Goal: Information Seeking & Learning: Learn about a topic

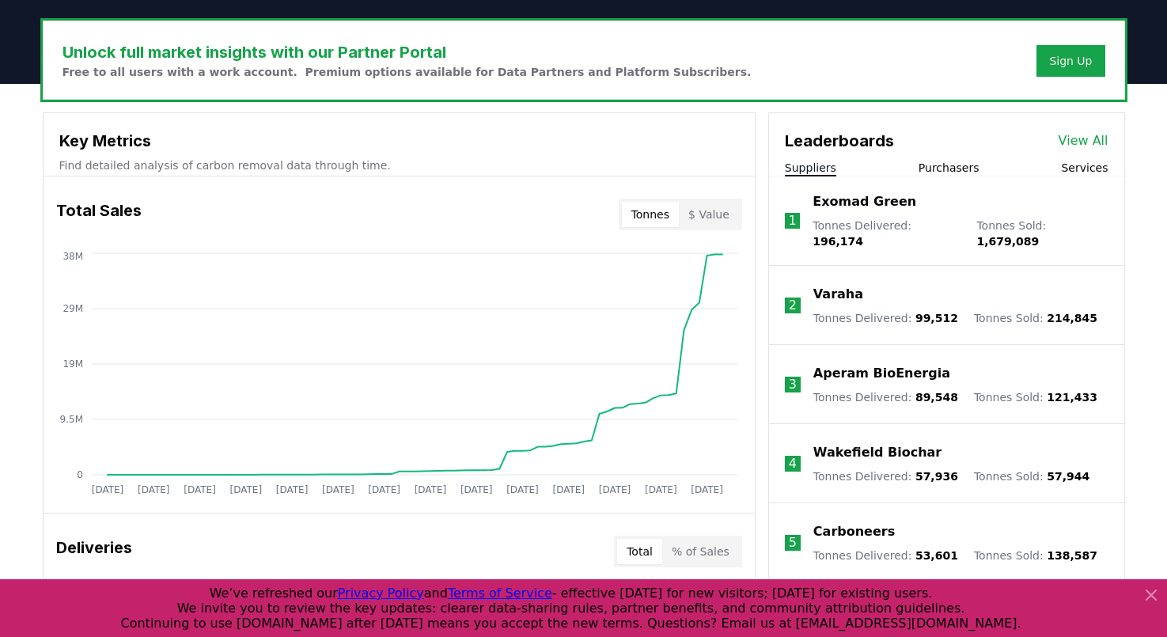
scroll to position [468, 0]
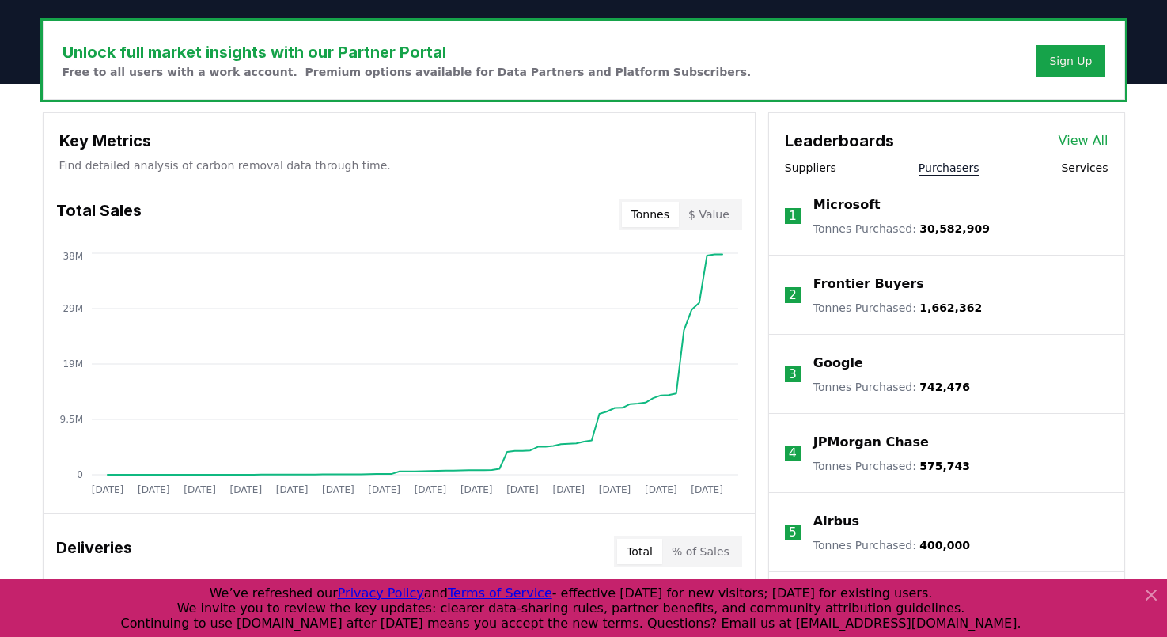
click at [942, 169] on button "Purchasers" at bounding box center [949, 168] width 61 height 16
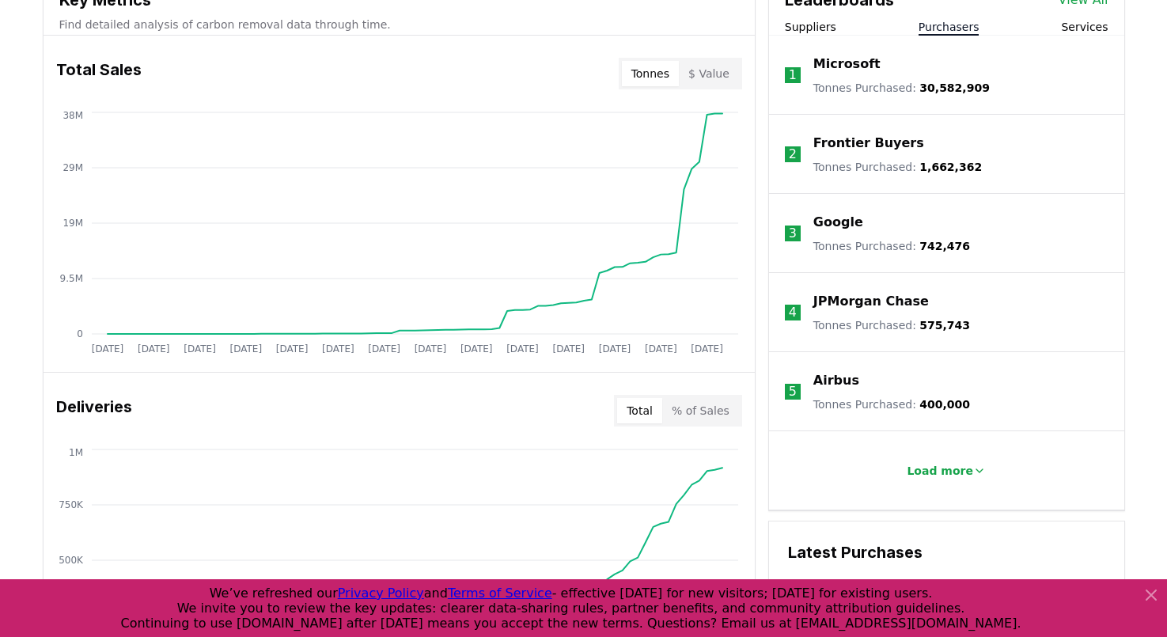
scroll to position [610, 0]
click at [926, 460] on button "Load more" at bounding box center [946, 470] width 104 height 32
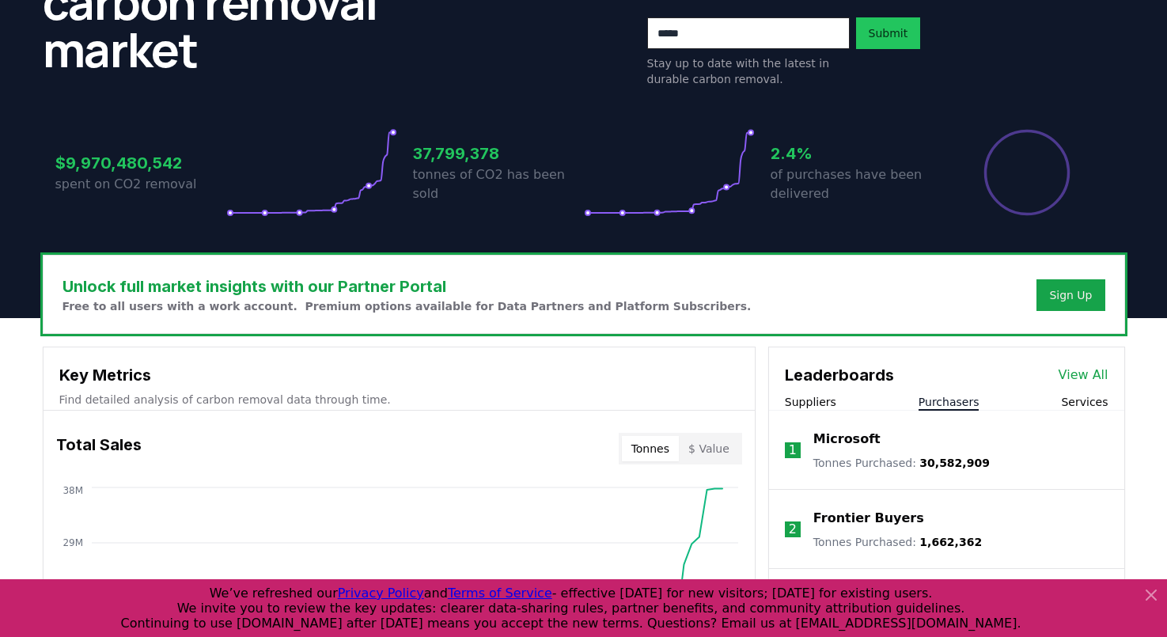
scroll to position [407, 0]
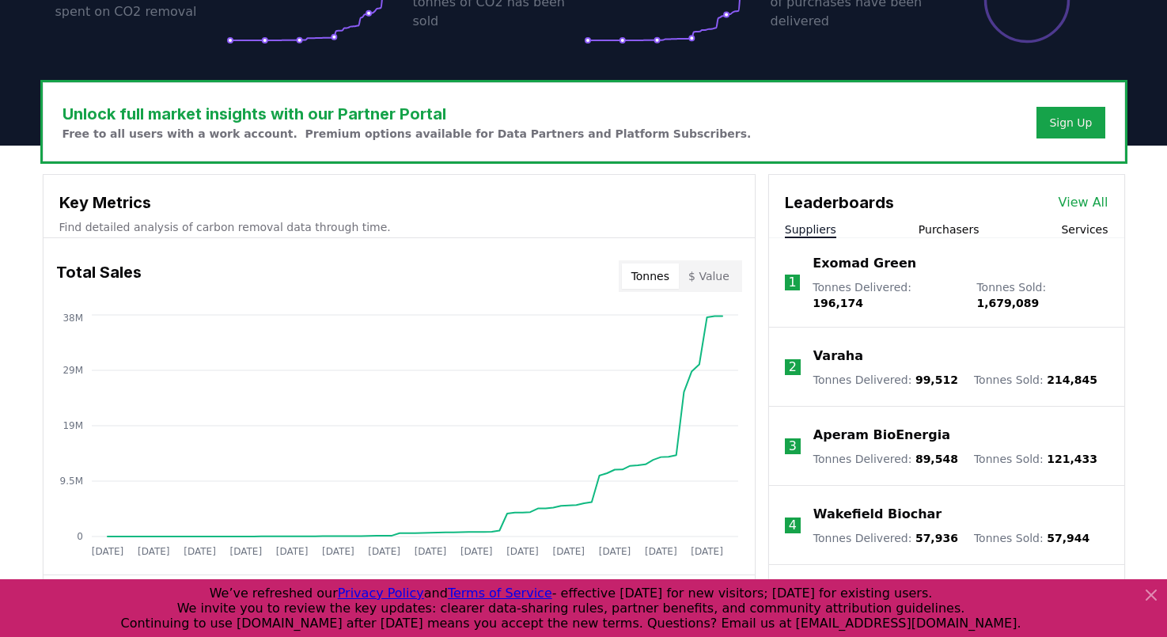
click at [812, 228] on button "Suppliers" at bounding box center [810, 230] width 51 height 16
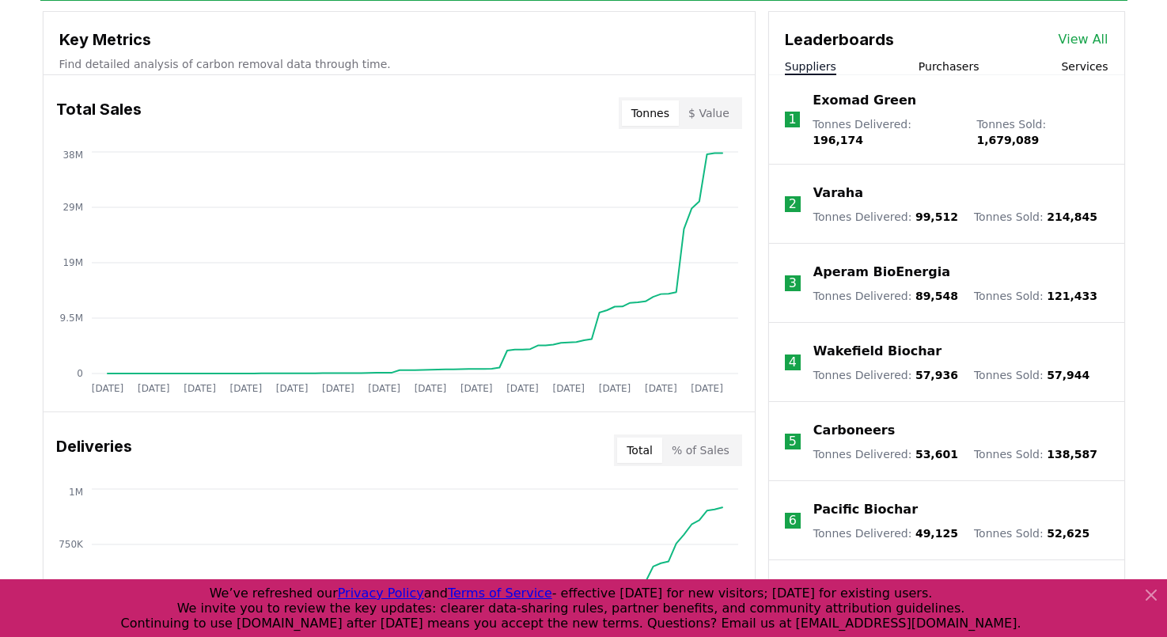
scroll to position [561, 0]
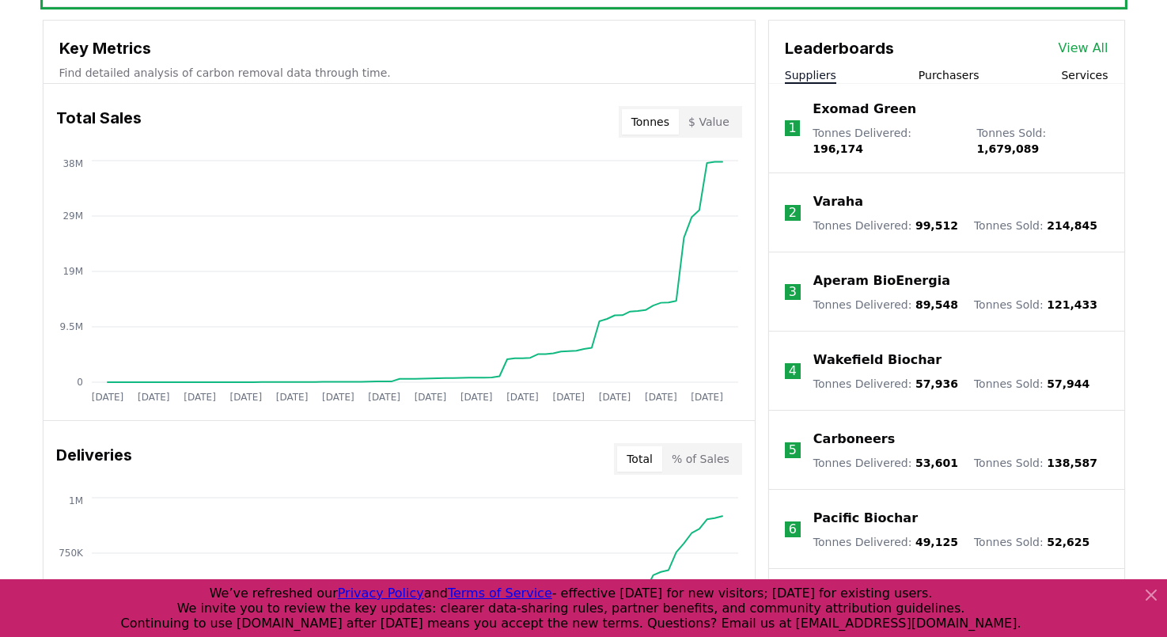
click at [841, 430] on p "Carboneers" at bounding box center [853, 439] width 81 height 19
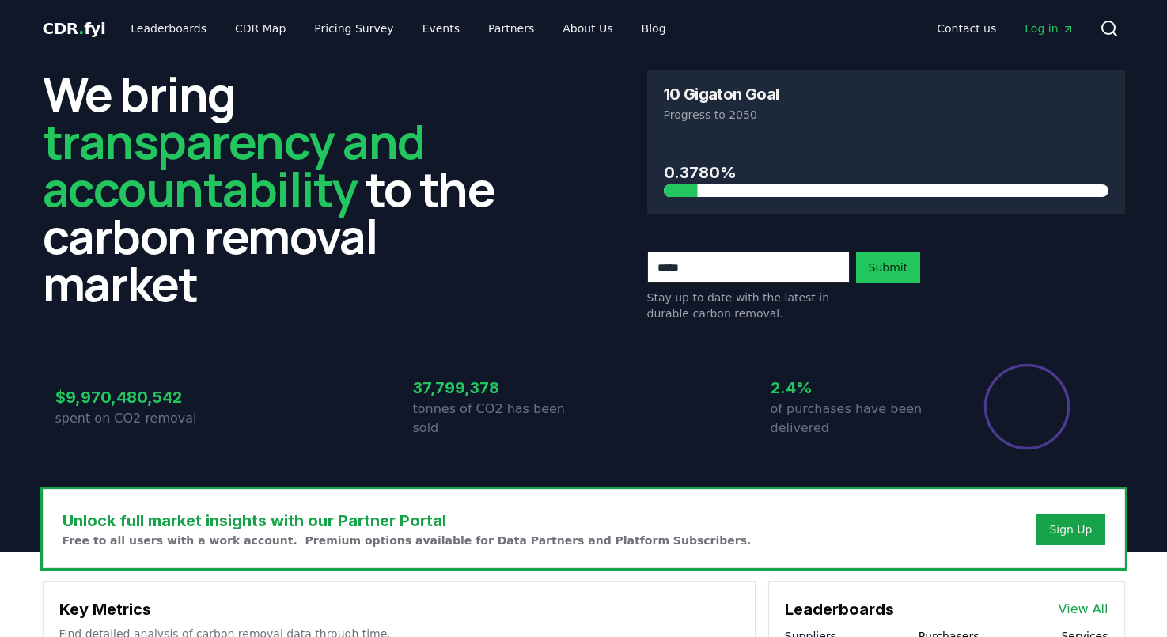
scroll to position [561, 0]
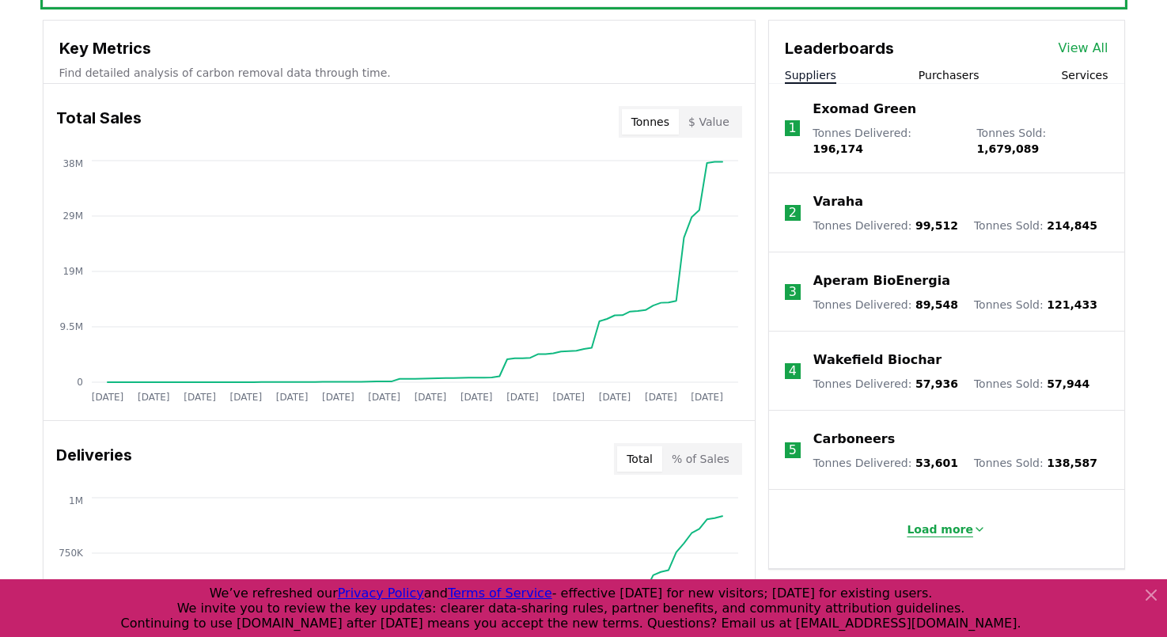
click at [945, 521] on p "Load more" at bounding box center [940, 529] width 66 height 16
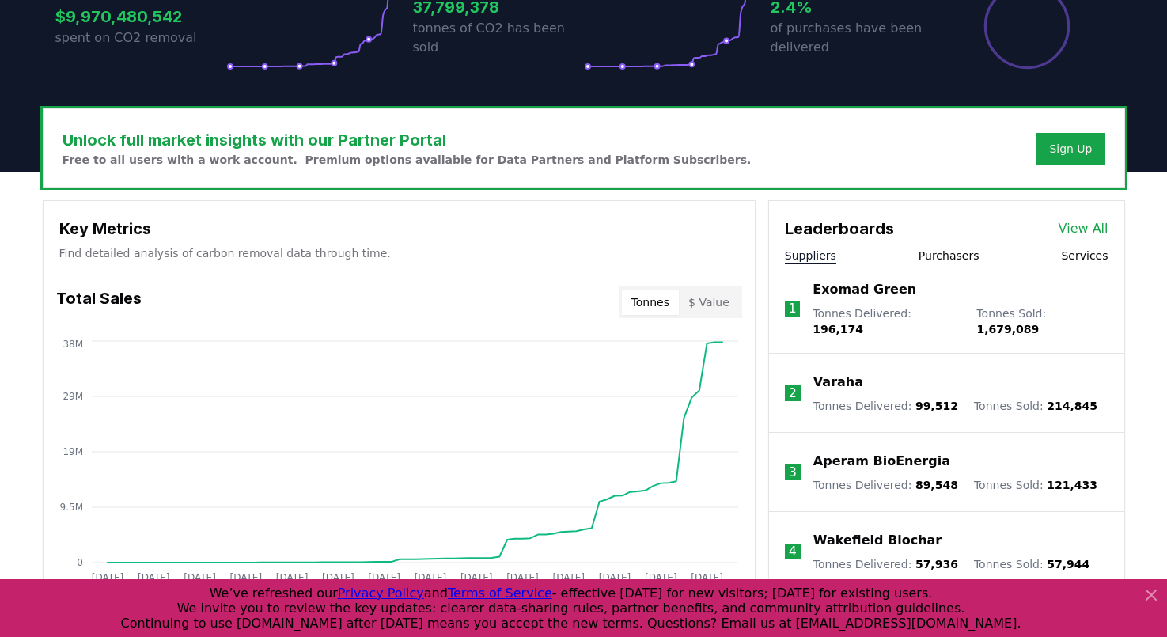
scroll to position [358, 0]
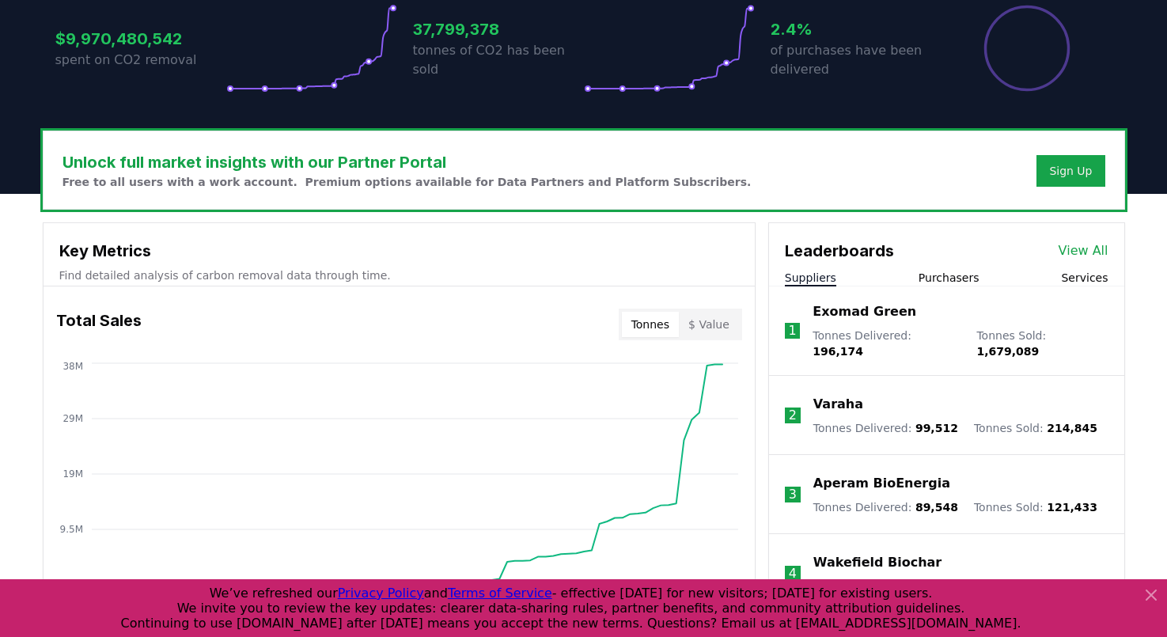
click at [1089, 252] on link "View All" at bounding box center [1084, 250] width 50 height 19
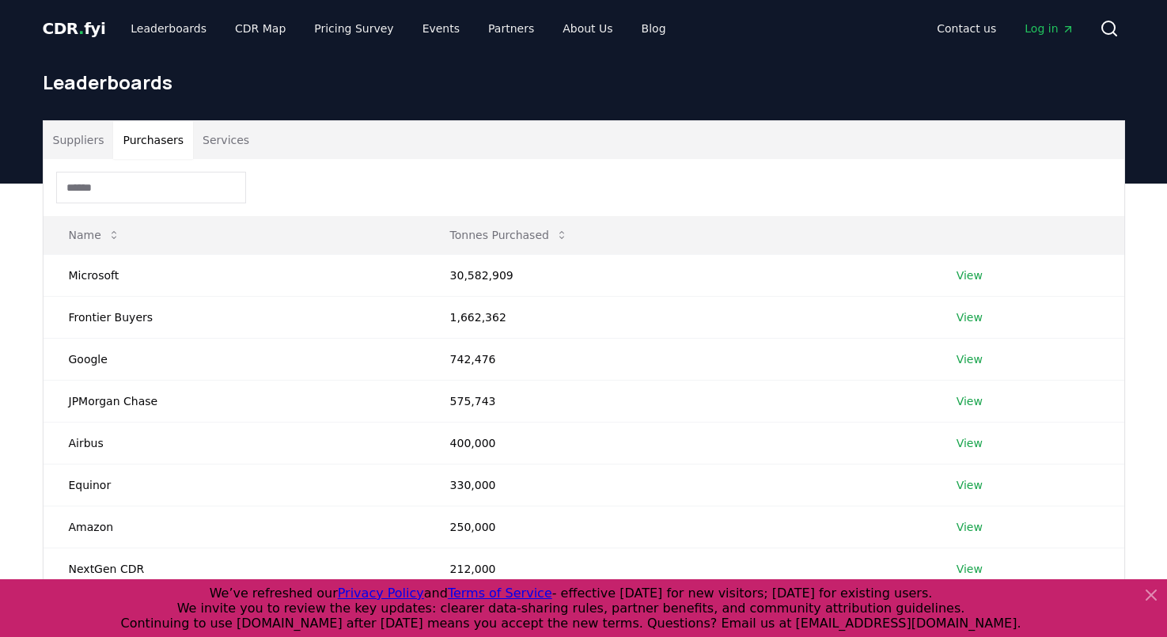
click at [142, 147] on button "Purchasers" at bounding box center [153, 140] width 80 height 38
click at [218, 135] on button "Services" at bounding box center [226, 140] width 66 height 38
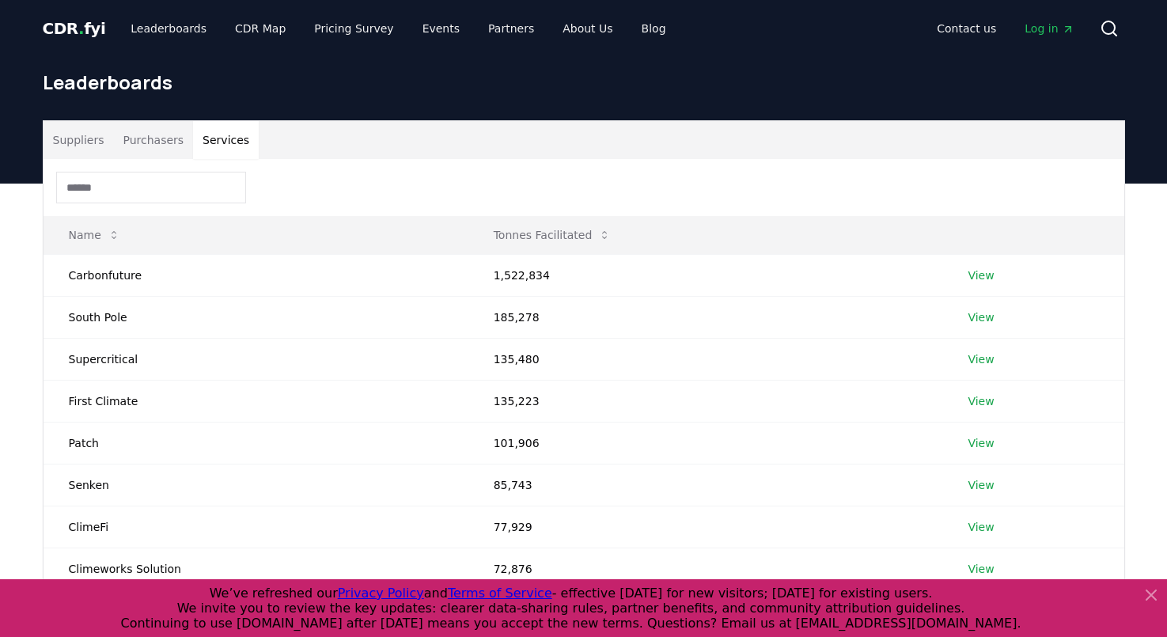
click at [168, 137] on button "Purchasers" at bounding box center [153, 140] width 80 height 38
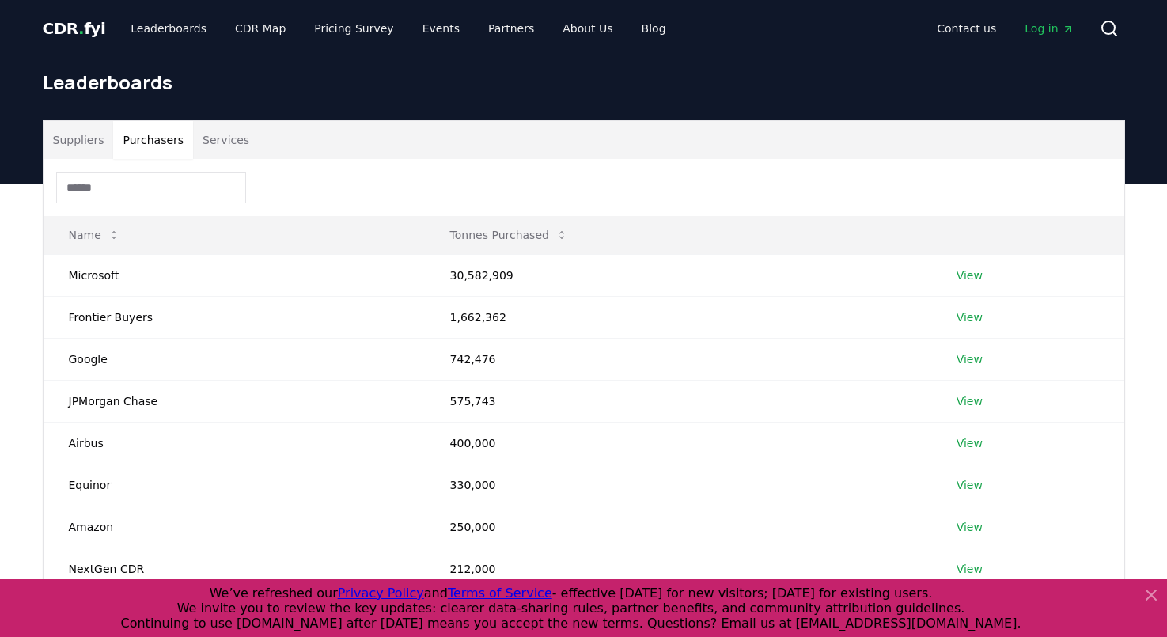
click at [77, 131] on button "Suppliers" at bounding box center [79, 140] width 70 height 38
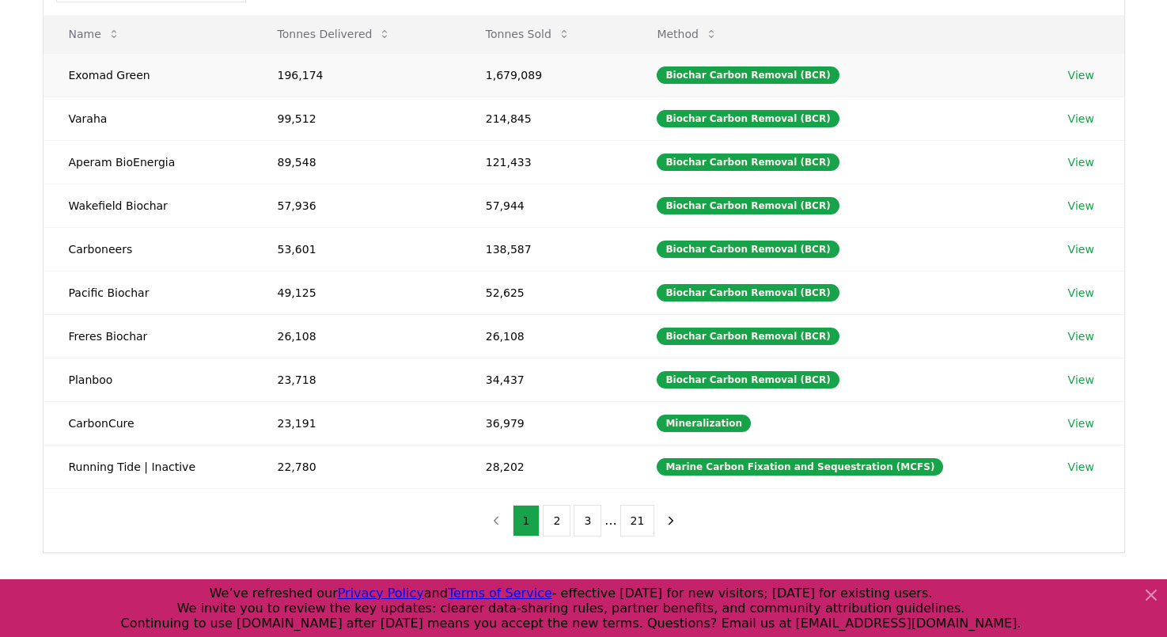
scroll to position [197, 0]
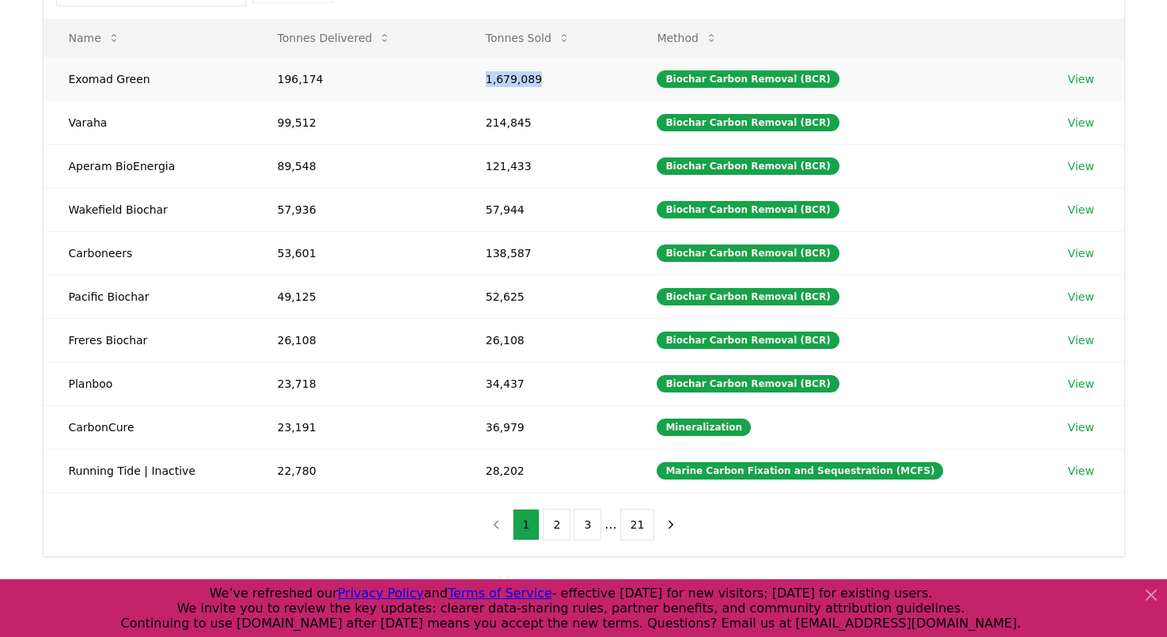
drag, startPoint x: 494, startPoint y: 76, endPoint x: 577, endPoint y: 81, distance: 82.4
click at [577, 81] on td "1,679,089" at bounding box center [546, 79] width 172 height 44
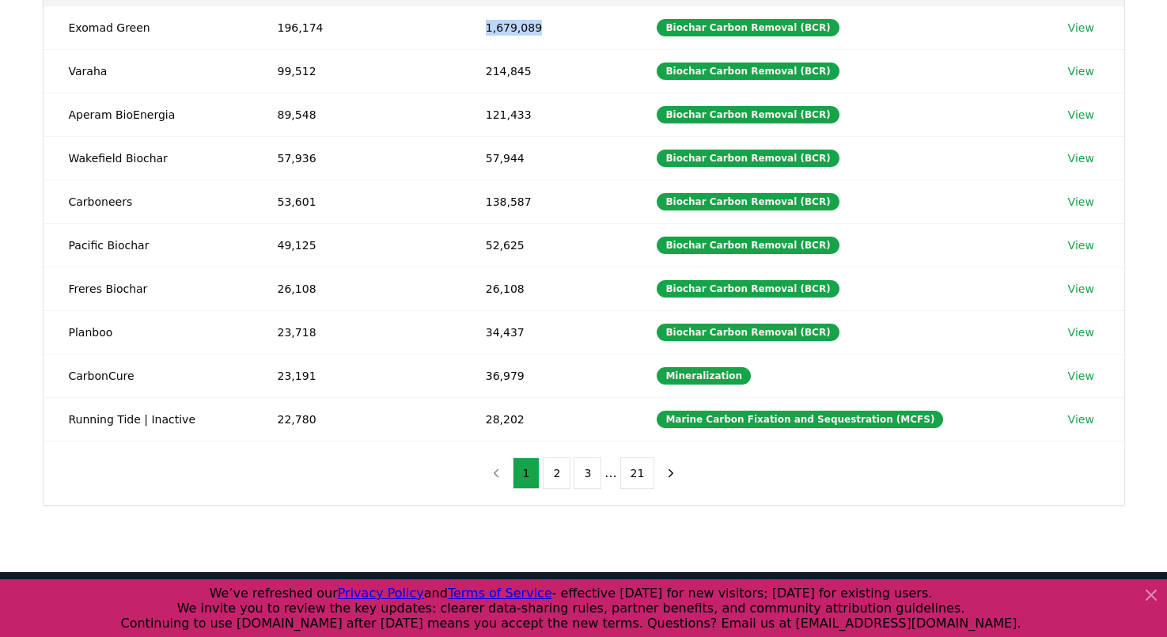
scroll to position [249, 0]
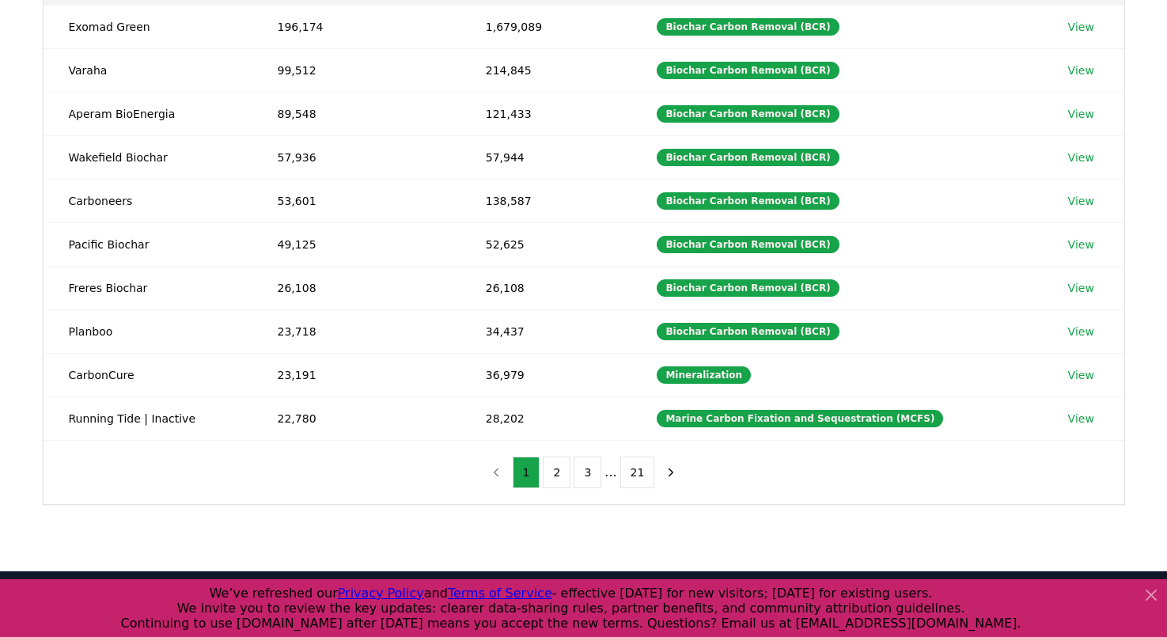
click at [498, 457] on nav "1 2 3 ... 21" at bounding box center [584, 473] width 203 height 32
click at [497, 472] on nav "1 2 3 ... 21" at bounding box center [584, 473] width 203 height 32
click at [562, 477] on button "2" at bounding box center [557, 473] width 28 height 32
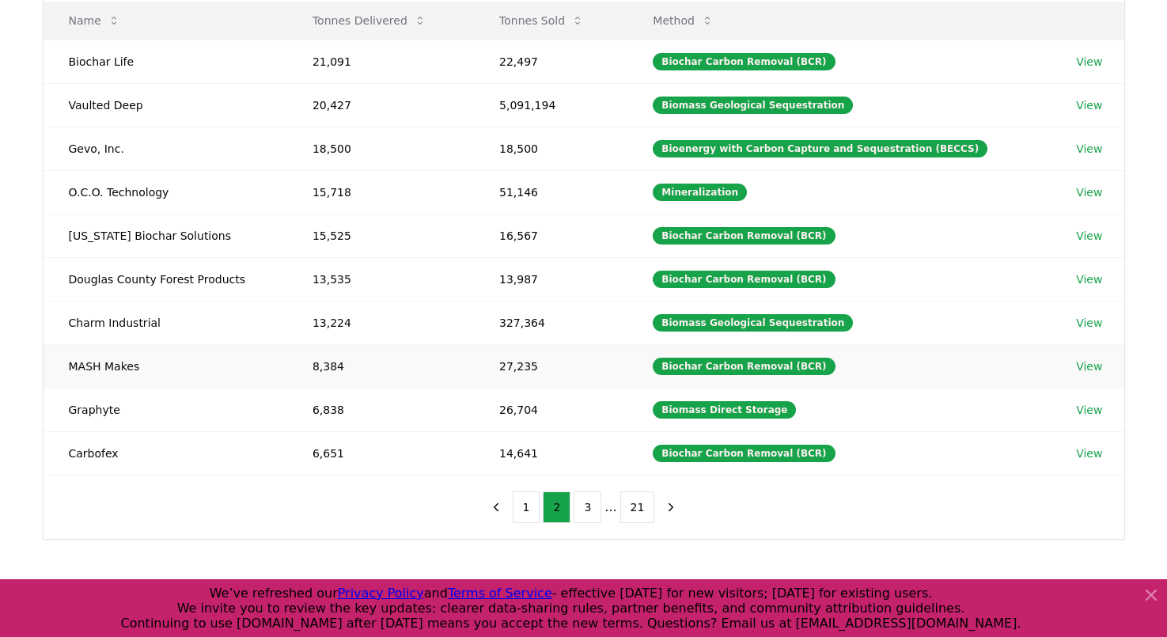
scroll to position [215, 0]
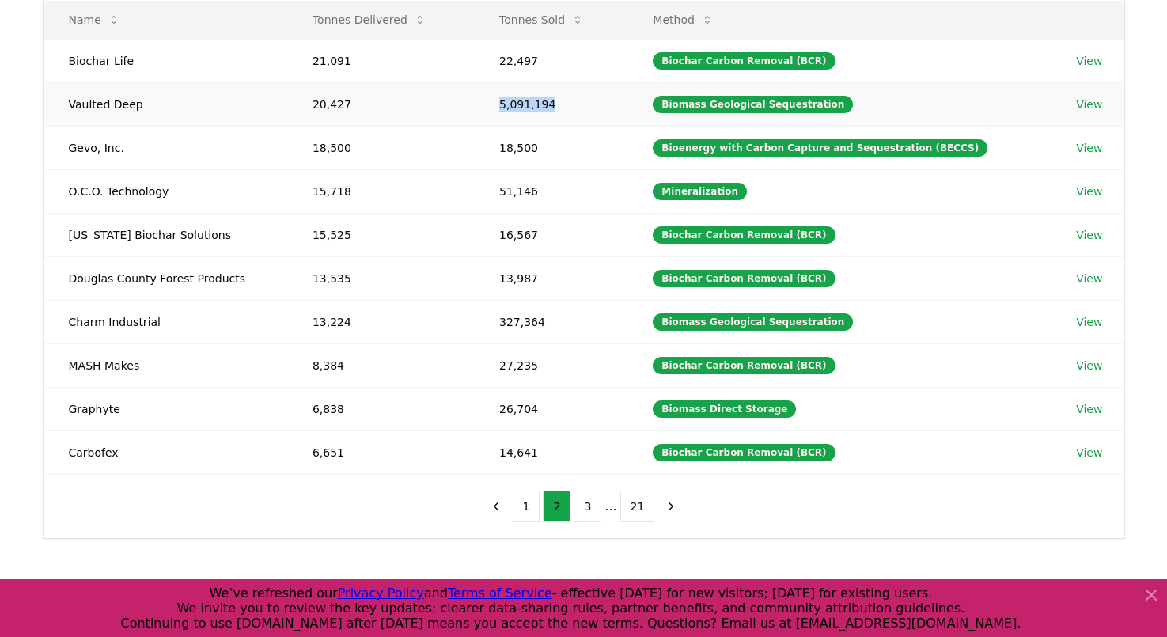
drag, startPoint x: 558, startPoint y: 104, endPoint x: 493, endPoint y: 100, distance: 65.0
click at [493, 100] on td "5,091,194" at bounding box center [550, 104] width 153 height 44
drag, startPoint x: 557, startPoint y: 317, endPoint x: 514, endPoint y: 322, distance: 43.0
click at [514, 322] on td "327,364" at bounding box center [550, 322] width 153 height 44
click at [584, 511] on button "3" at bounding box center [588, 507] width 28 height 32
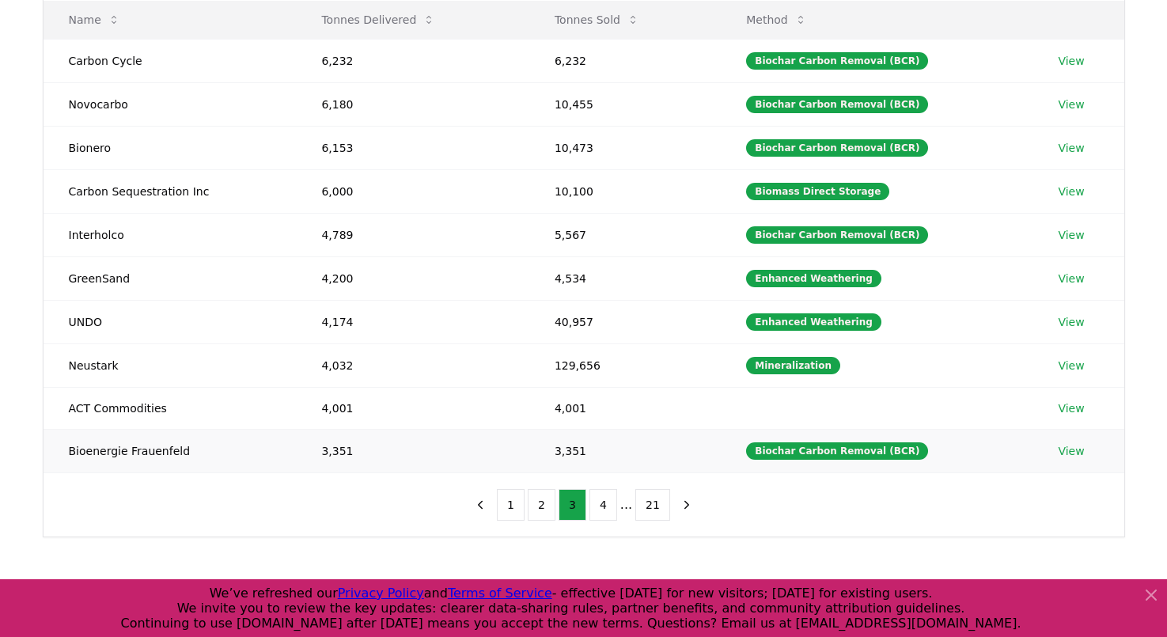
scroll to position [224, 0]
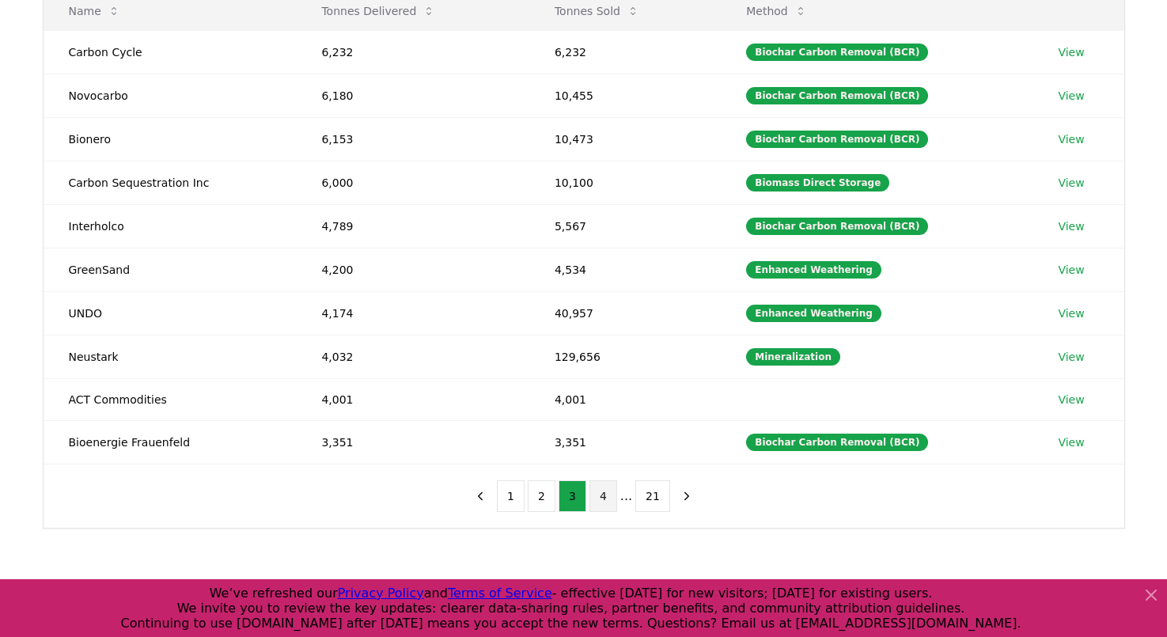
click at [601, 498] on button "4" at bounding box center [603, 496] width 28 height 32
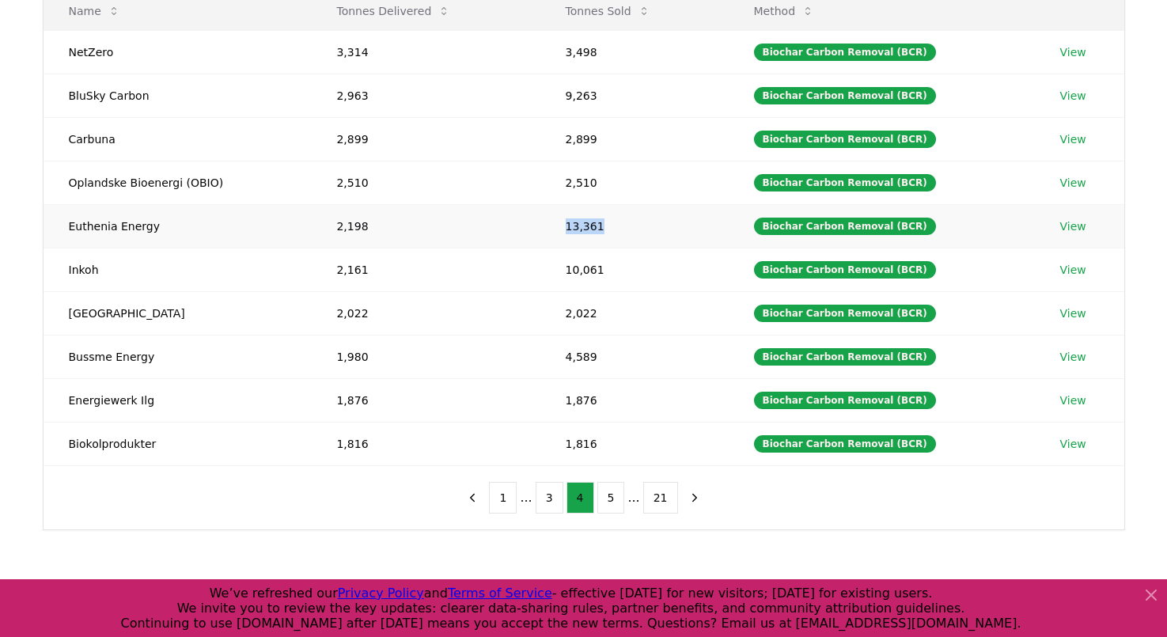
drag, startPoint x: 609, startPoint y: 224, endPoint x: 536, endPoint y: 221, distance: 72.9
click at [536, 221] on tr "Euthenia Energy 2,198 13,361 Biochar Carbon Removal (BCR) View" at bounding box center [584, 226] width 1081 height 44
click at [585, 225] on td "13,361" at bounding box center [634, 226] width 188 height 44
click at [611, 494] on button "5" at bounding box center [611, 498] width 28 height 32
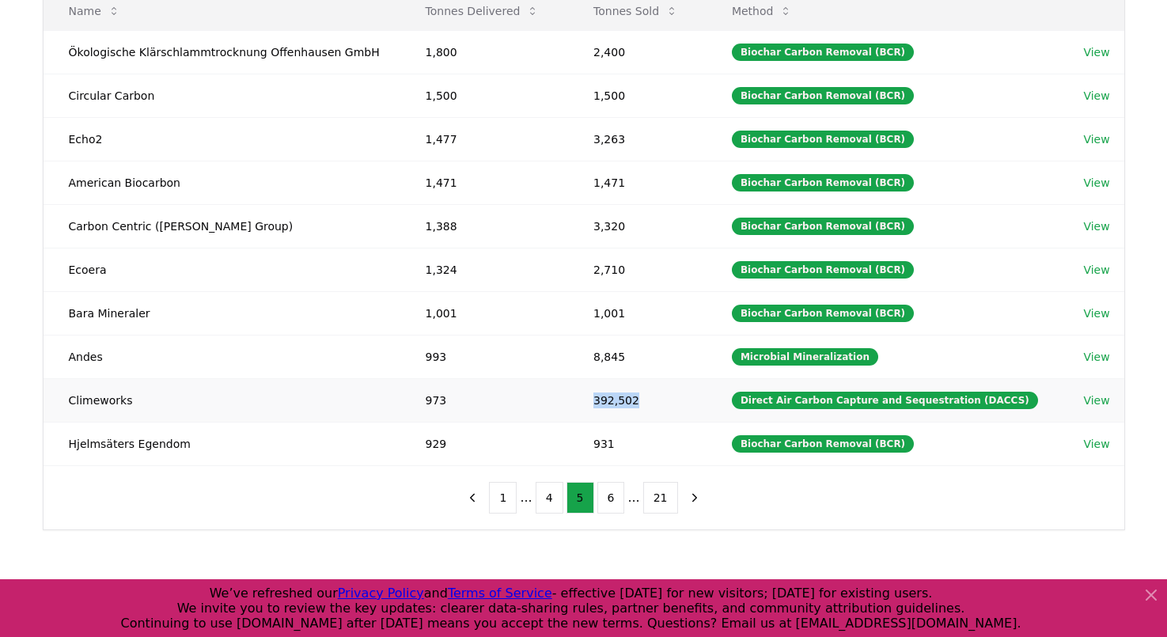
drag, startPoint x: 641, startPoint y: 398, endPoint x: 584, endPoint y: 396, distance: 57.0
click at [584, 396] on td "392,502" at bounding box center [637, 400] width 138 height 44
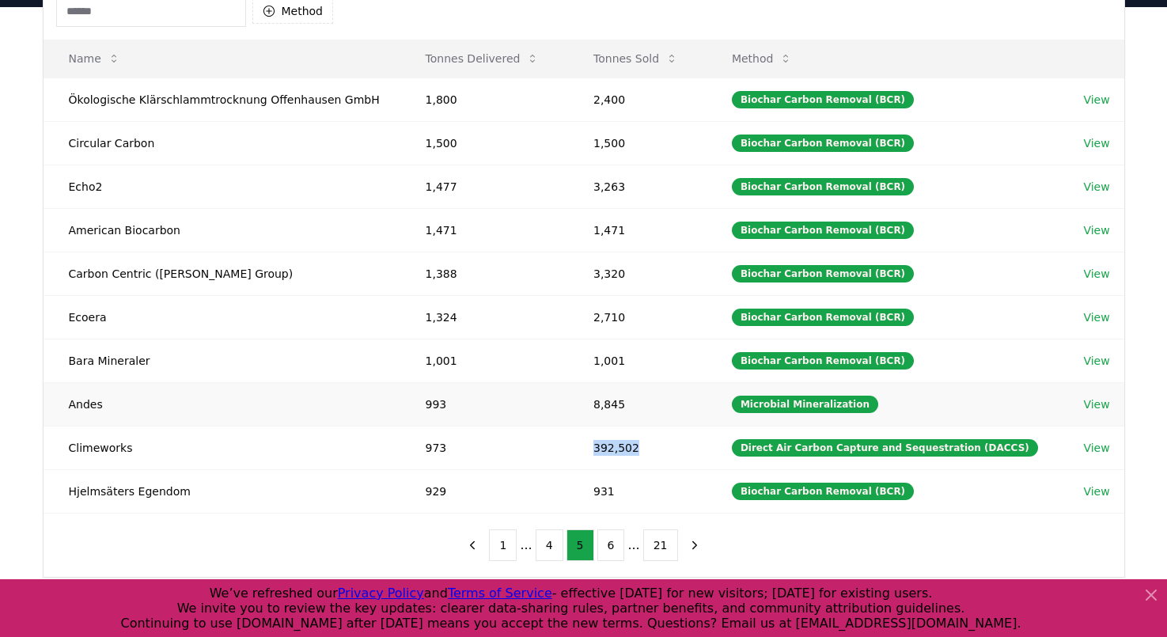
scroll to position [195, 0]
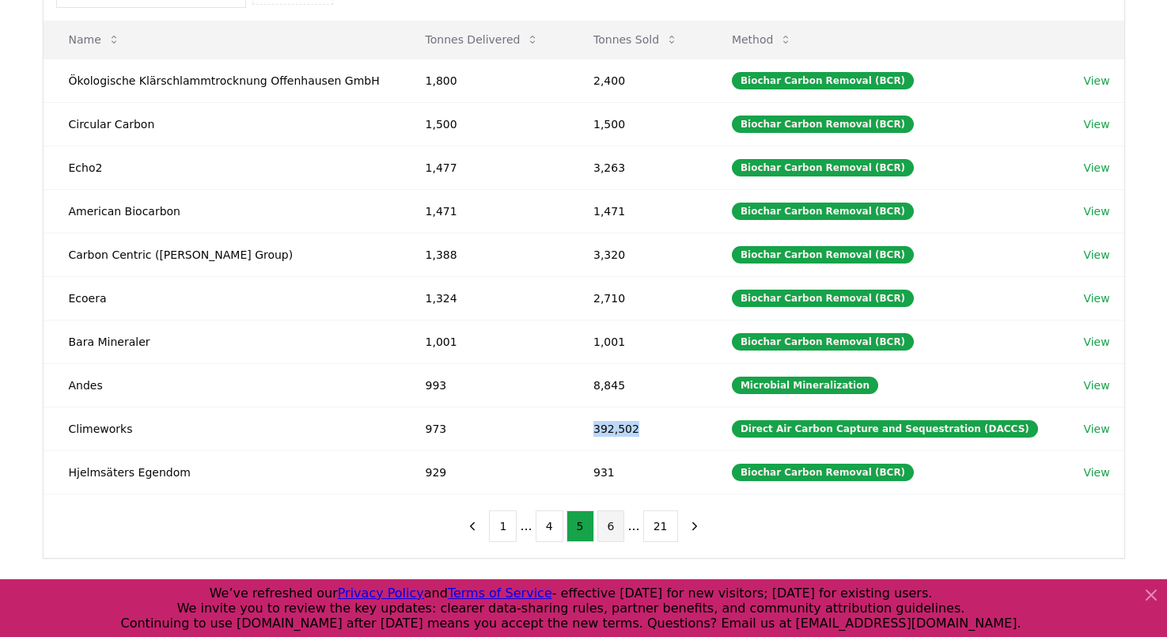
click at [613, 532] on button "6" at bounding box center [611, 526] width 28 height 32
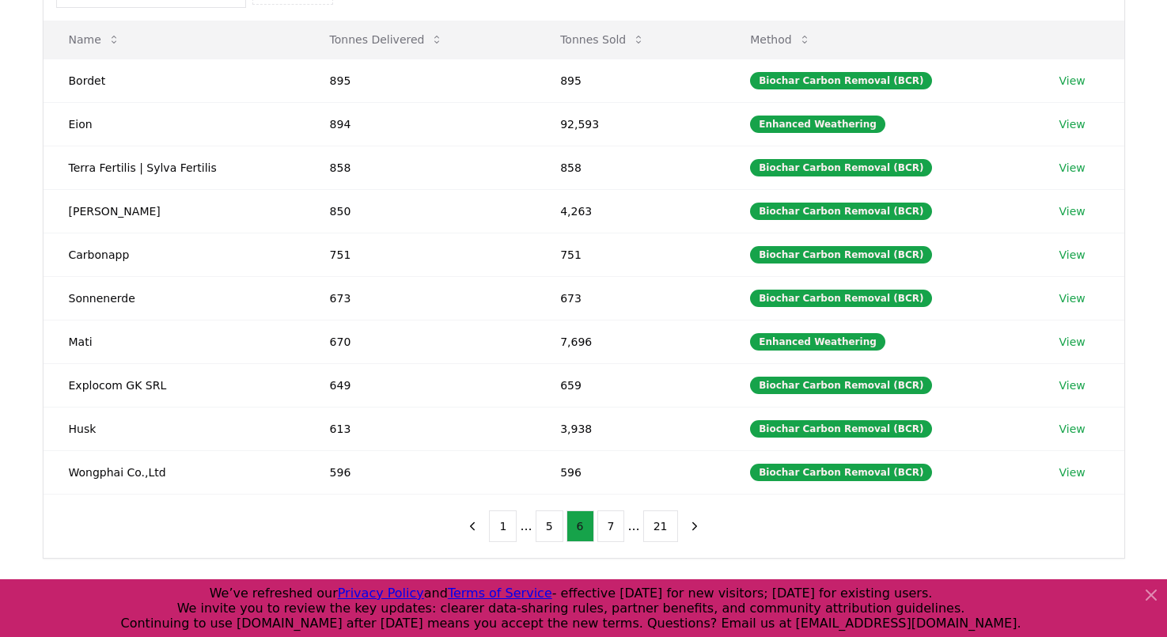
click at [613, 532] on button "7" at bounding box center [611, 526] width 28 height 32
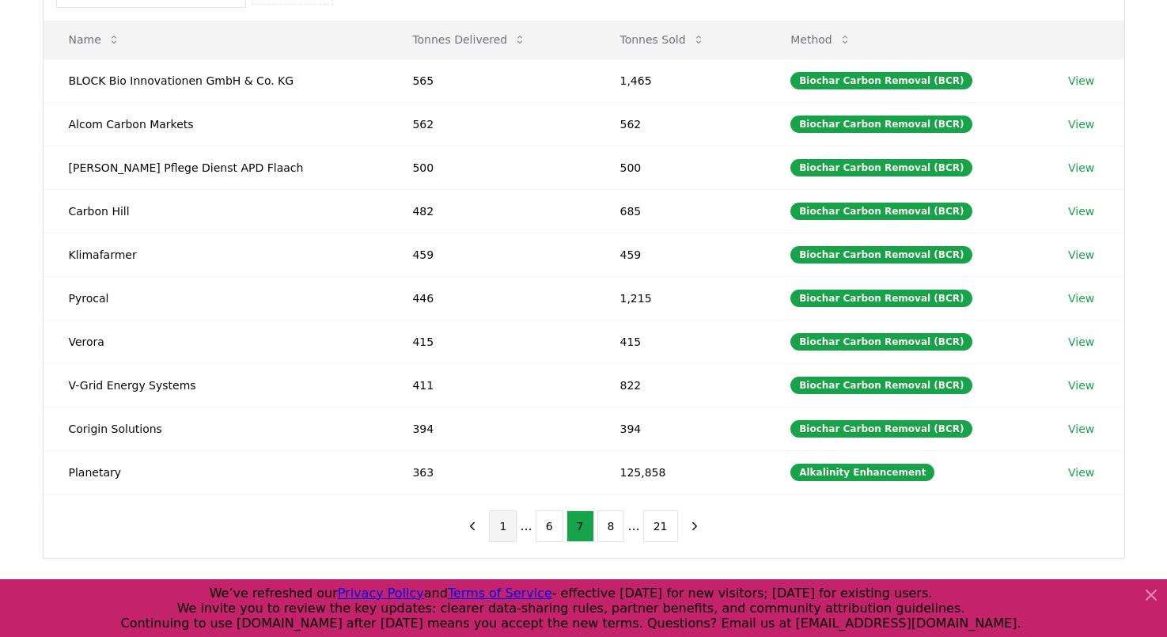
click at [511, 526] on button "1" at bounding box center [503, 526] width 28 height 32
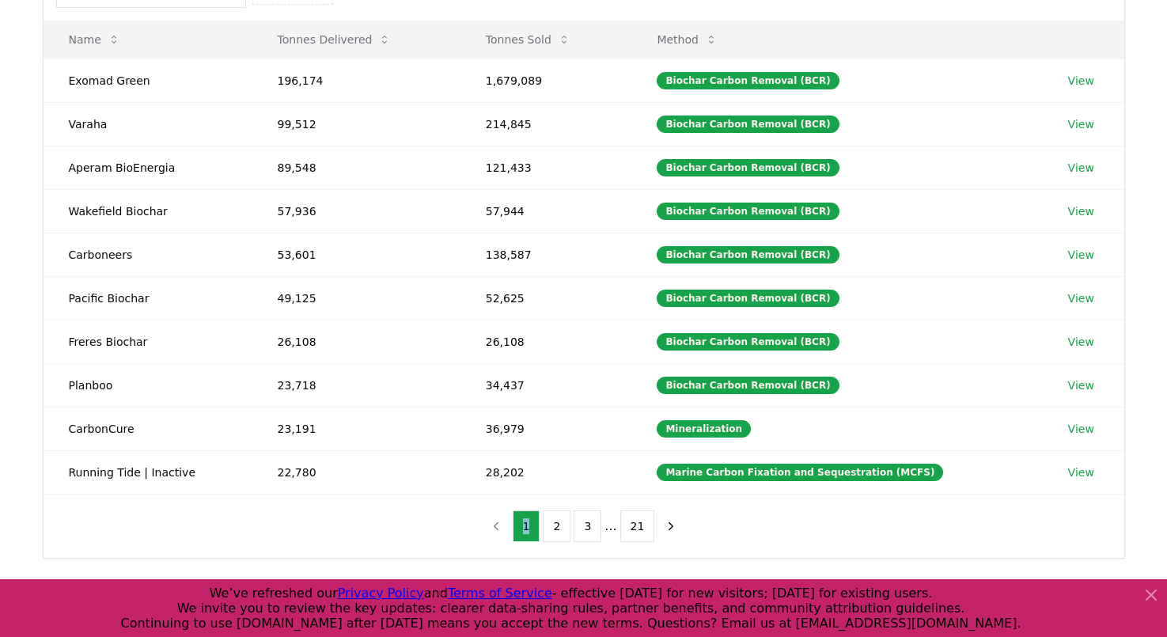
click at [511, 526] on nav "1 2 3 ... 21" at bounding box center [584, 526] width 203 height 32
click at [540, 41] on button "Tonnes Sold" at bounding box center [528, 40] width 110 height 32
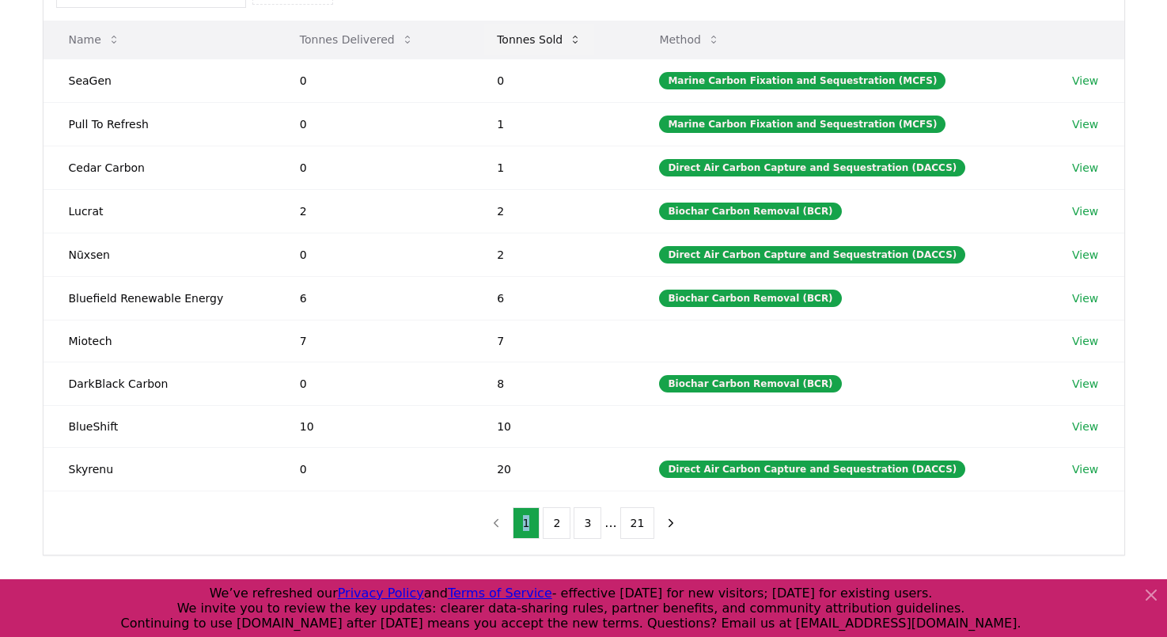
click at [540, 41] on button "Tonnes Sold" at bounding box center [539, 40] width 110 height 32
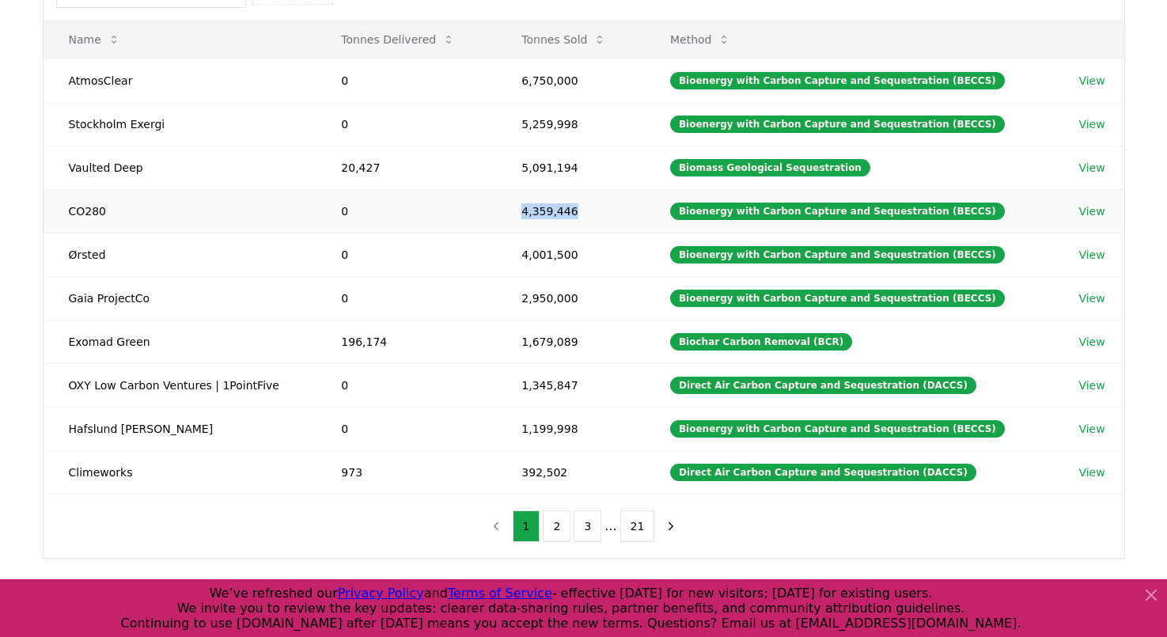
drag, startPoint x: 532, startPoint y: 210, endPoint x: 608, endPoint y: 210, distance: 76.0
click at [608, 210] on td "4,359,446" at bounding box center [570, 211] width 149 height 44
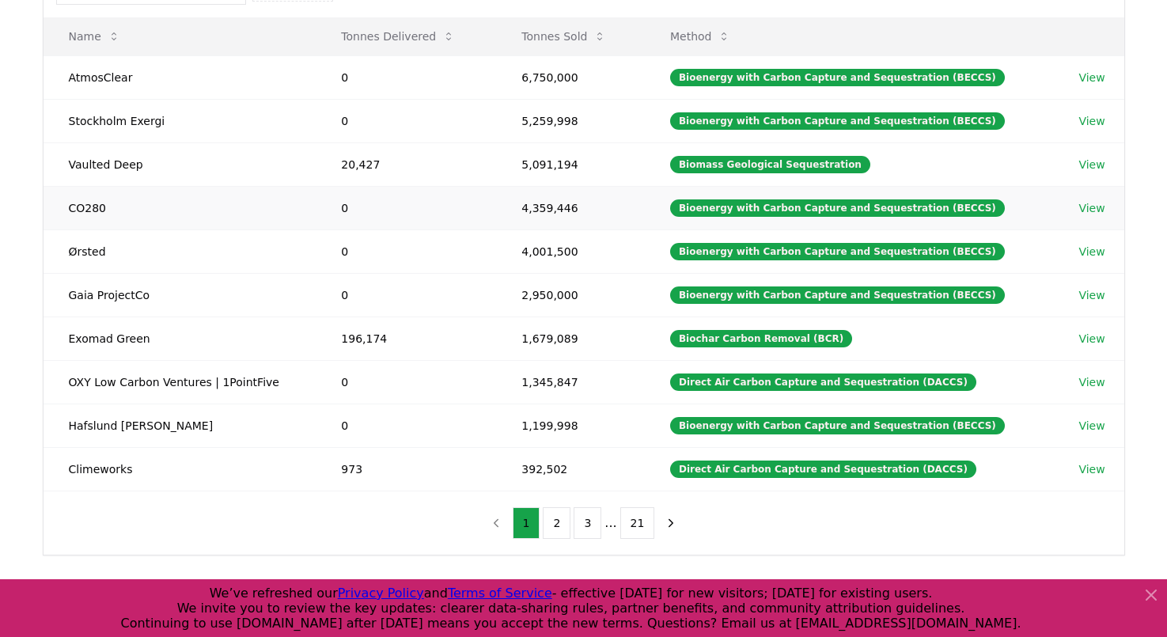
scroll to position [207, 0]
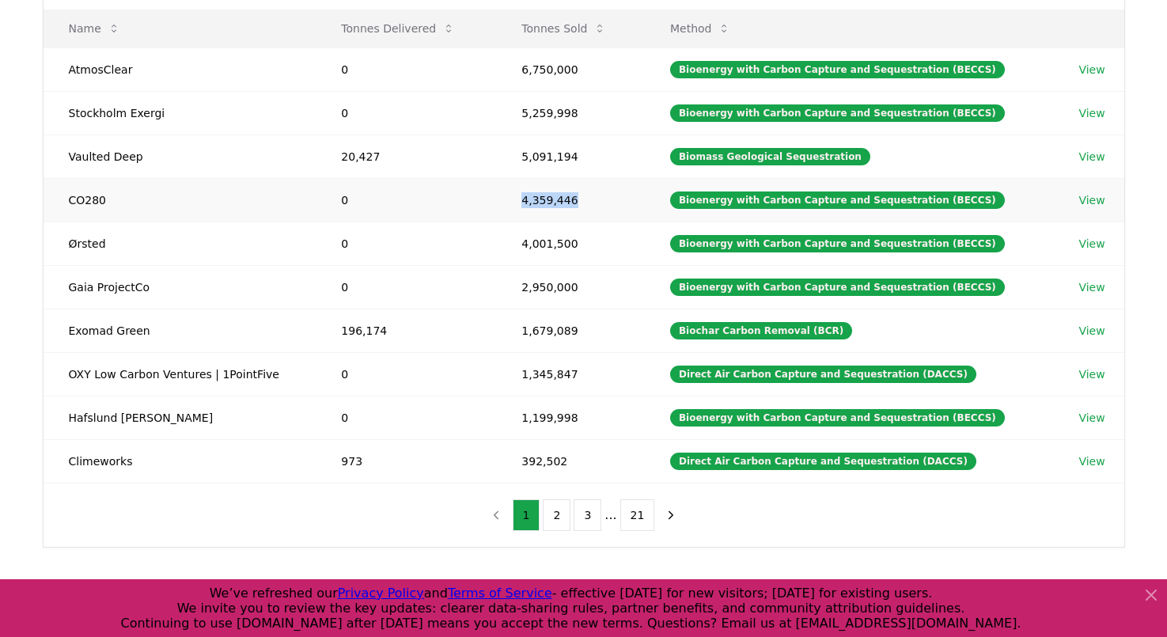
drag, startPoint x: 593, startPoint y: 207, endPoint x: 522, endPoint y: 200, distance: 71.6
click at [522, 200] on td "4,359,446" at bounding box center [570, 200] width 149 height 44
click at [611, 199] on td "4,359,446" at bounding box center [570, 200] width 149 height 44
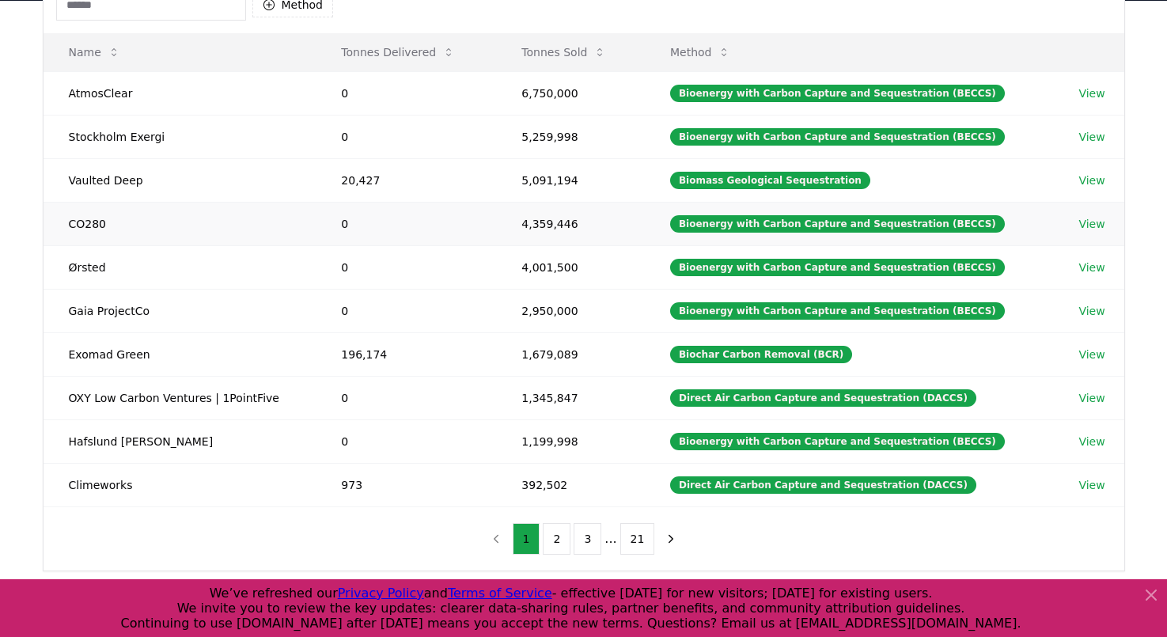
scroll to position [193, 0]
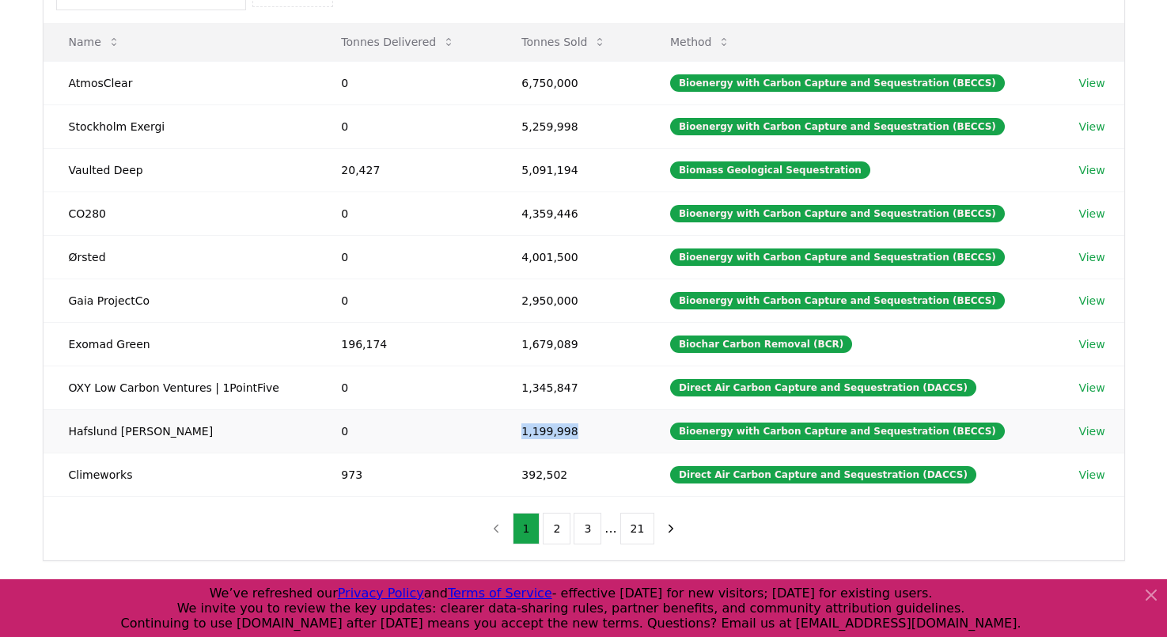
drag, startPoint x: 524, startPoint y: 433, endPoint x: 592, endPoint y: 432, distance: 68.0
click at [592, 432] on td "1,199,998" at bounding box center [570, 431] width 149 height 44
click at [597, 434] on td "1,199,998" at bounding box center [570, 431] width 149 height 44
click at [552, 519] on button "2" at bounding box center [557, 529] width 28 height 32
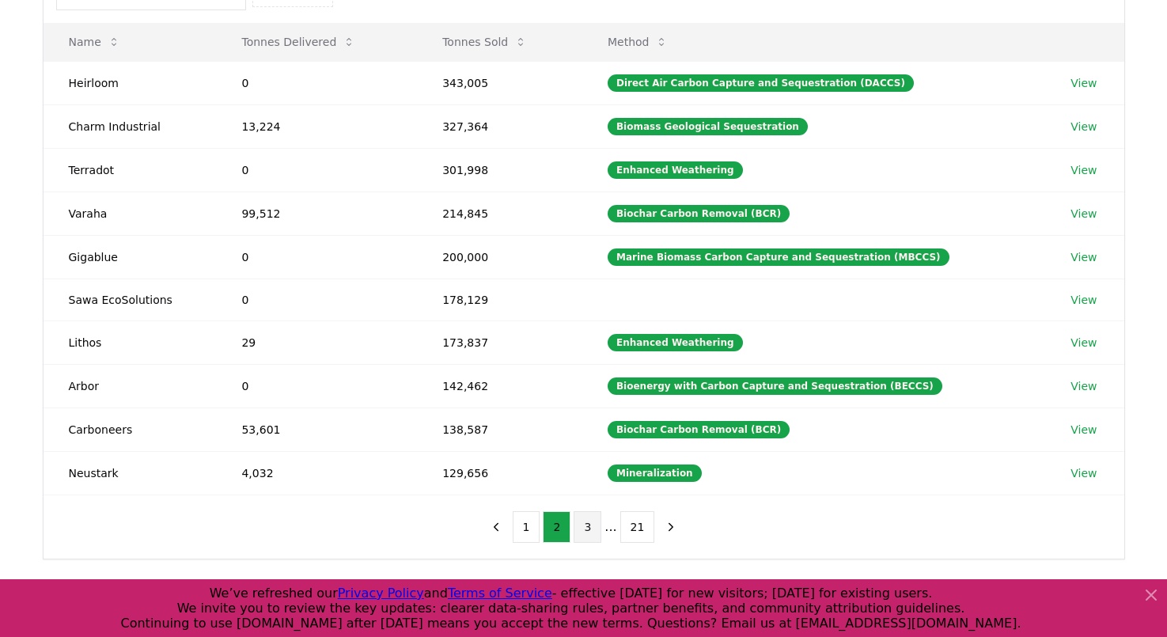
click at [583, 521] on button "3" at bounding box center [588, 527] width 28 height 32
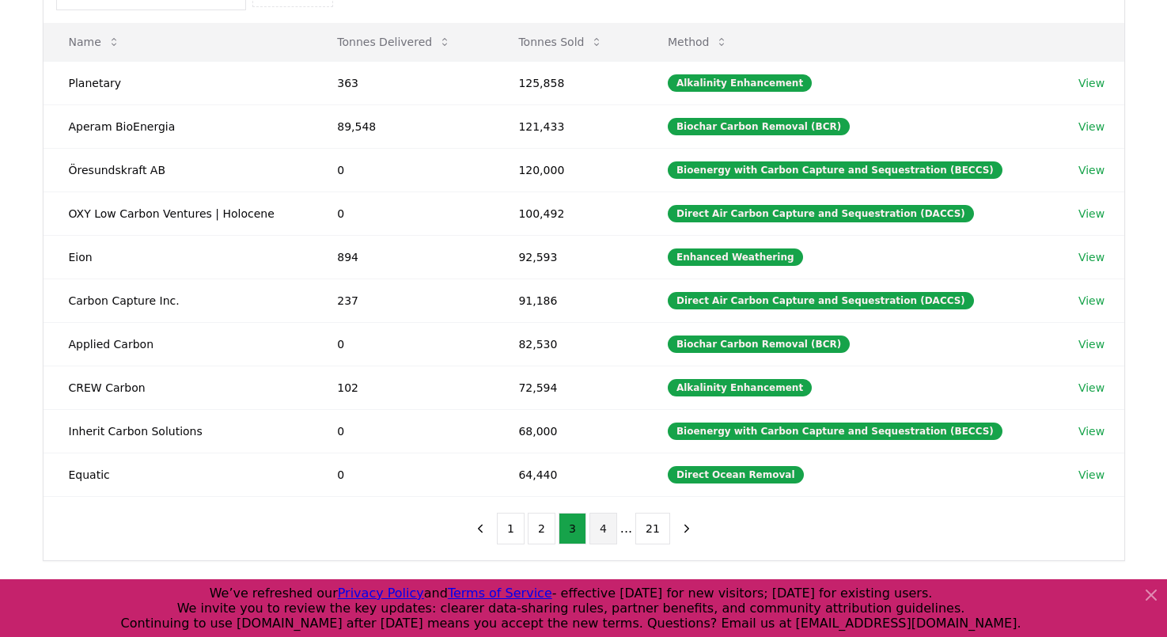
click at [590, 521] on button "4" at bounding box center [603, 529] width 28 height 32
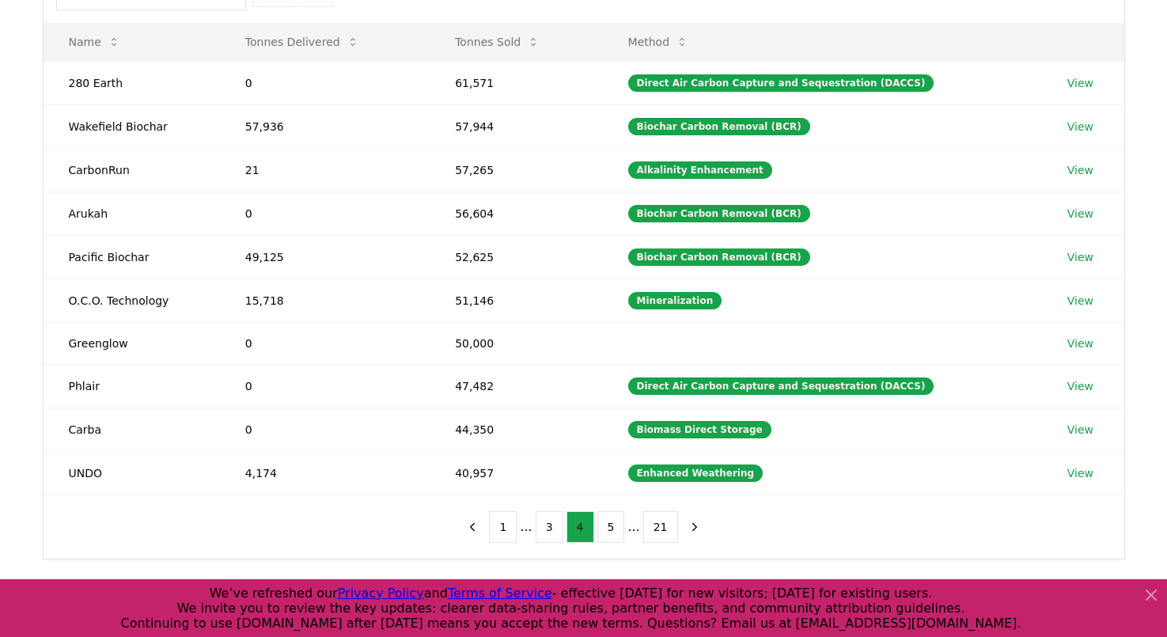
click at [590, 521] on button "4" at bounding box center [580, 527] width 28 height 32
click at [594, 521] on ul "1 ... 3 4 5 ... 21" at bounding box center [583, 527] width 188 height 32
click at [607, 525] on button "5" at bounding box center [611, 527] width 28 height 32
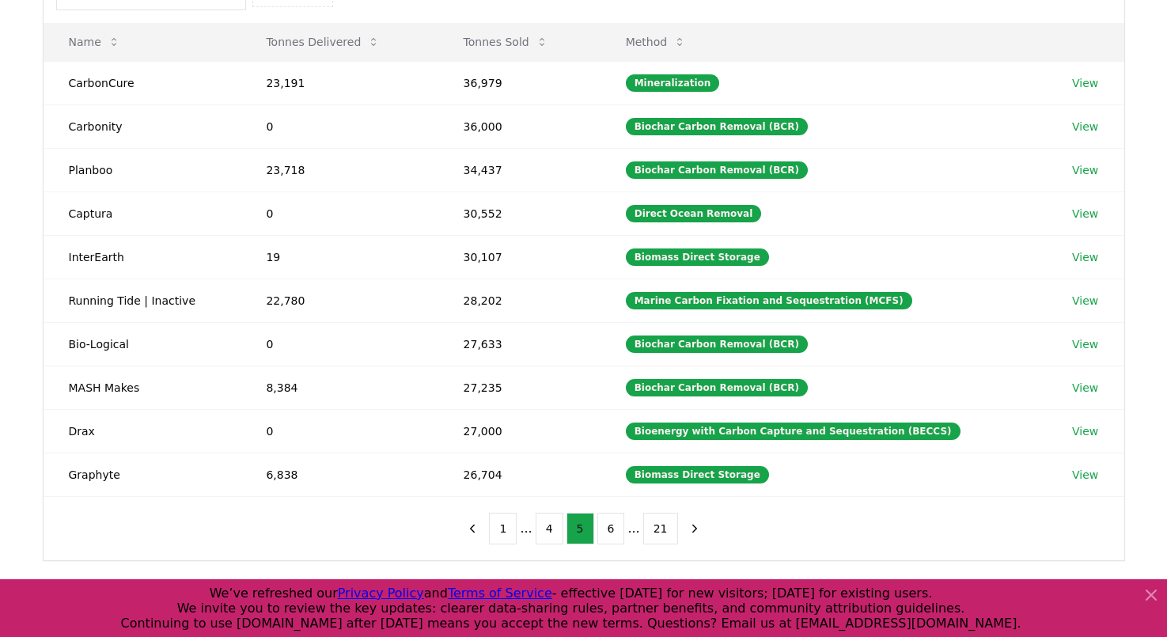
click at [607, 525] on button "6" at bounding box center [611, 529] width 28 height 32
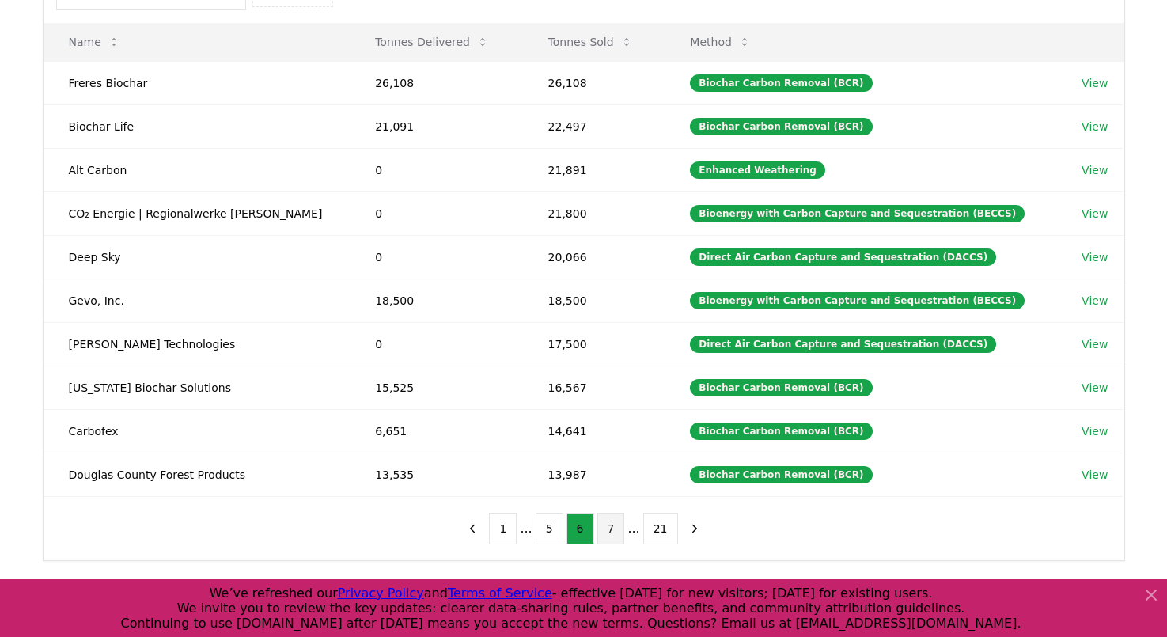
click at [615, 525] on button "7" at bounding box center [611, 529] width 28 height 32
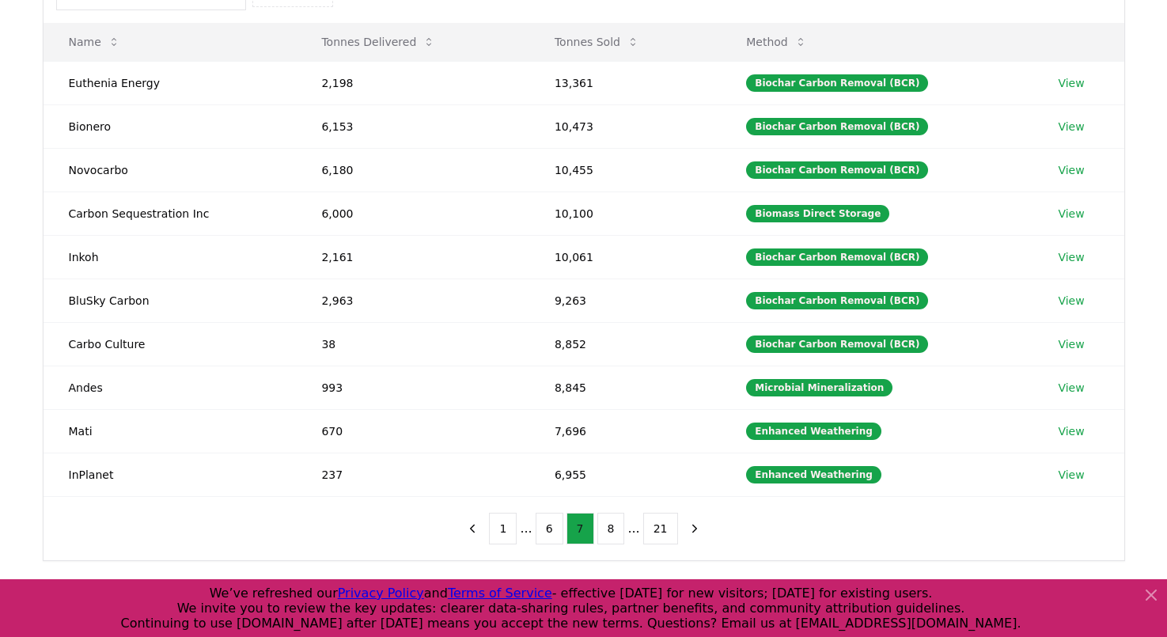
click at [615, 525] on button "8" at bounding box center [611, 529] width 28 height 32
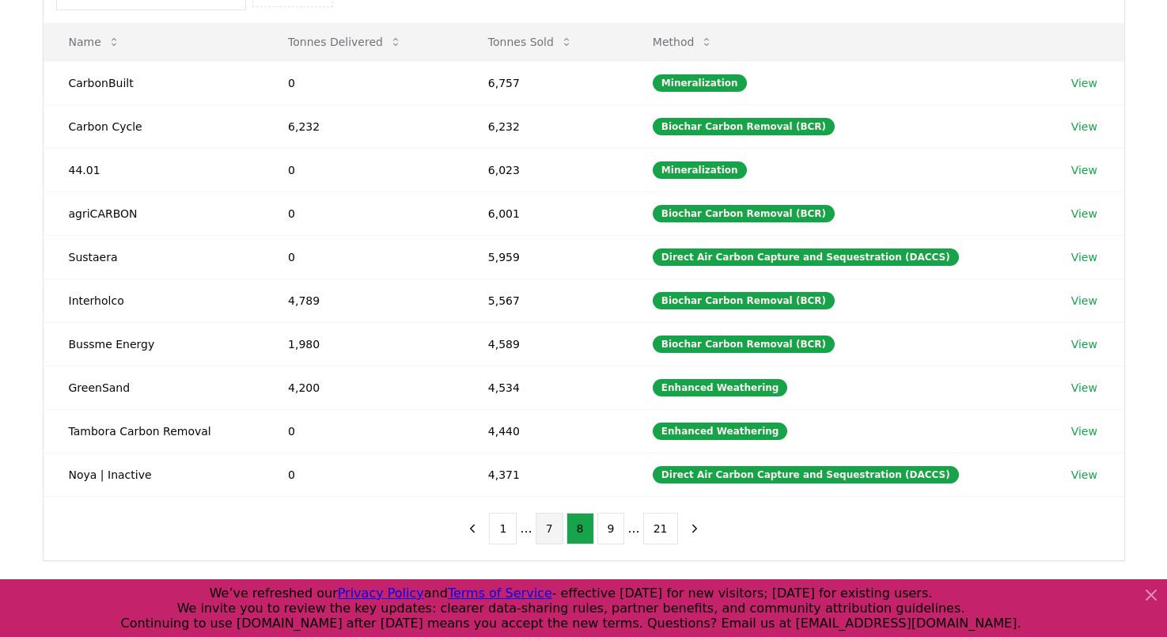
click at [615, 525] on button "9" at bounding box center [611, 529] width 28 height 32
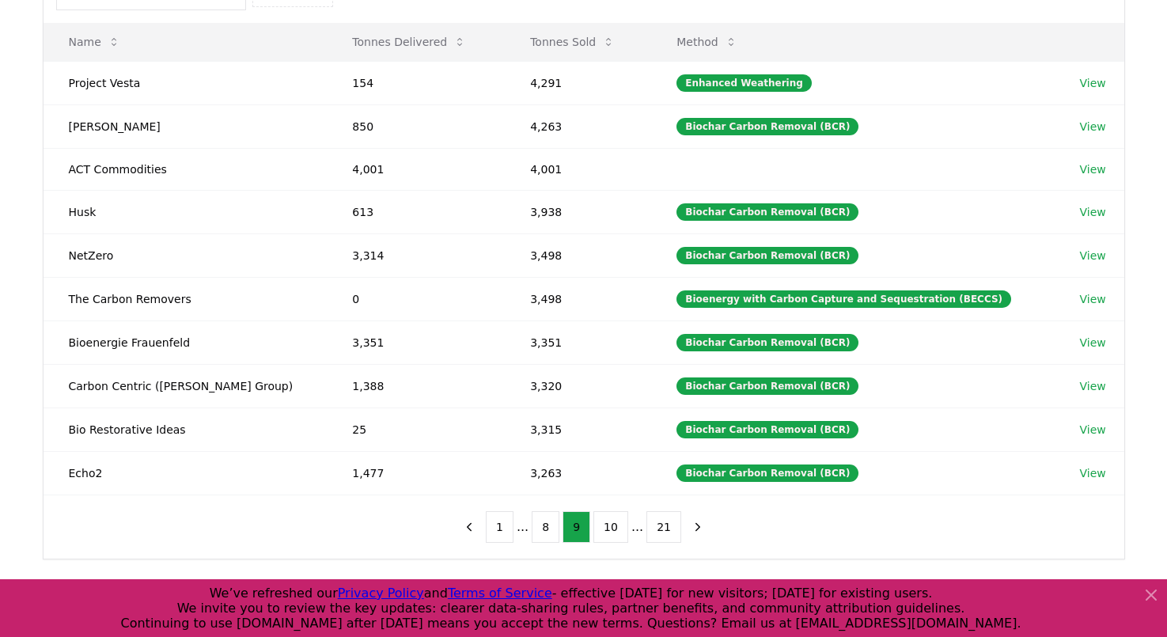
click at [615, 525] on button "10" at bounding box center [610, 527] width 35 height 32
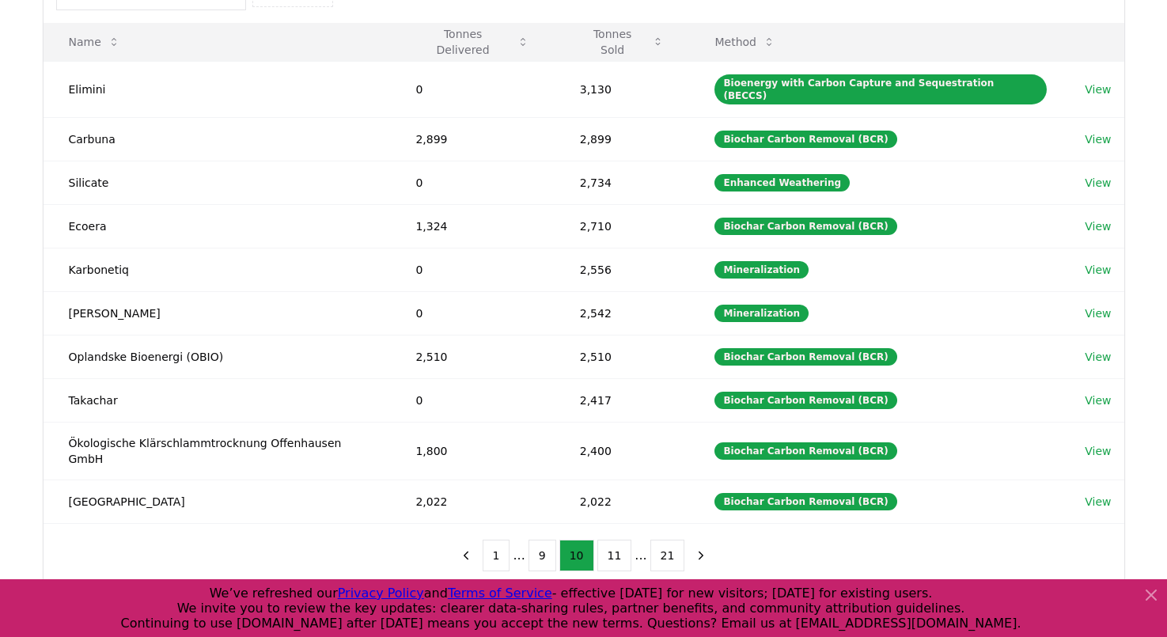
click at [615, 540] on button "11" at bounding box center [614, 556] width 35 height 32
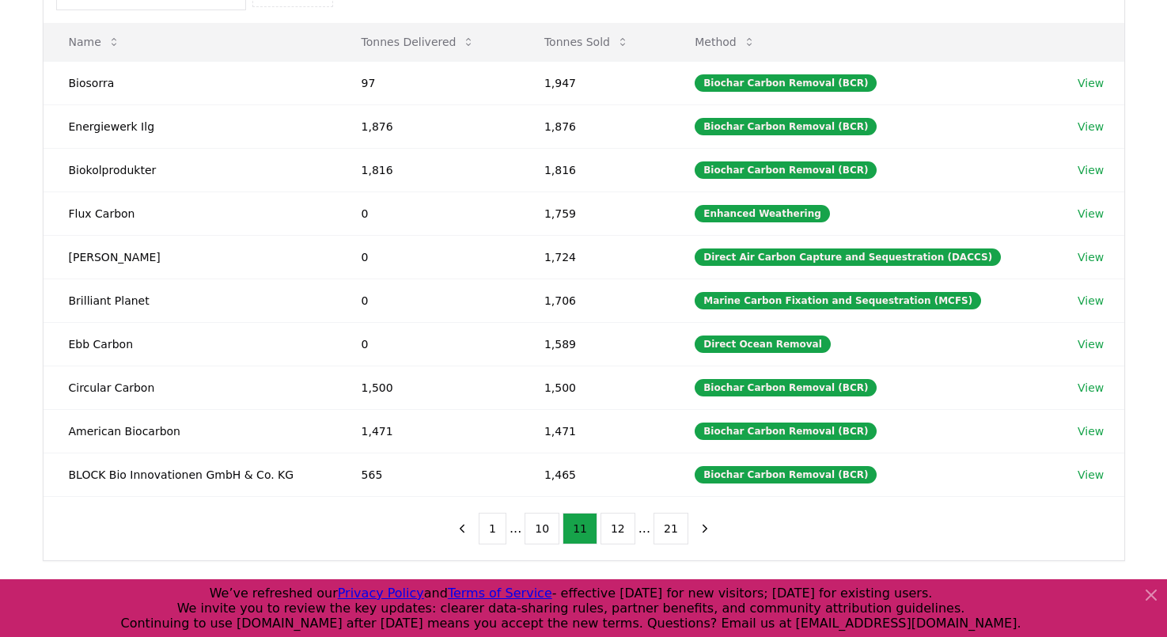
click at [615, 525] on button "12" at bounding box center [618, 529] width 35 height 32
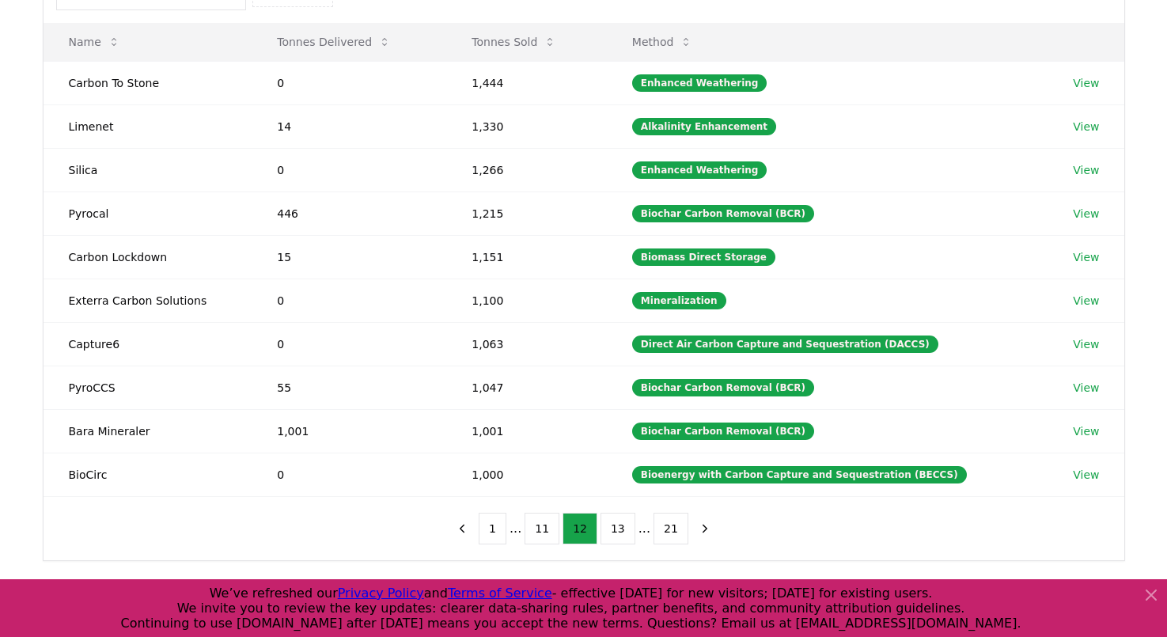
click at [615, 525] on button "13" at bounding box center [618, 529] width 35 height 32
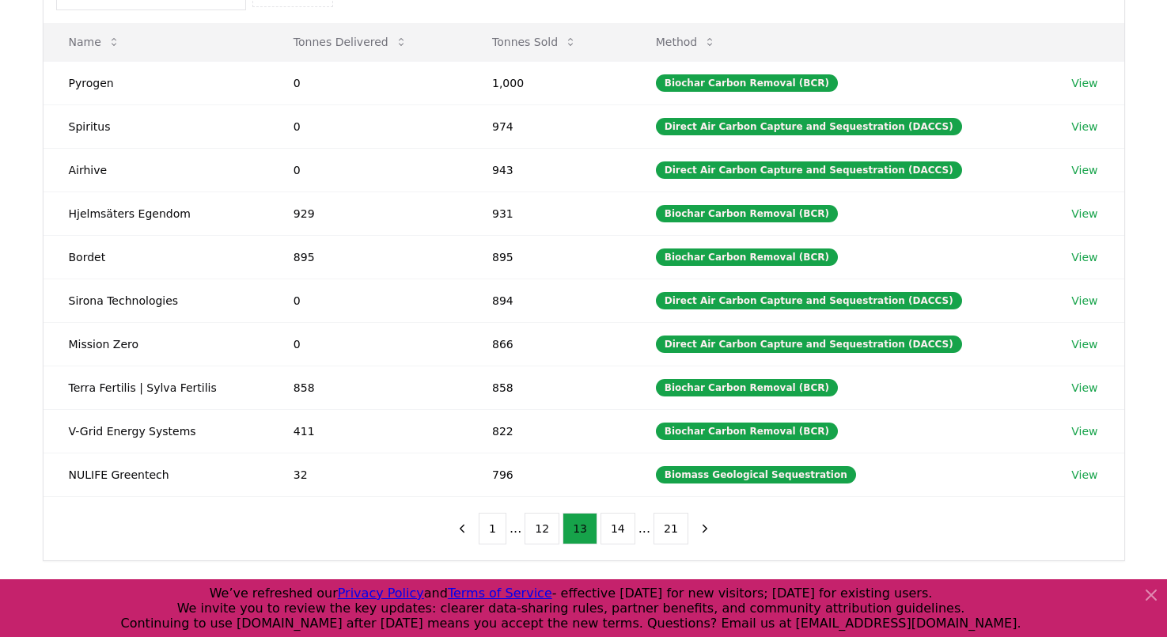
click at [615, 525] on button "14" at bounding box center [618, 529] width 35 height 32
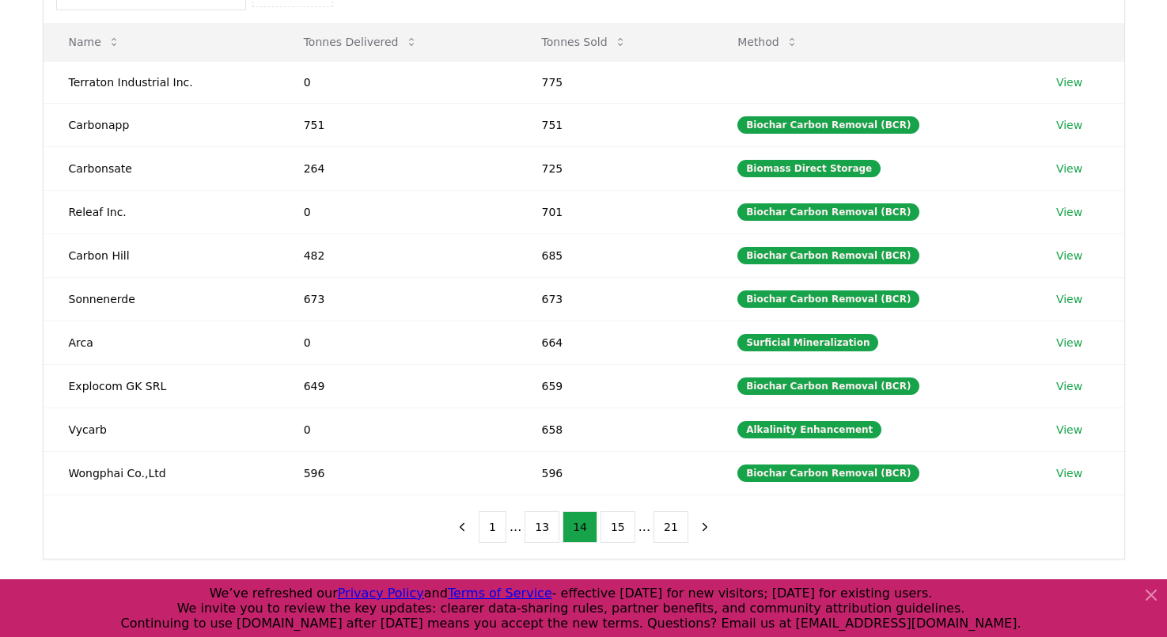
click at [615, 525] on button "15" at bounding box center [618, 527] width 35 height 32
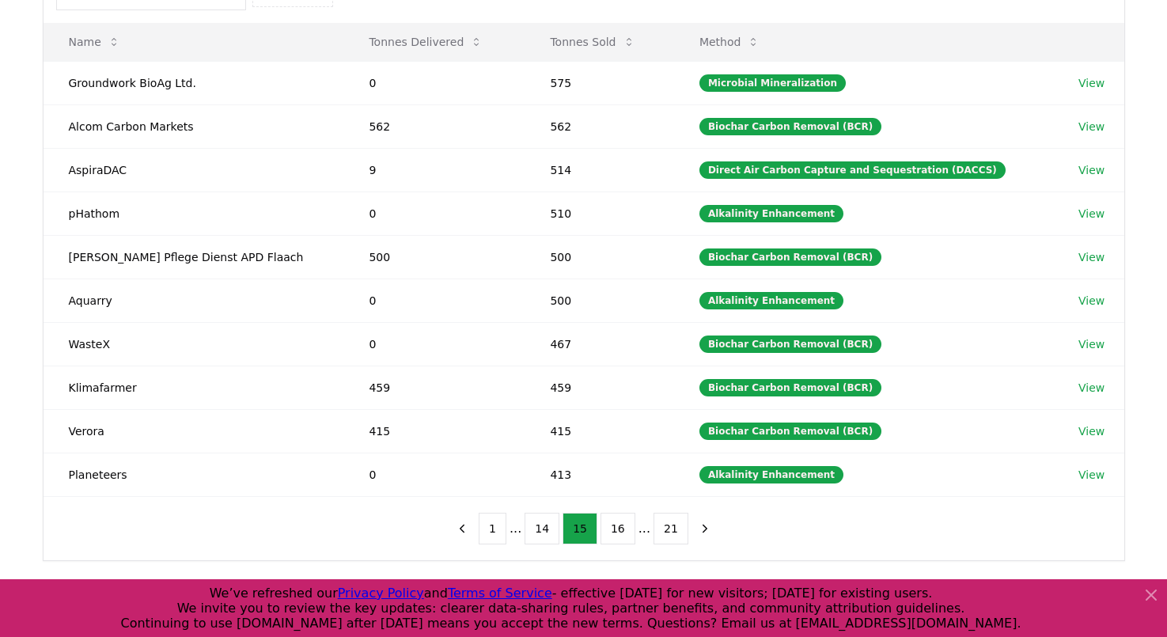
click at [615, 525] on button "16" at bounding box center [618, 529] width 35 height 32
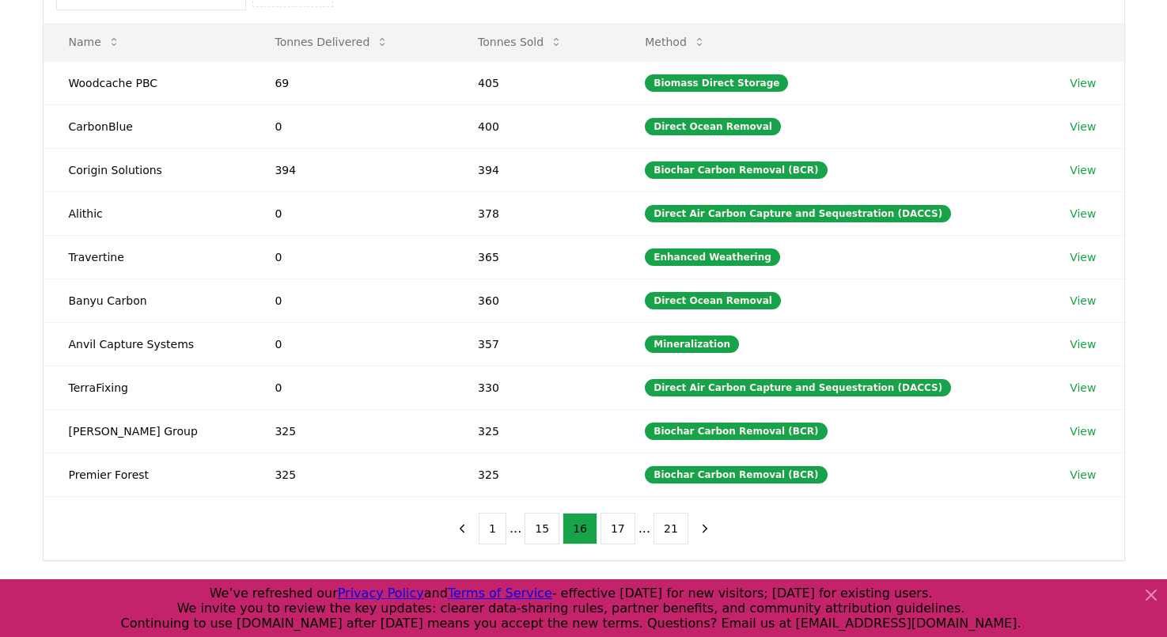
click at [615, 525] on button "17" at bounding box center [618, 529] width 35 height 32
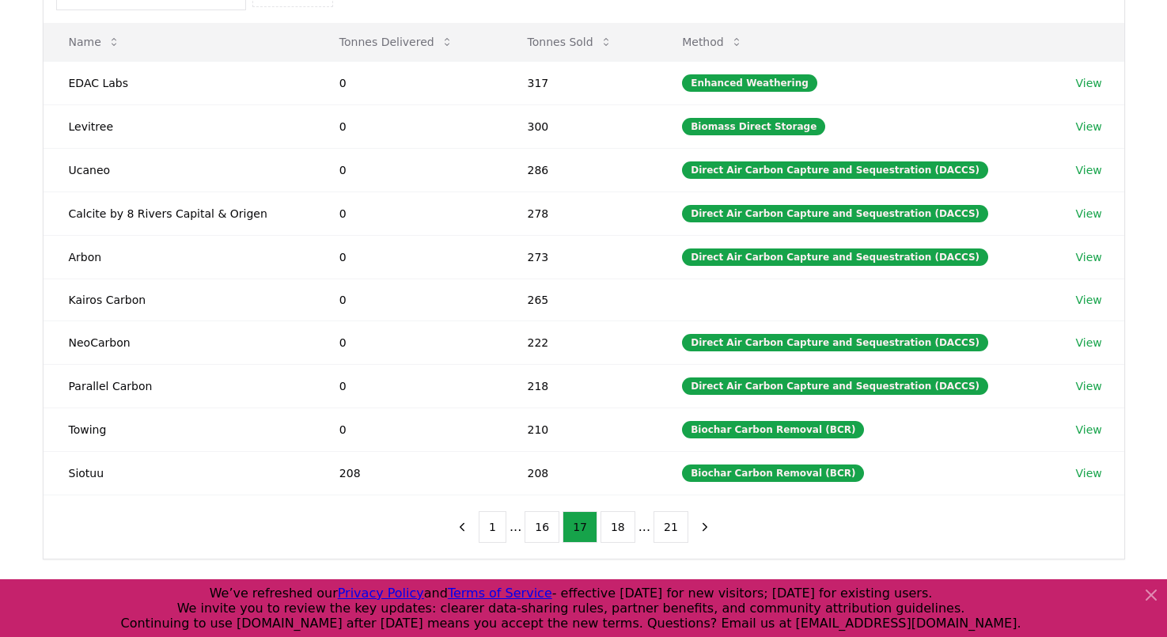
click at [615, 525] on button "18" at bounding box center [618, 527] width 35 height 32
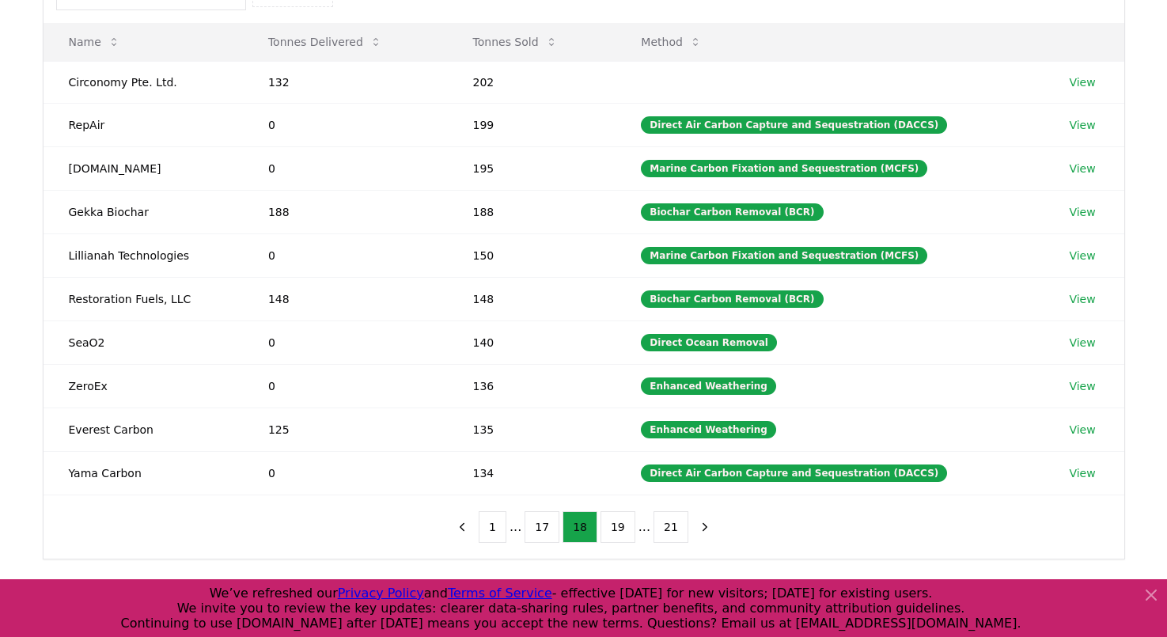
click at [615, 525] on button "19" at bounding box center [618, 527] width 35 height 32
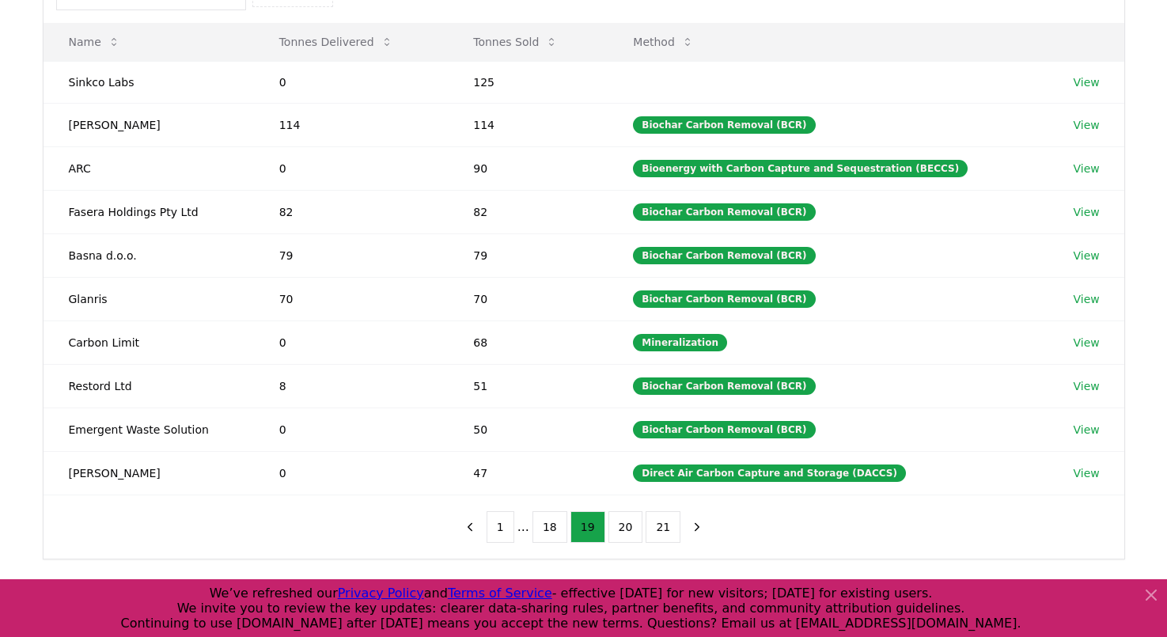
click at [615, 525] on button "20" at bounding box center [625, 527] width 35 height 32
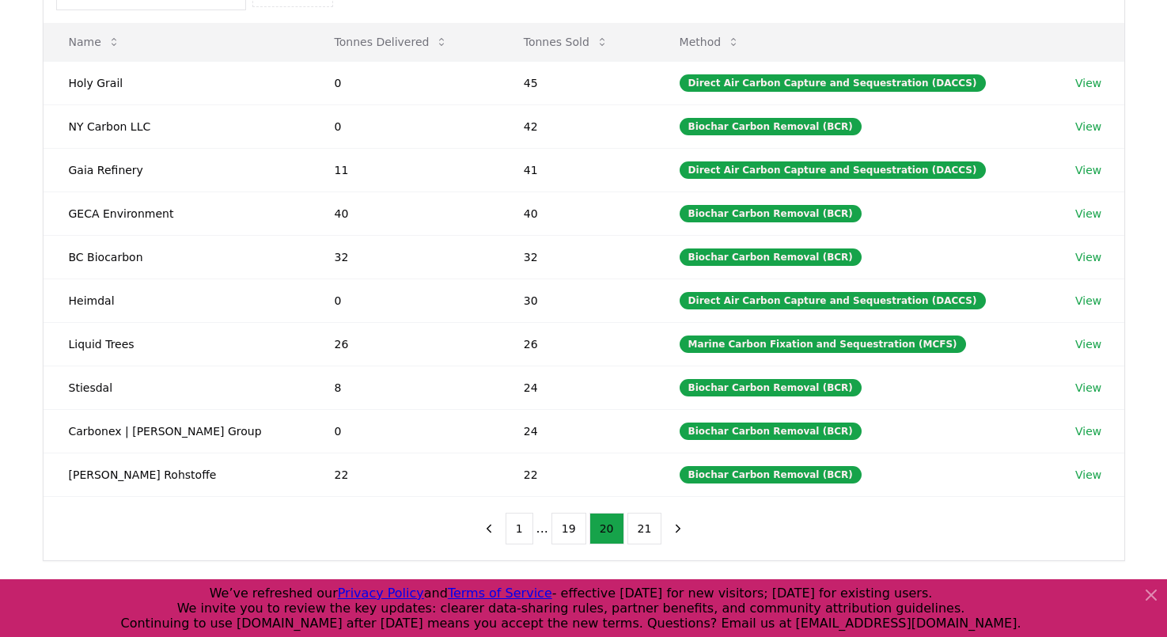
click at [615, 525] on button "20" at bounding box center [606, 529] width 35 height 32
click at [647, 540] on button "21" at bounding box center [644, 529] width 35 height 32
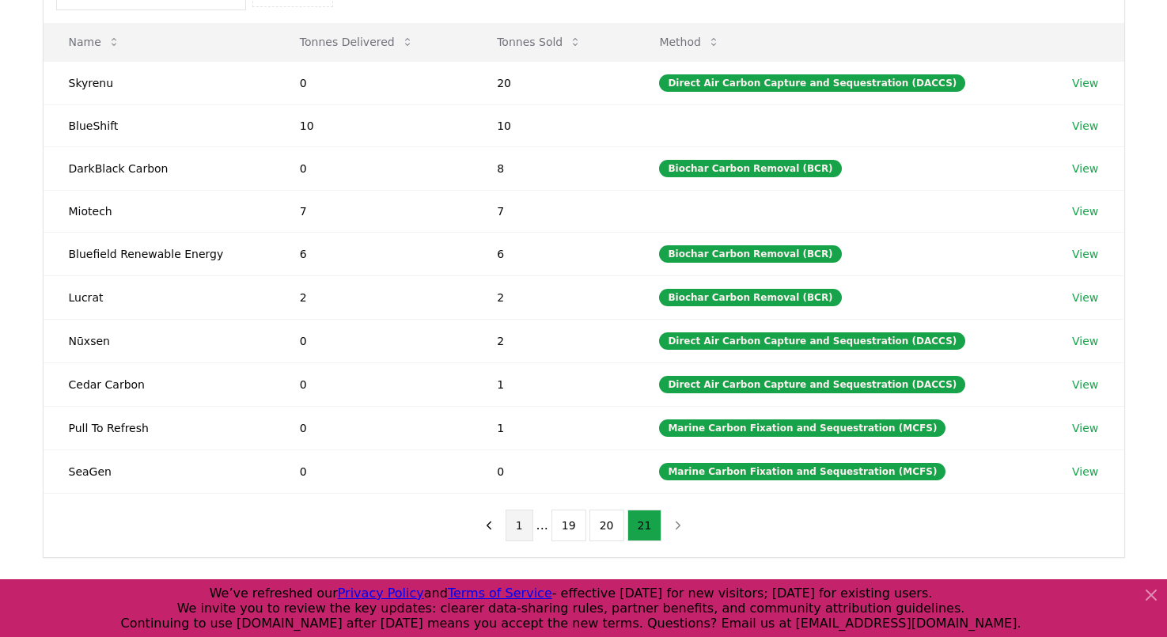
click at [525, 519] on button "1" at bounding box center [520, 526] width 28 height 32
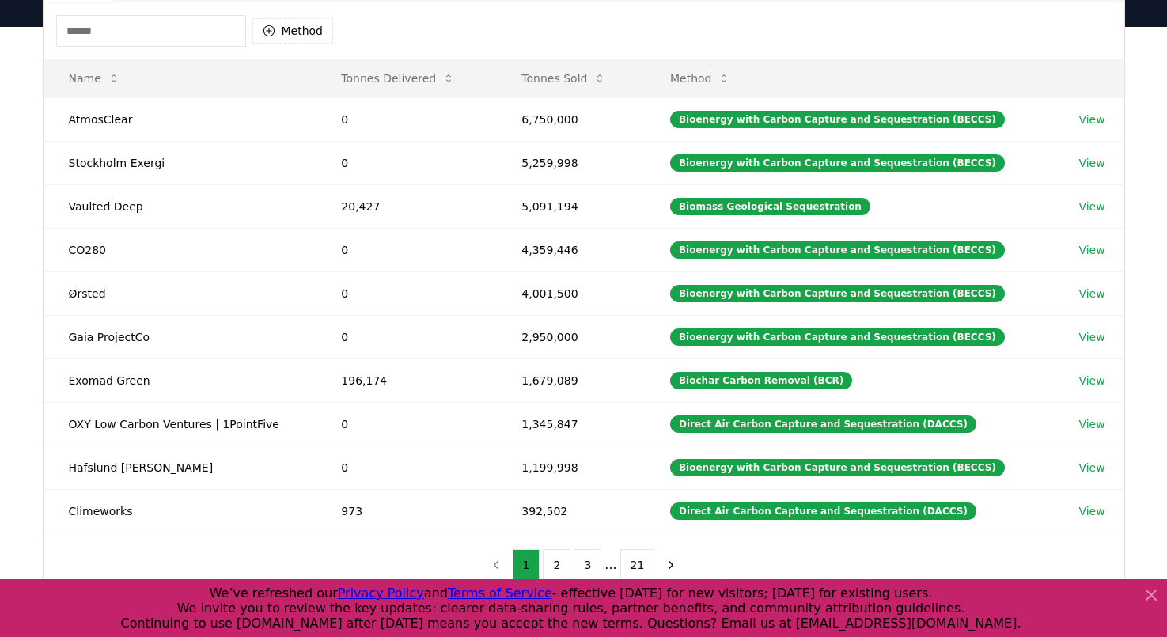
scroll to position [143, 0]
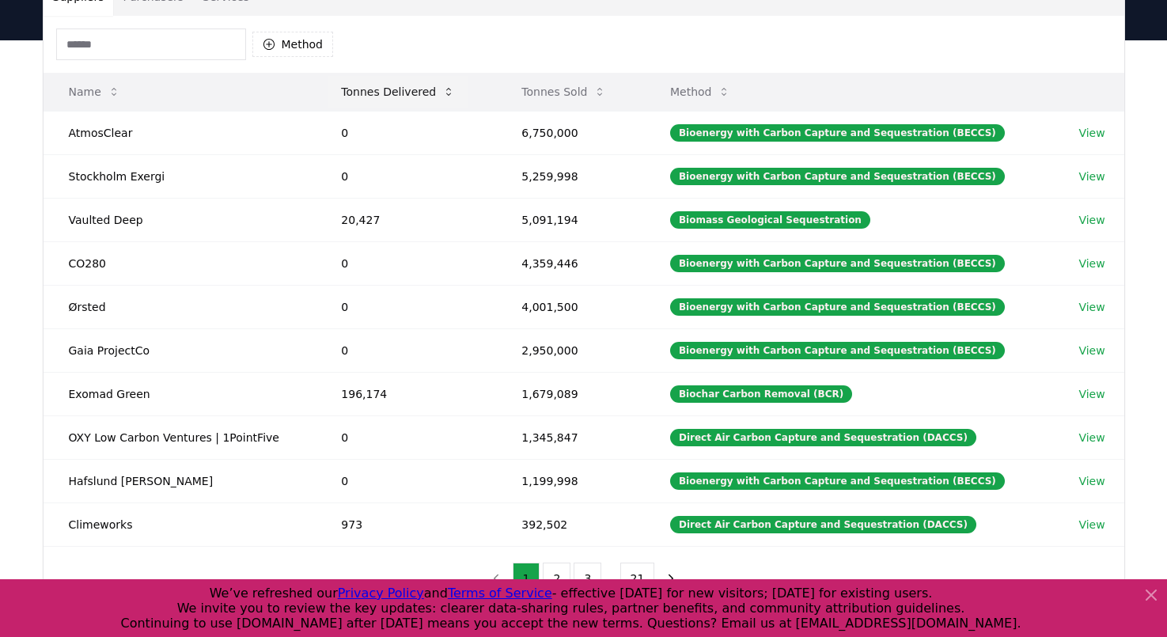
click at [420, 100] on button "Tonnes Delivered" at bounding box center [397, 92] width 139 height 32
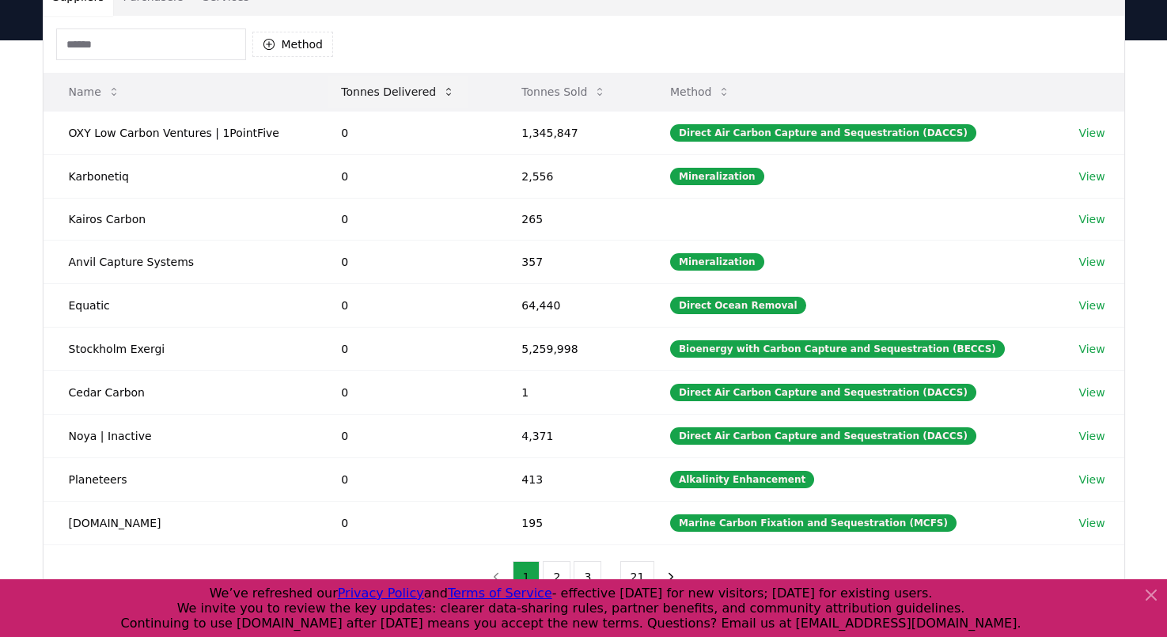
click at [420, 100] on button "Tonnes Delivered" at bounding box center [397, 92] width 139 height 32
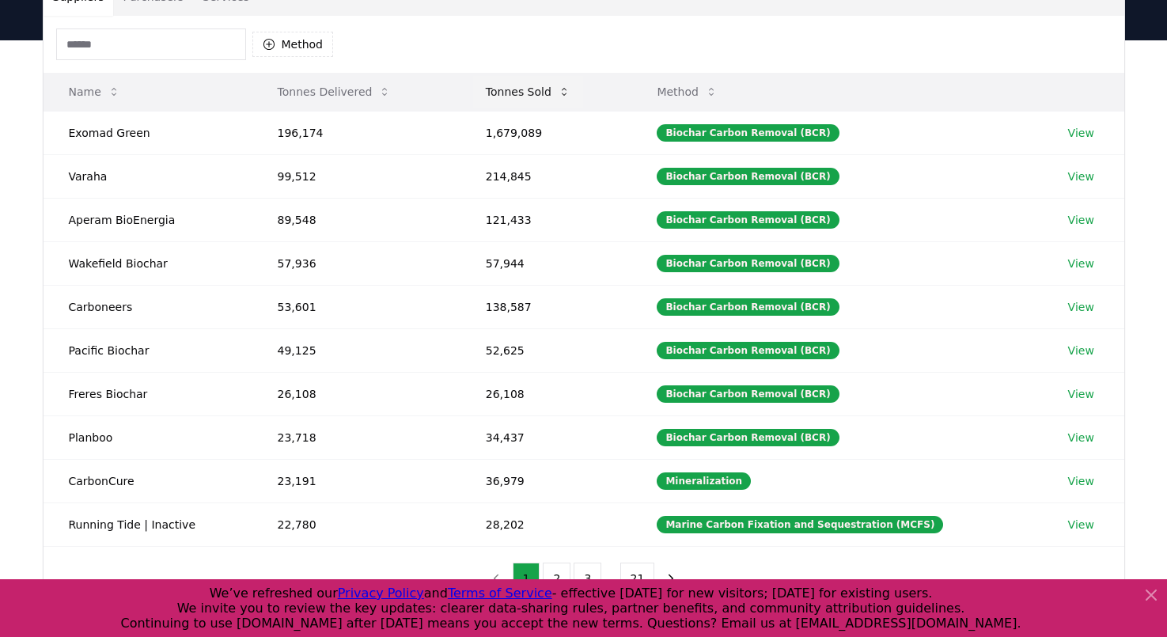
click at [499, 93] on button "Tonnes Sold" at bounding box center [528, 92] width 110 height 32
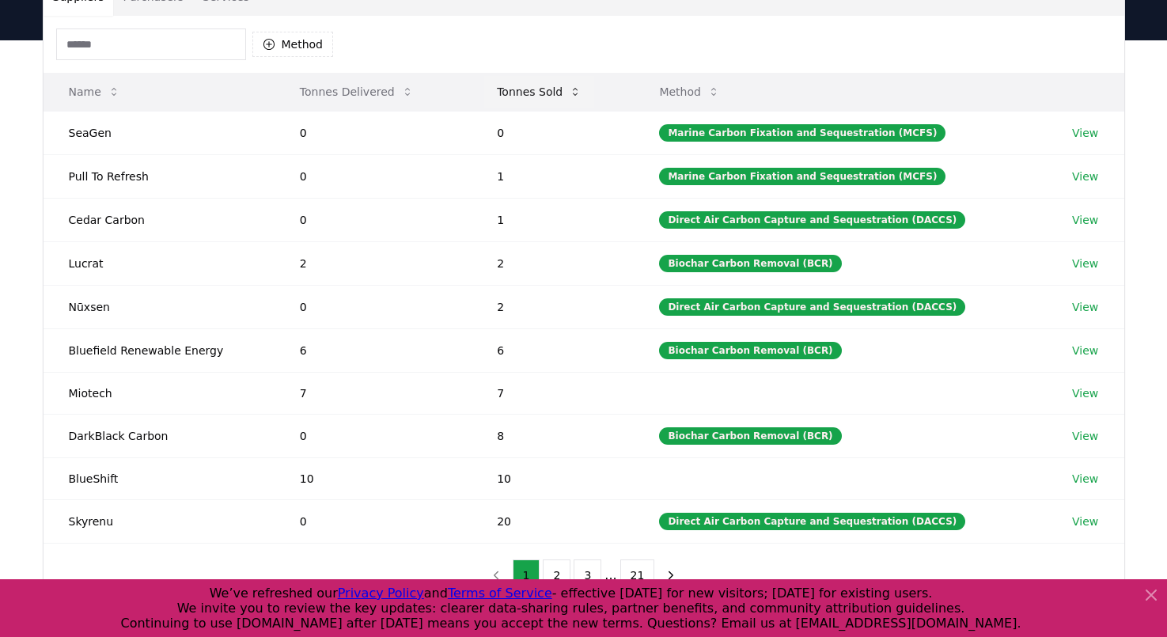
click at [525, 96] on button "Tonnes Sold" at bounding box center [539, 92] width 110 height 32
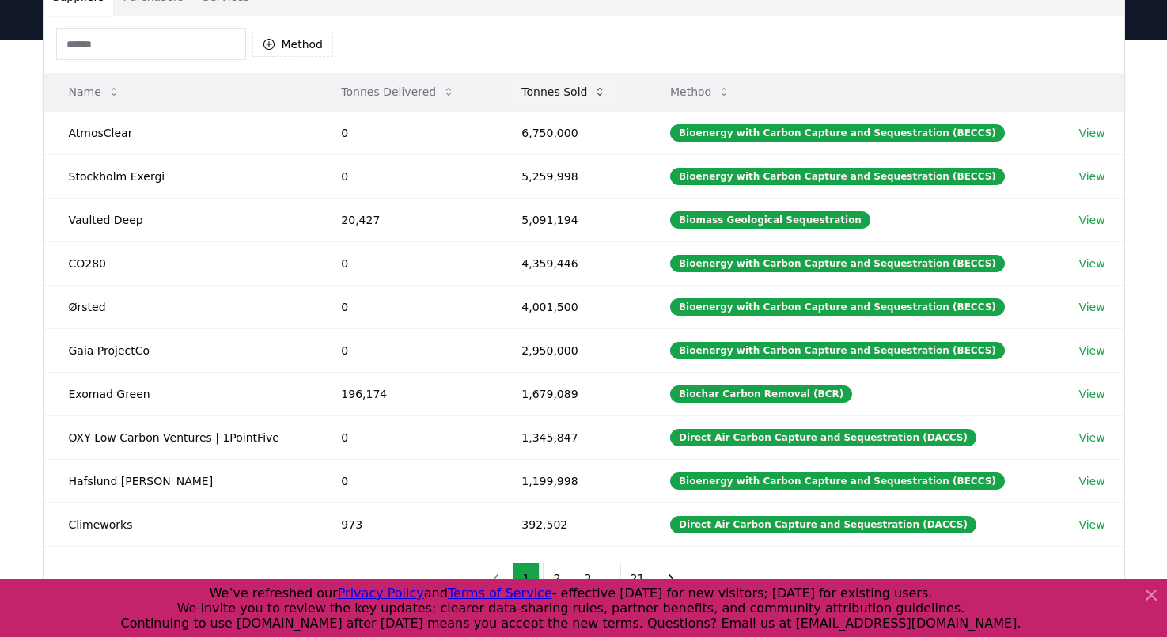
click at [525, 96] on button "Tonnes Sold" at bounding box center [564, 92] width 110 height 32
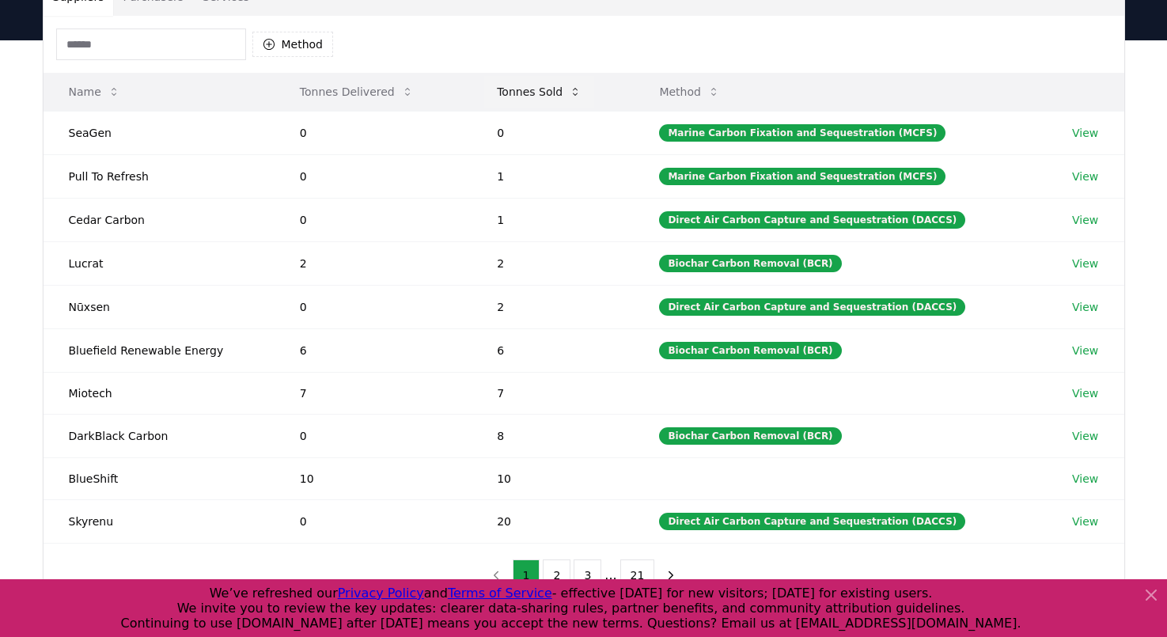
click at [525, 96] on button "Tonnes Sold" at bounding box center [539, 92] width 110 height 32
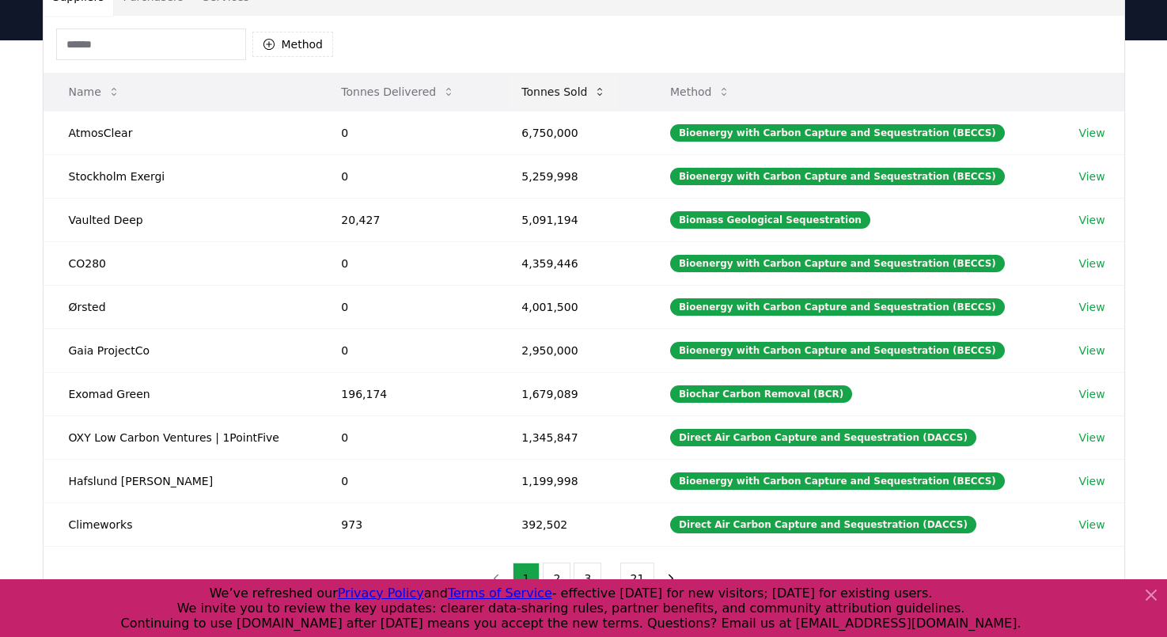
click at [568, 100] on button "Tonnes Sold" at bounding box center [564, 92] width 110 height 32
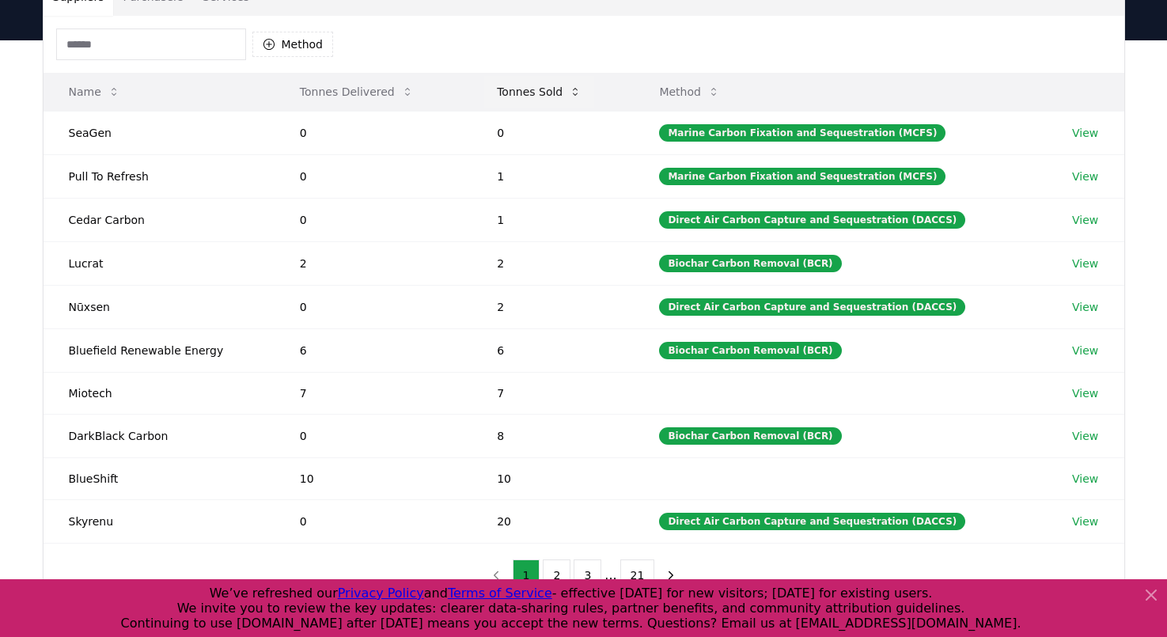
click at [568, 100] on button "Tonnes Sold" at bounding box center [539, 92] width 110 height 32
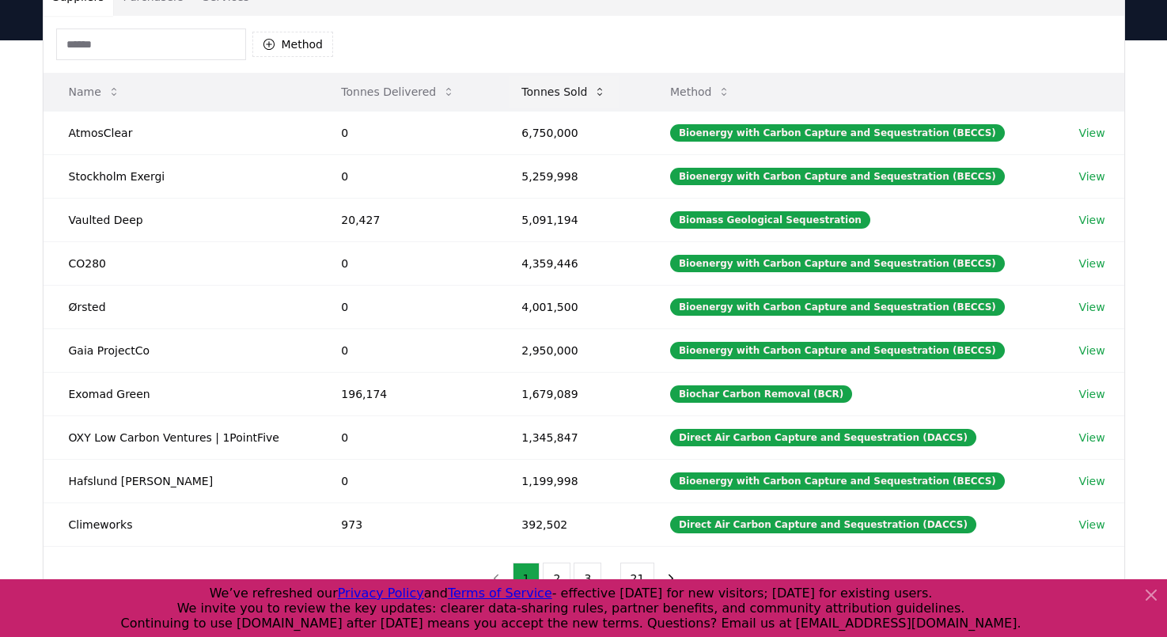
click at [568, 100] on button "Tonnes Sold" at bounding box center [564, 92] width 110 height 32
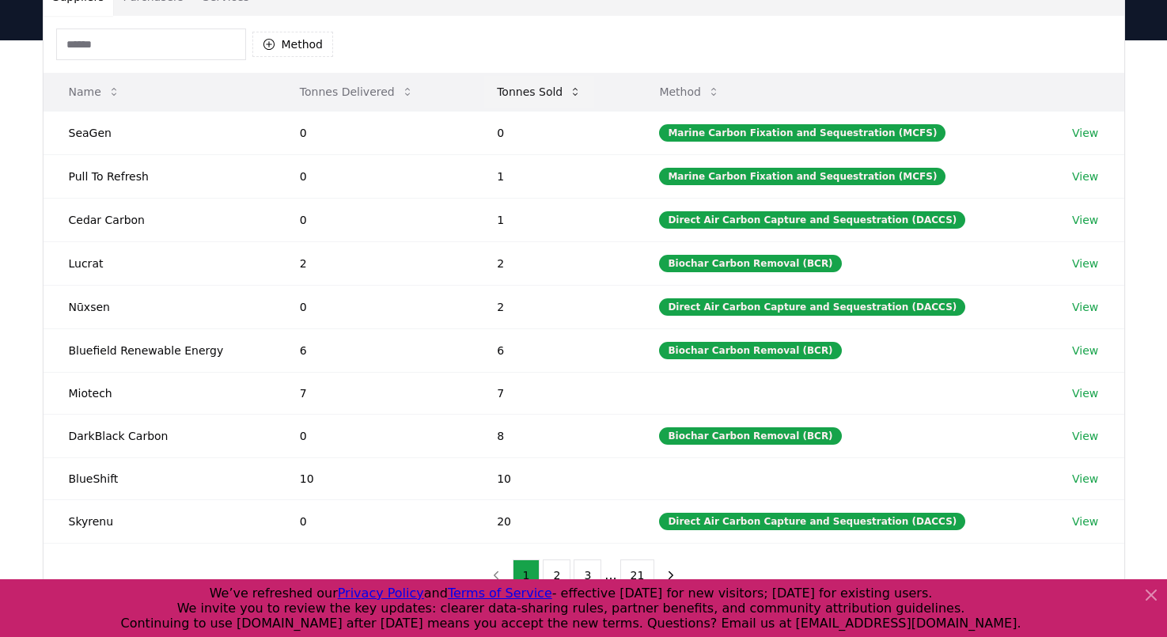
click at [568, 100] on button "Tonnes Sold" at bounding box center [539, 92] width 110 height 32
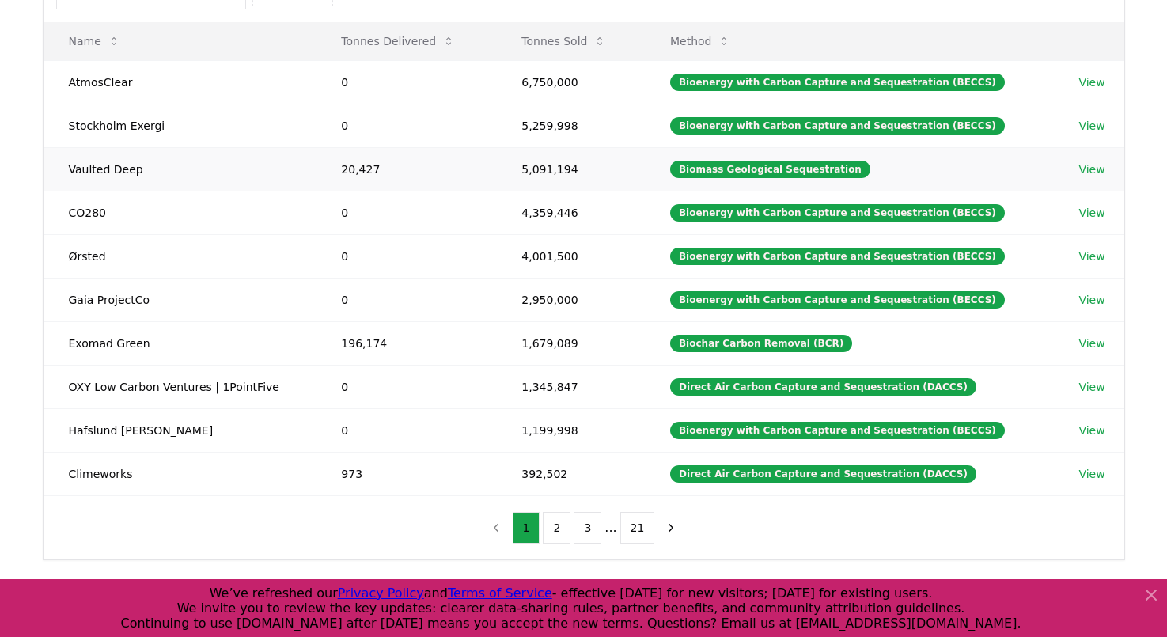
scroll to position [194, 0]
click at [562, 522] on button "2" at bounding box center [557, 528] width 28 height 32
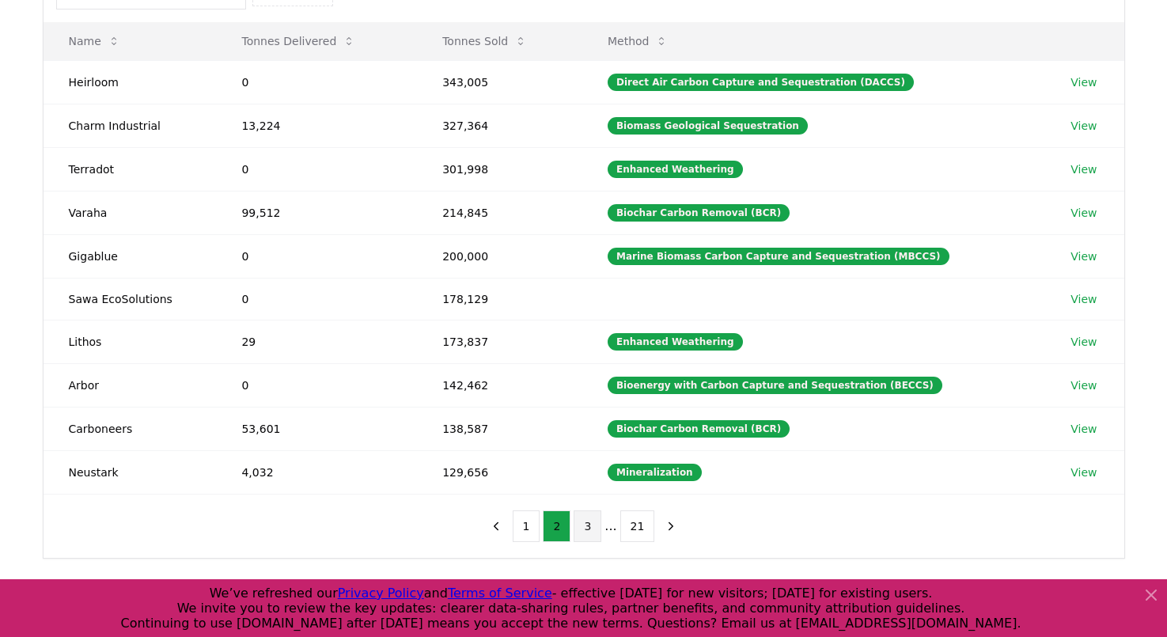
click at [579, 523] on button "3" at bounding box center [588, 526] width 28 height 32
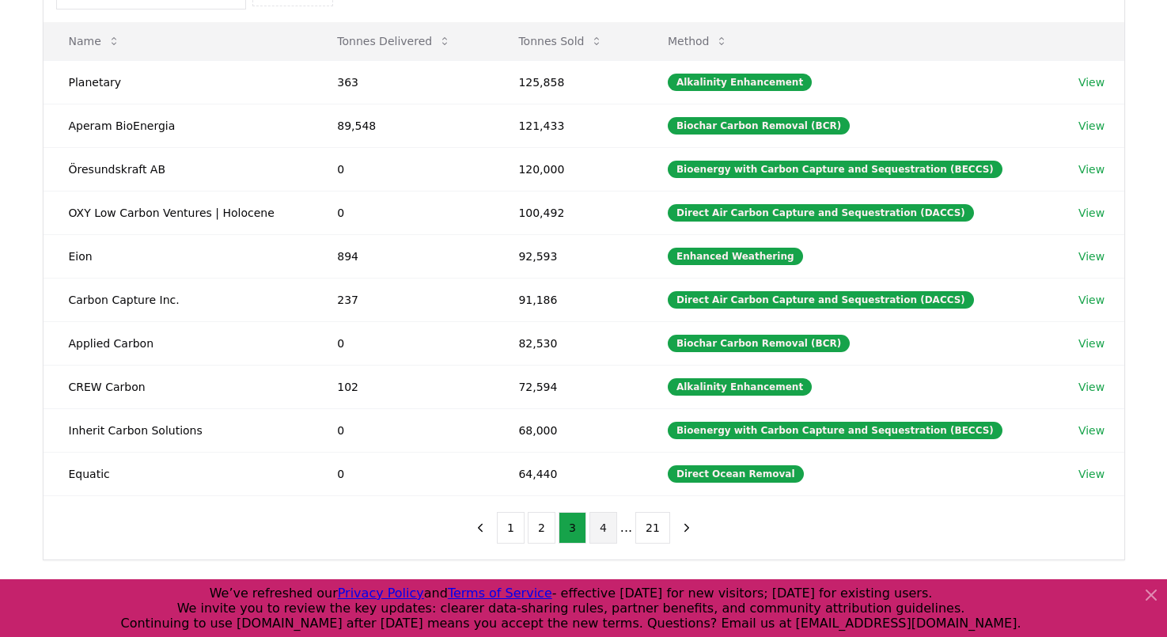
click at [596, 528] on button "4" at bounding box center [603, 528] width 28 height 32
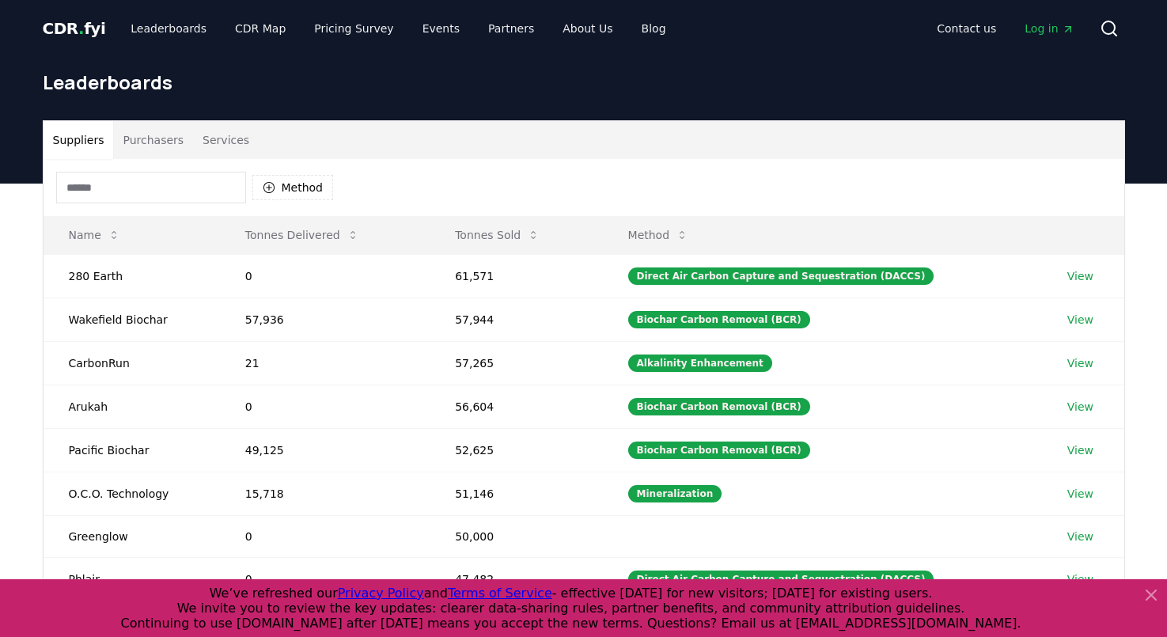
scroll to position [0, 0]
click at [163, 135] on button "Purchasers" at bounding box center [153, 140] width 80 height 38
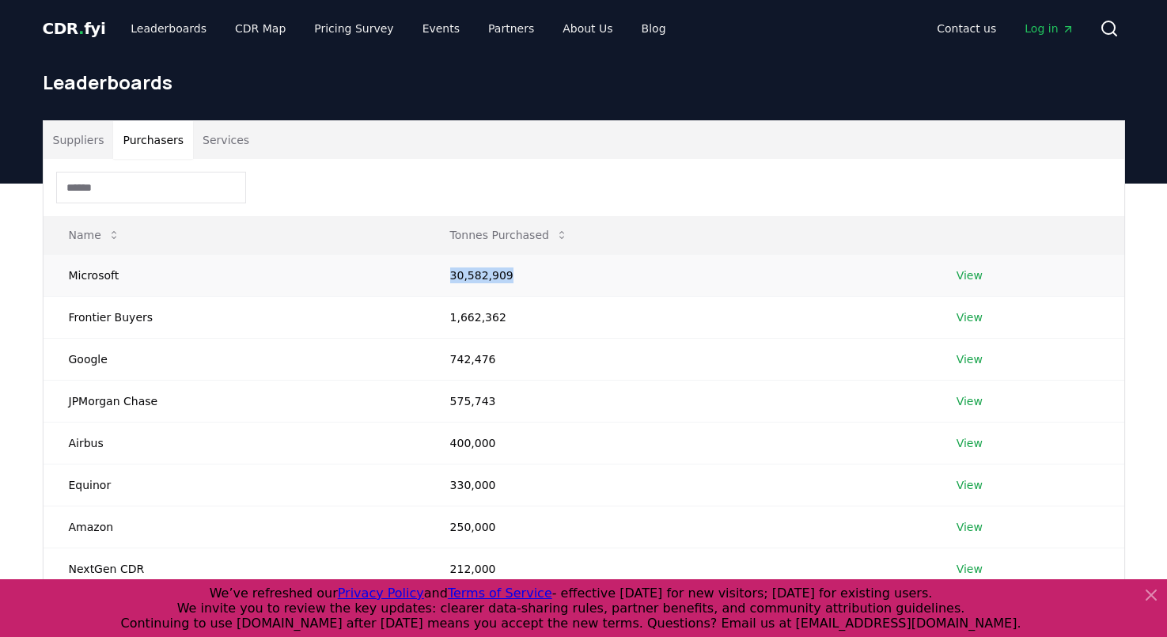
drag, startPoint x: 443, startPoint y: 271, endPoint x: 560, endPoint y: 271, distance: 117.1
click at [561, 271] on td "30,582,909" at bounding box center [678, 275] width 506 height 42
click at [557, 295] on td "30,582,909" at bounding box center [678, 275] width 506 height 42
drag, startPoint x: 442, startPoint y: 309, endPoint x: 540, endPoint y: 329, distance: 99.5
click at [544, 332] on td "1,662,362" at bounding box center [678, 317] width 506 height 42
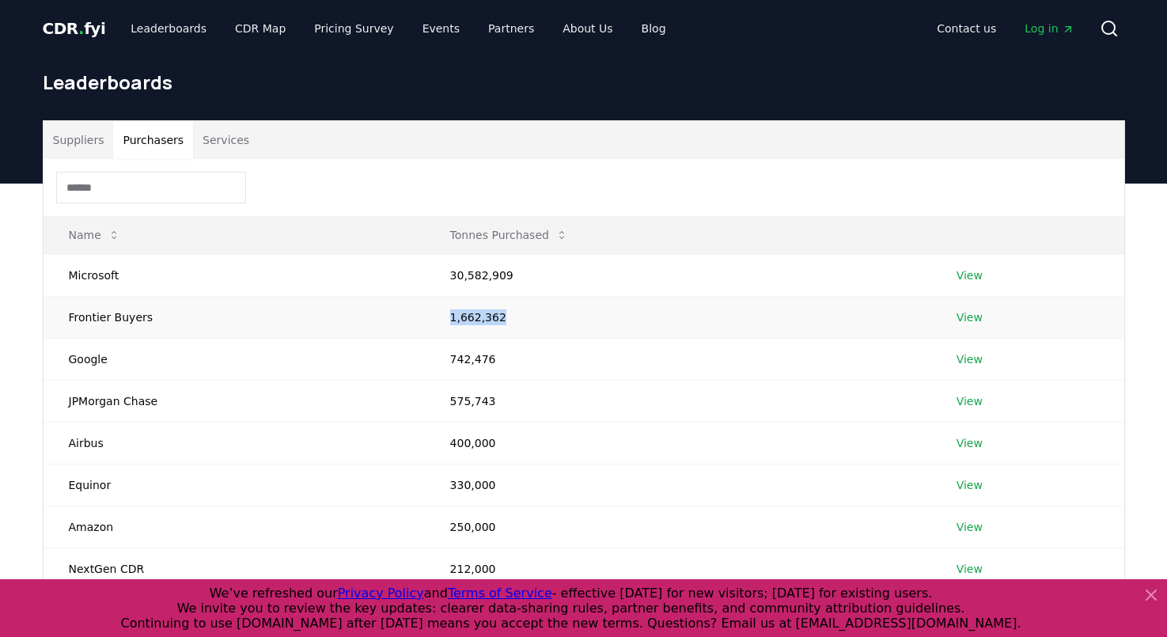
click at [540, 329] on td "1,662,362" at bounding box center [678, 317] width 506 height 42
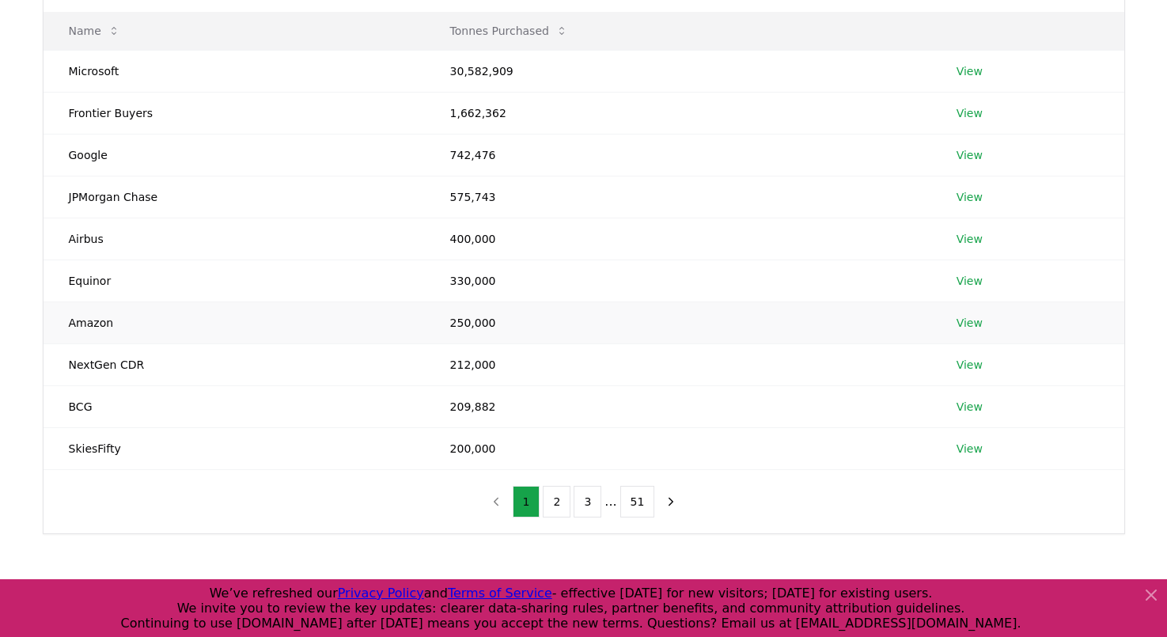
scroll to position [213, 0]
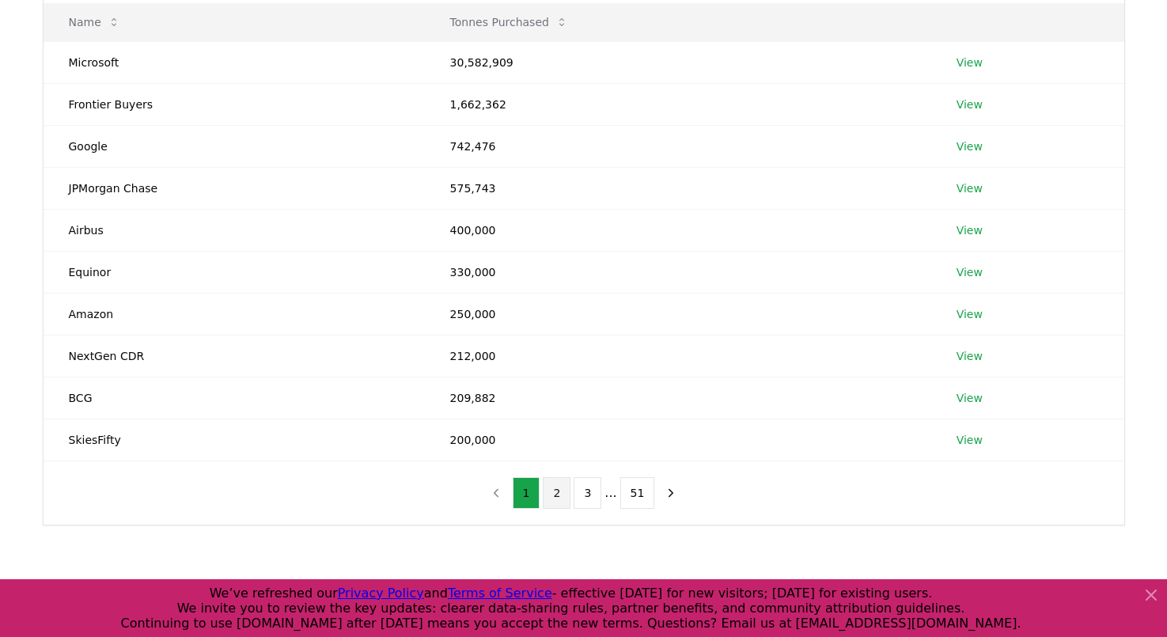
click at [555, 491] on button "2" at bounding box center [557, 493] width 28 height 32
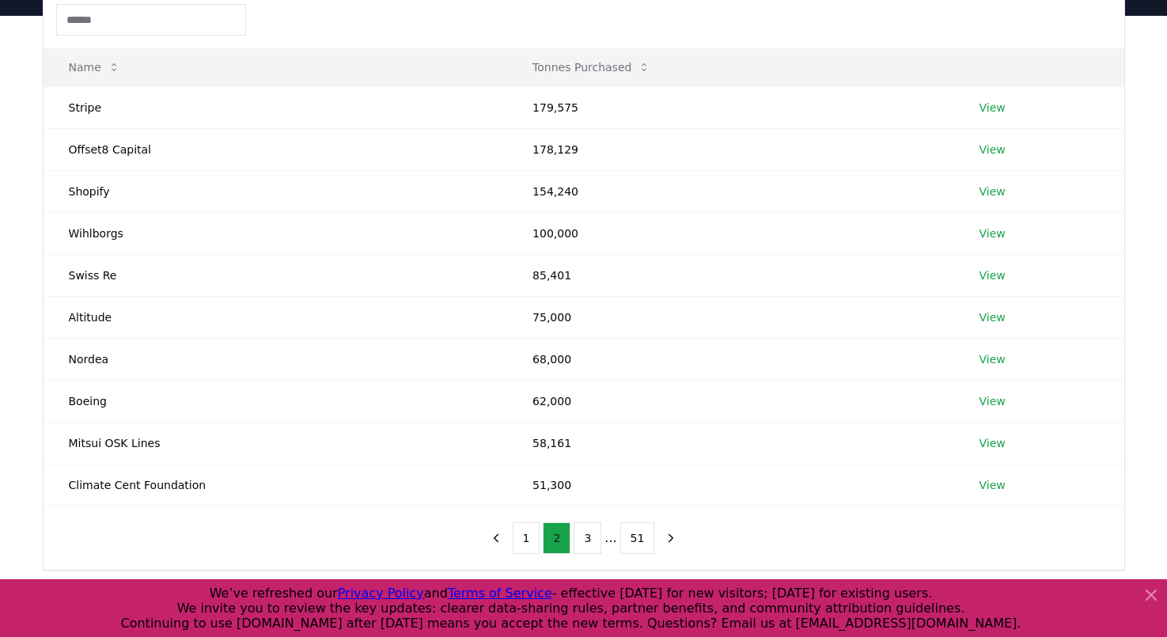
scroll to position [168, 0]
click at [587, 531] on button "3" at bounding box center [588, 538] width 28 height 32
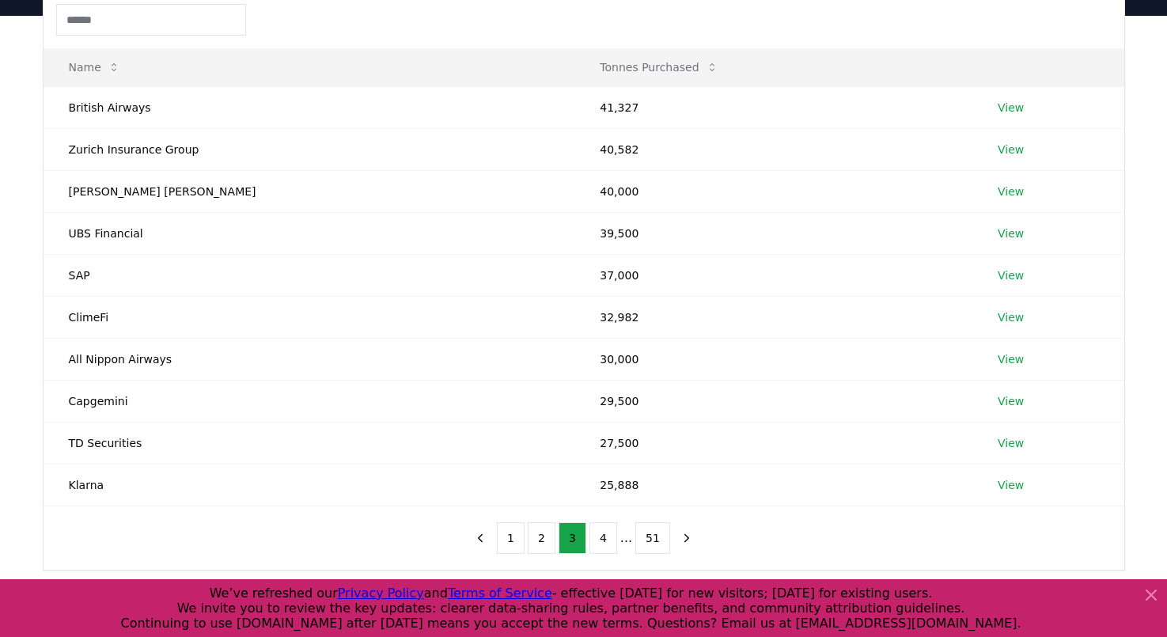
click at [587, 533] on ul "1 2 3 4 ... 51" at bounding box center [583, 538] width 173 height 32
click at [605, 539] on button "4" at bounding box center [603, 538] width 28 height 32
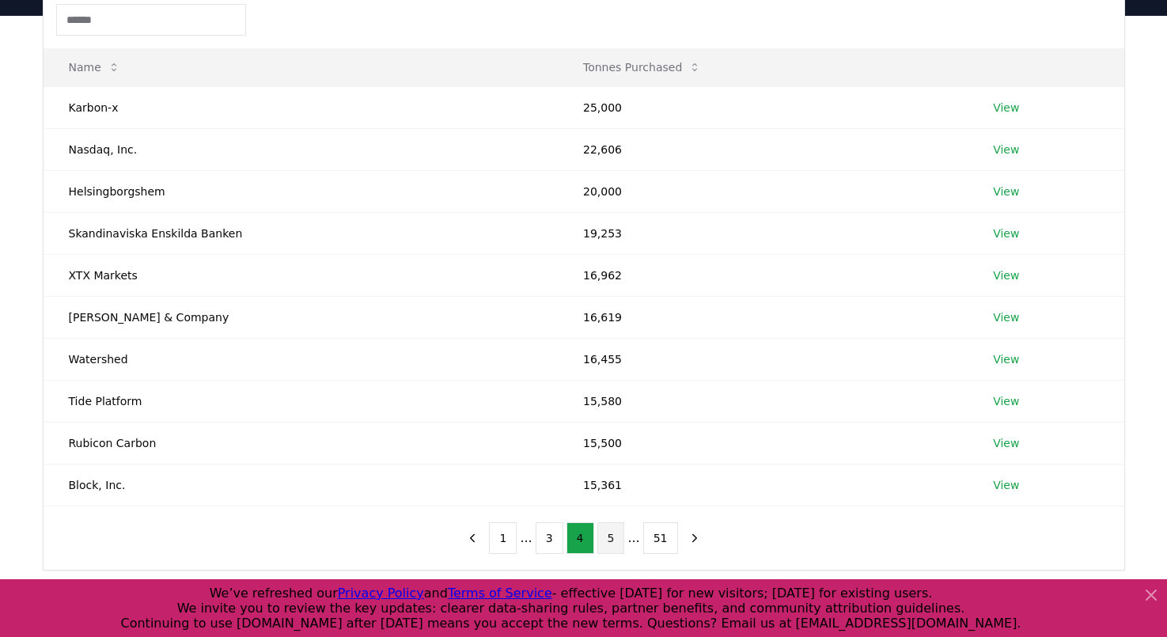
click at [603, 539] on button "5" at bounding box center [611, 538] width 28 height 32
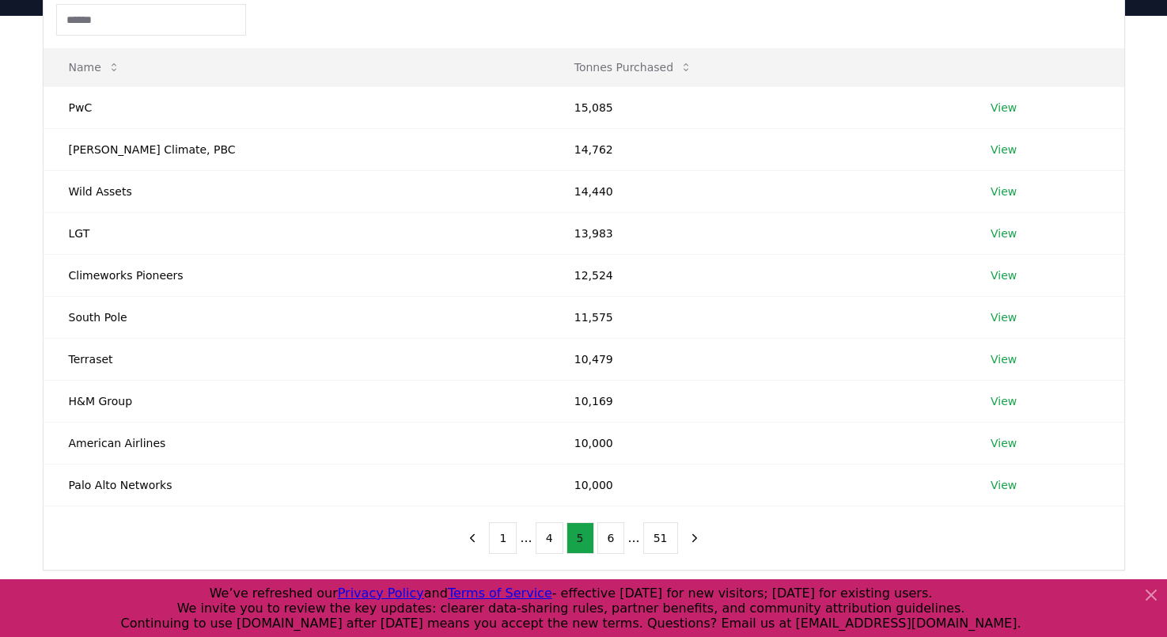
click at [603, 539] on button "6" at bounding box center [611, 538] width 28 height 32
click at [603, 536] on button "7" at bounding box center [611, 538] width 28 height 32
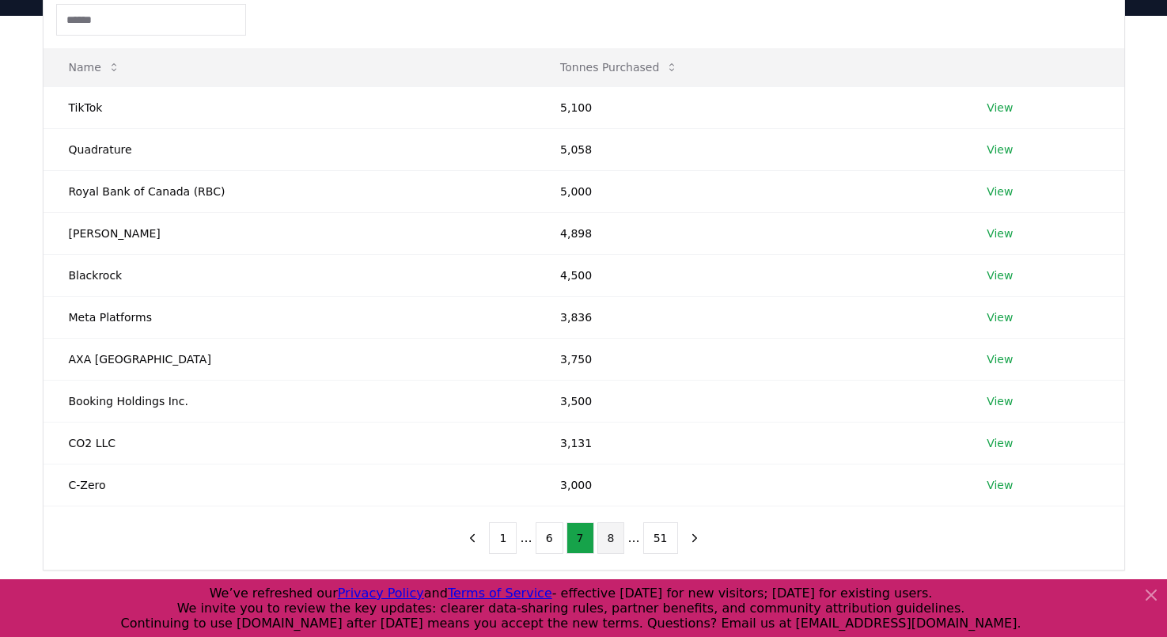
click at [603, 536] on button "8" at bounding box center [611, 538] width 28 height 32
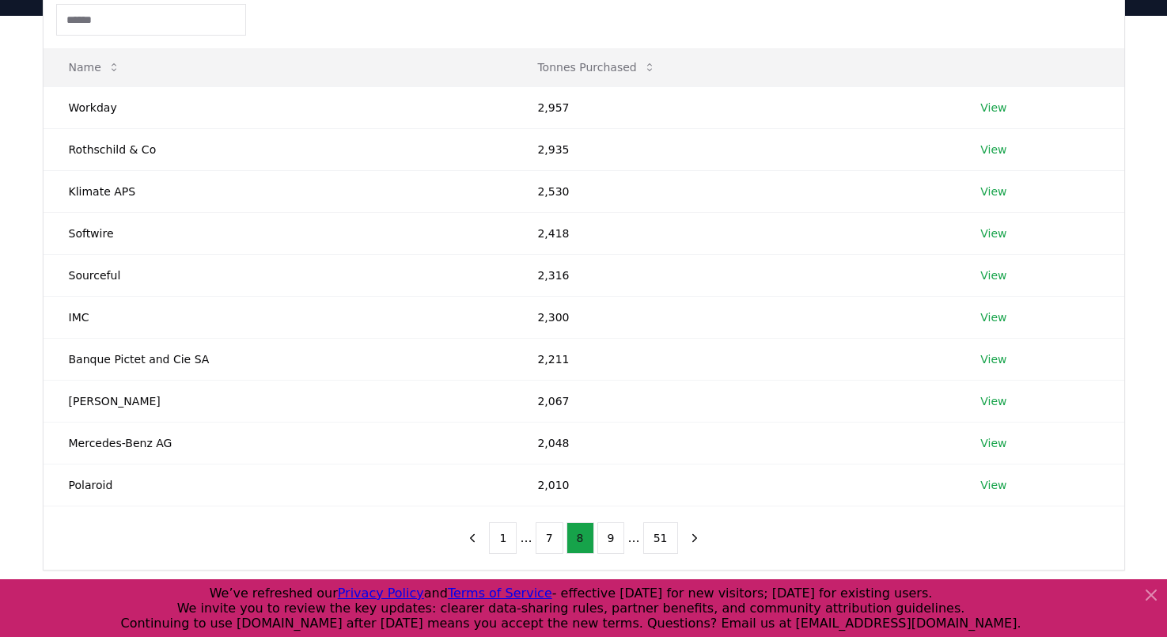
click at [603, 536] on button "9" at bounding box center [611, 538] width 28 height 32
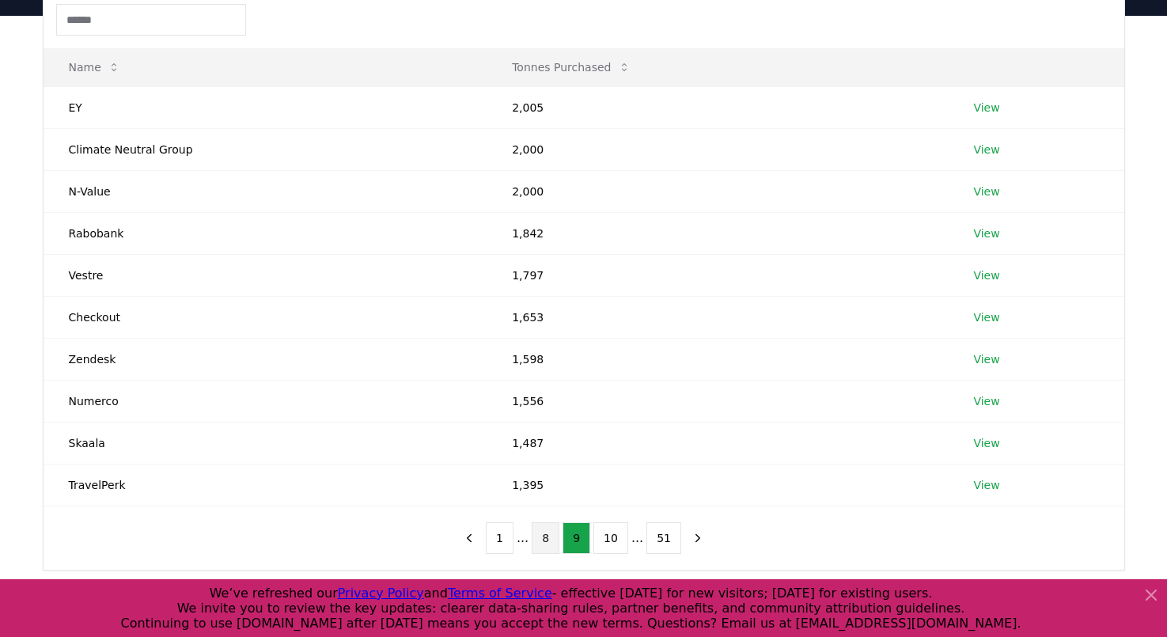
click at [603, 536] on button "10" at bounding box center [610, 538] width 35 height 32
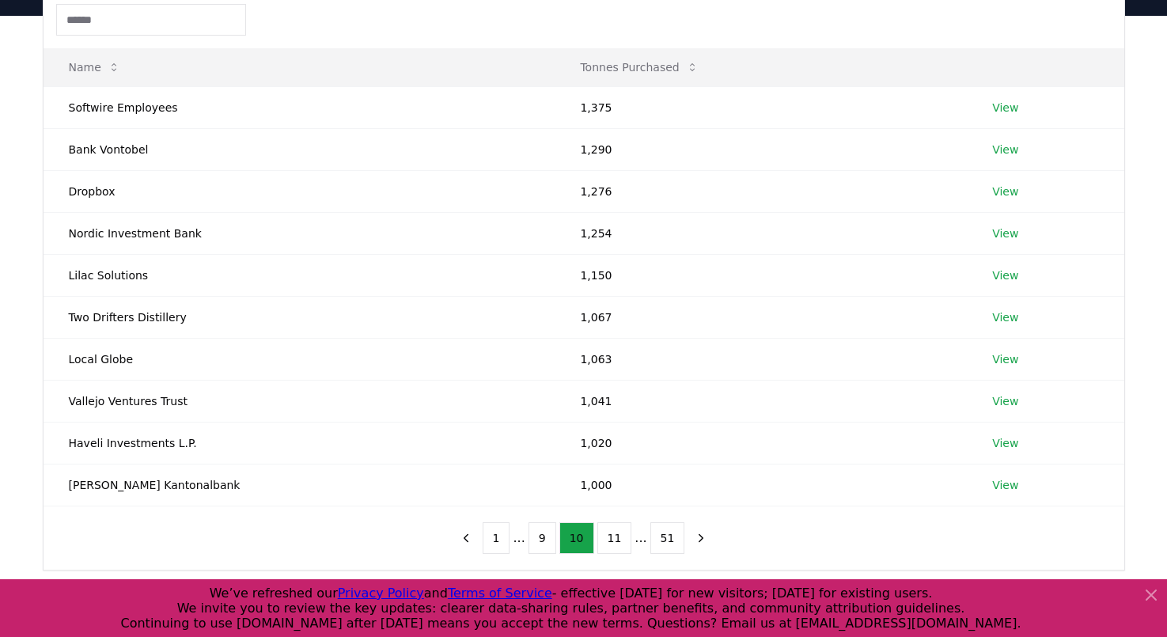
click at [603, 536] on button "11" at bounding box center [614, 538] width 35 height 32
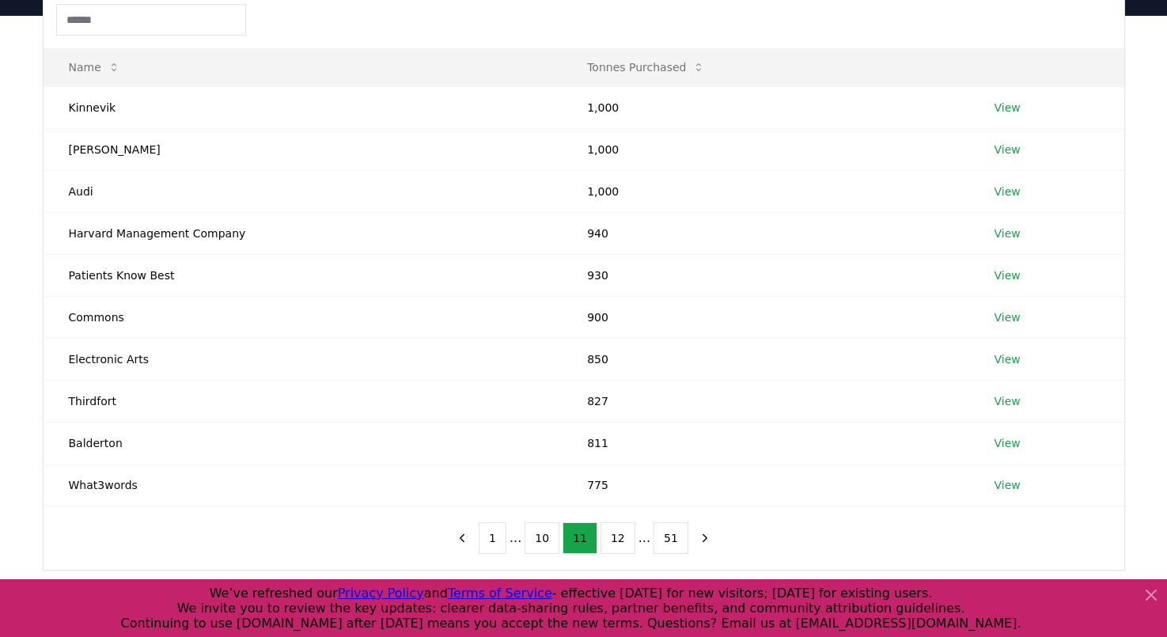
click at [603, 536] on button "12" at bounding box center [618, 538] width 35 height 32
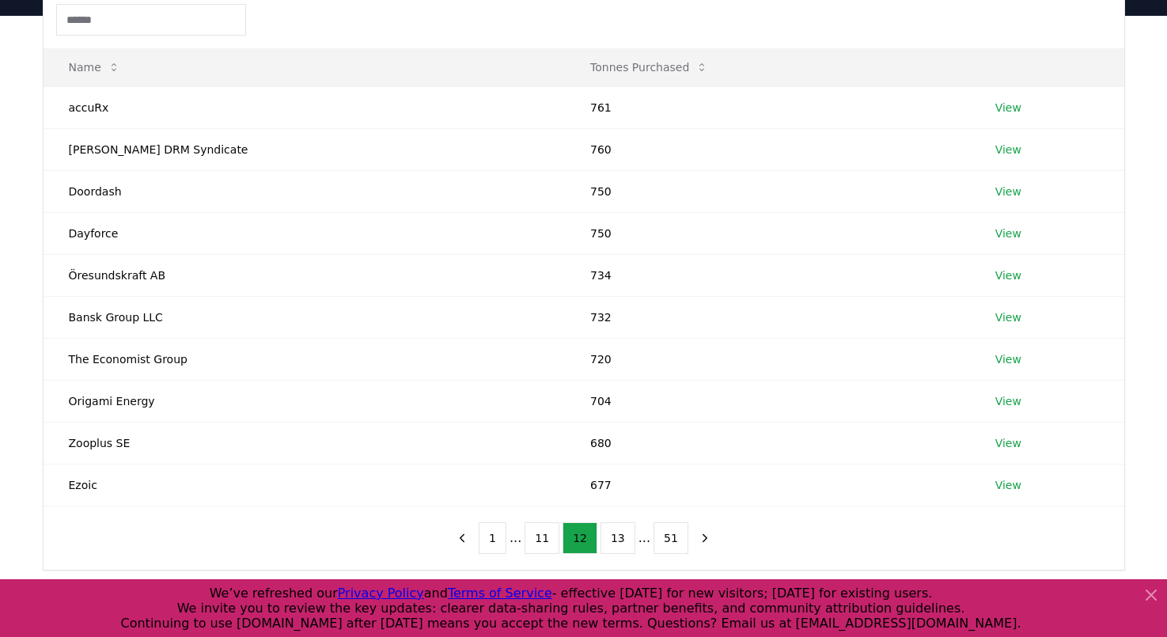
click at [603, 536] on button "13" at bounding box center [618, 538] width 35 height 32
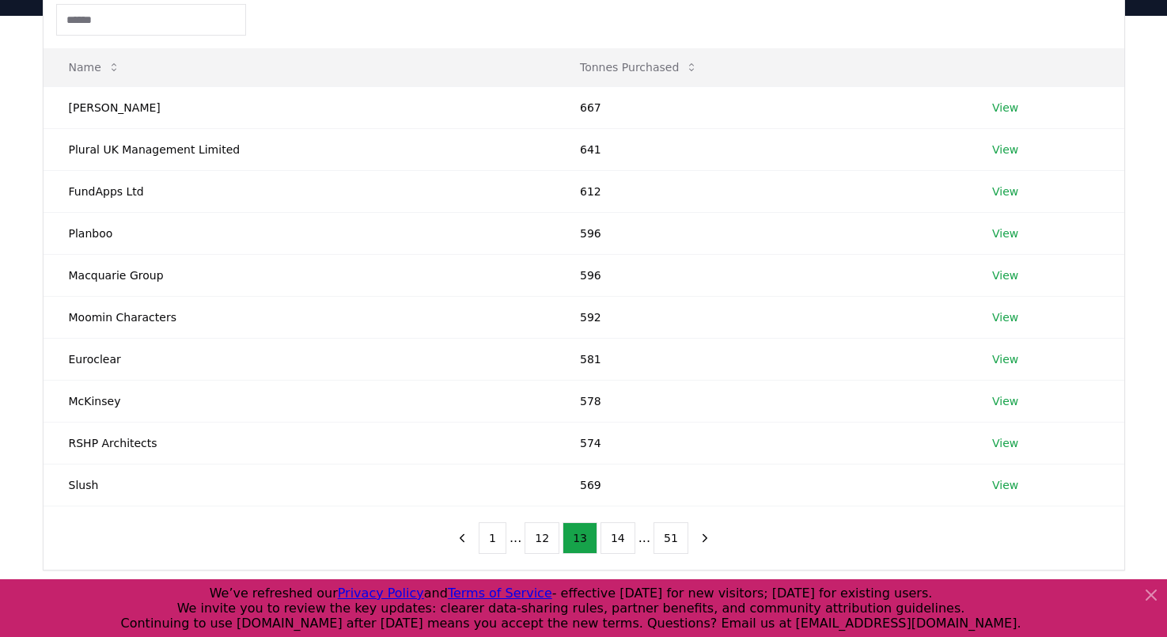
click at [603, 536] on button "14" at bounding box center [618, 538] width 35 height 32
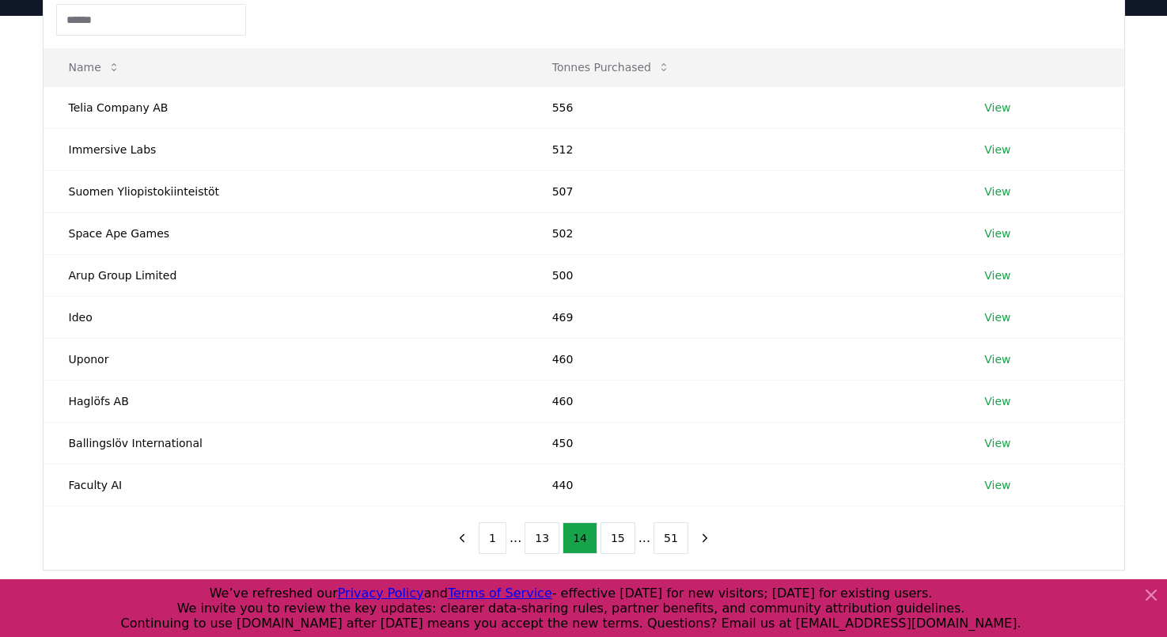
click at [603, 536] on button "15" at bounding box center [618, 538] width 35 height 32
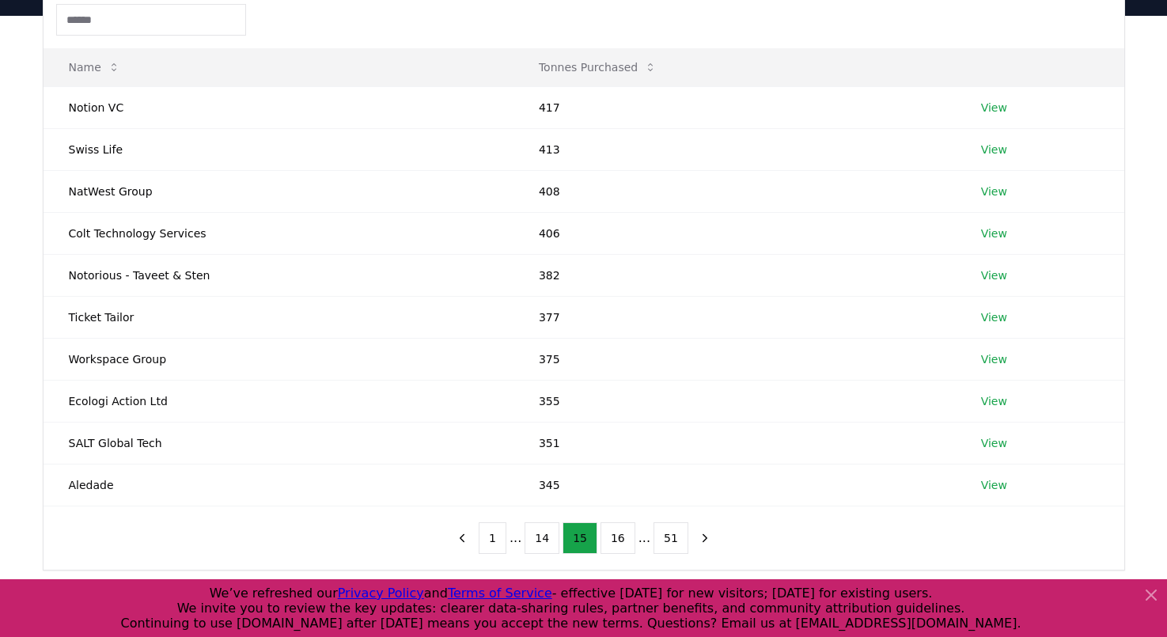
click at [603, 536] on button "16" at bounding box center [618, 538] width 35 height 32
click at [603, 536] on button "17" at bounding box center [618, 538] width 35 height 32
click at [603, 536] on button "18" at bounding box center [618, 538] width 35 height 32
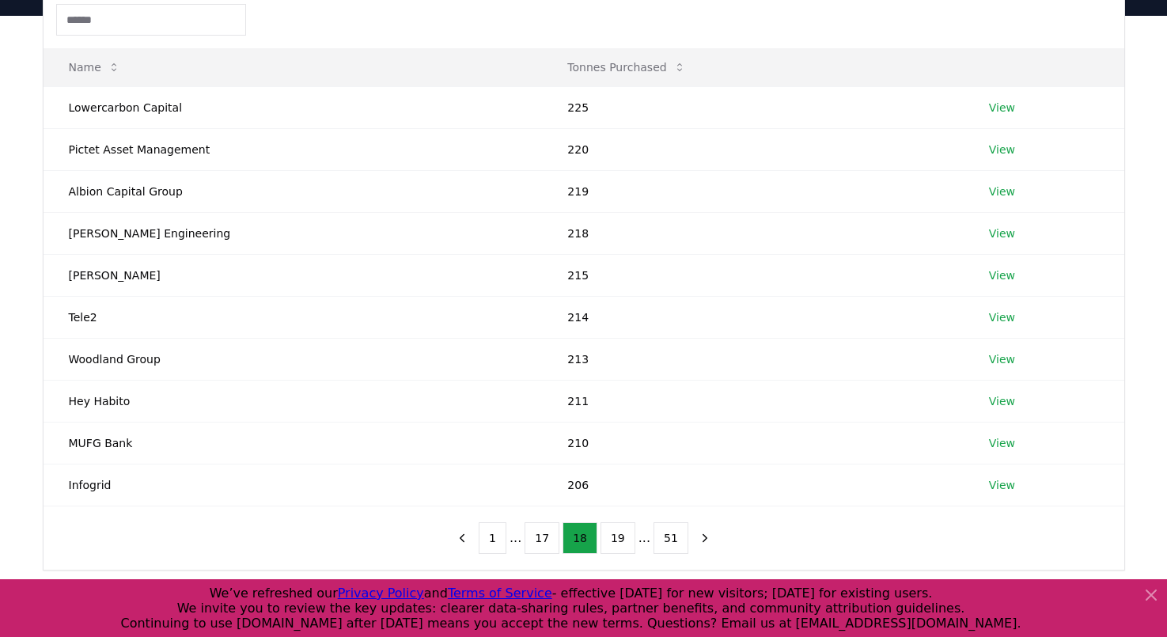
click at [603, 536] on button "19" at bounding box center [618, 538] width 35 height 32
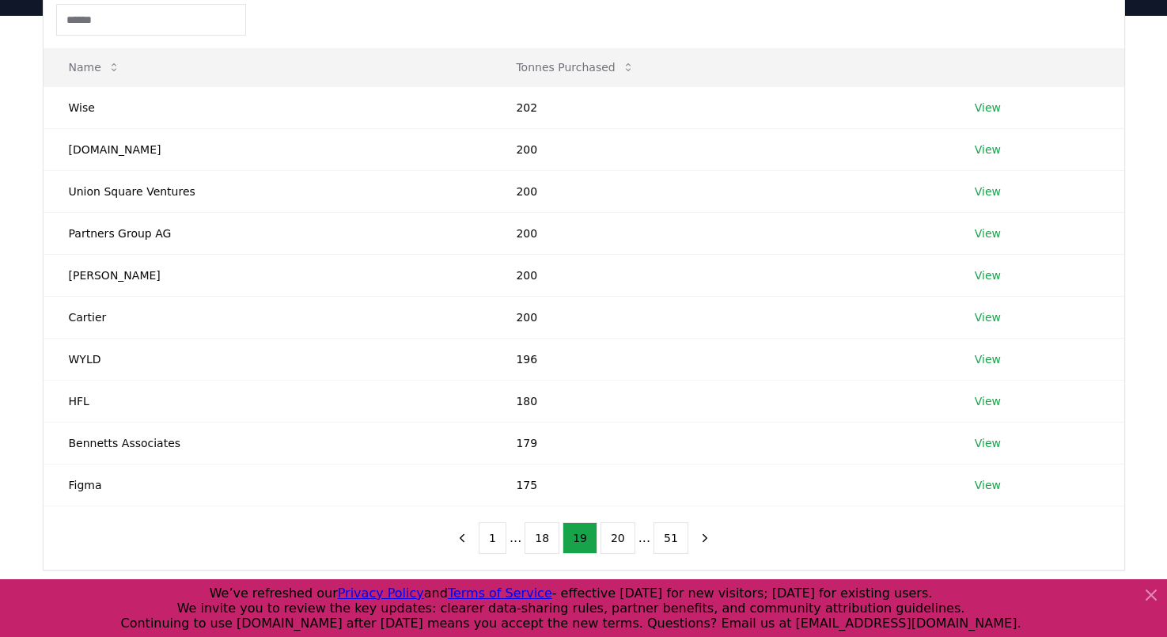
click at [603, 536] on button "20" at bounding box center [618, 538] width 35 height 32
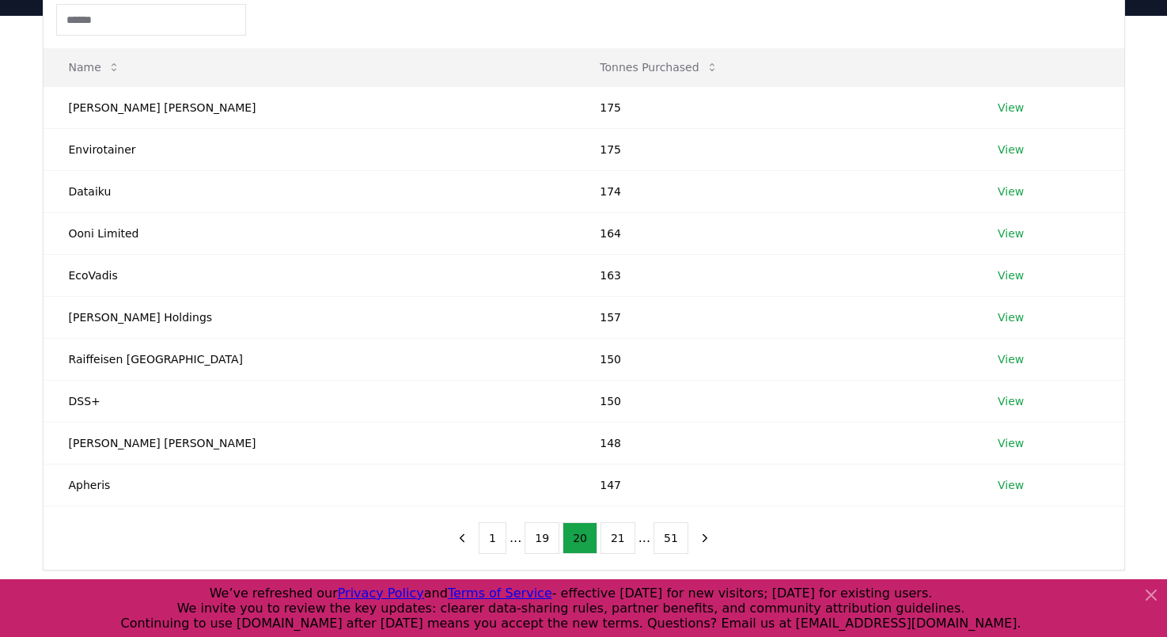
click at [603, 536] on button "21" at bounding box center [618, 538] width 35 height 32
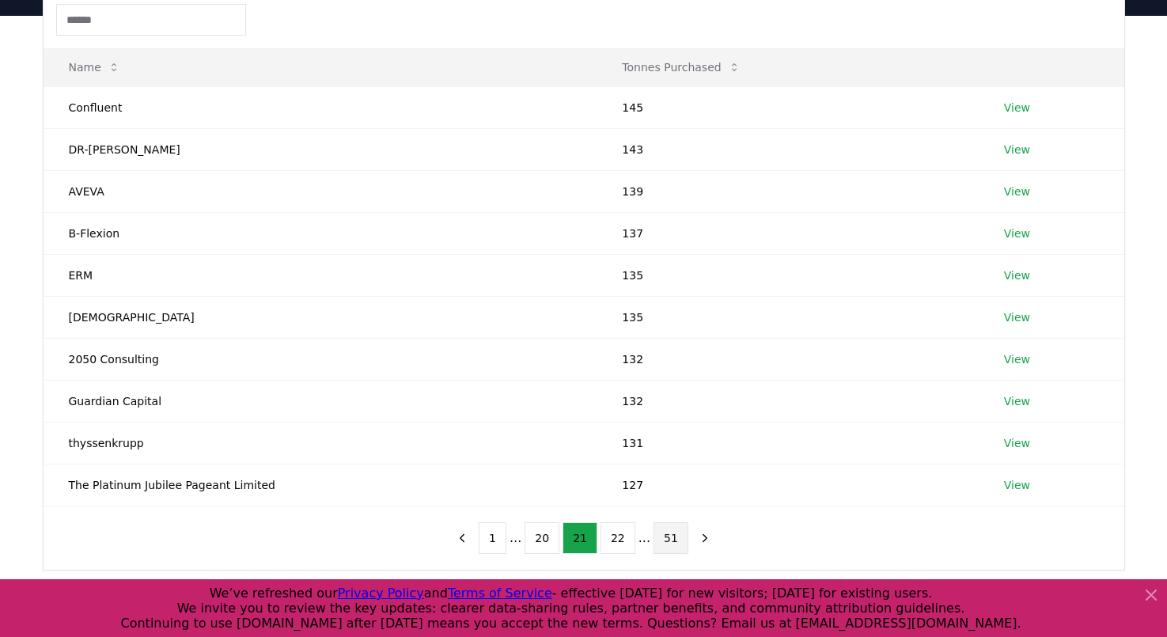
click at [655, 543] on button "51" at bounding box center [671, 538] width 35 height 32
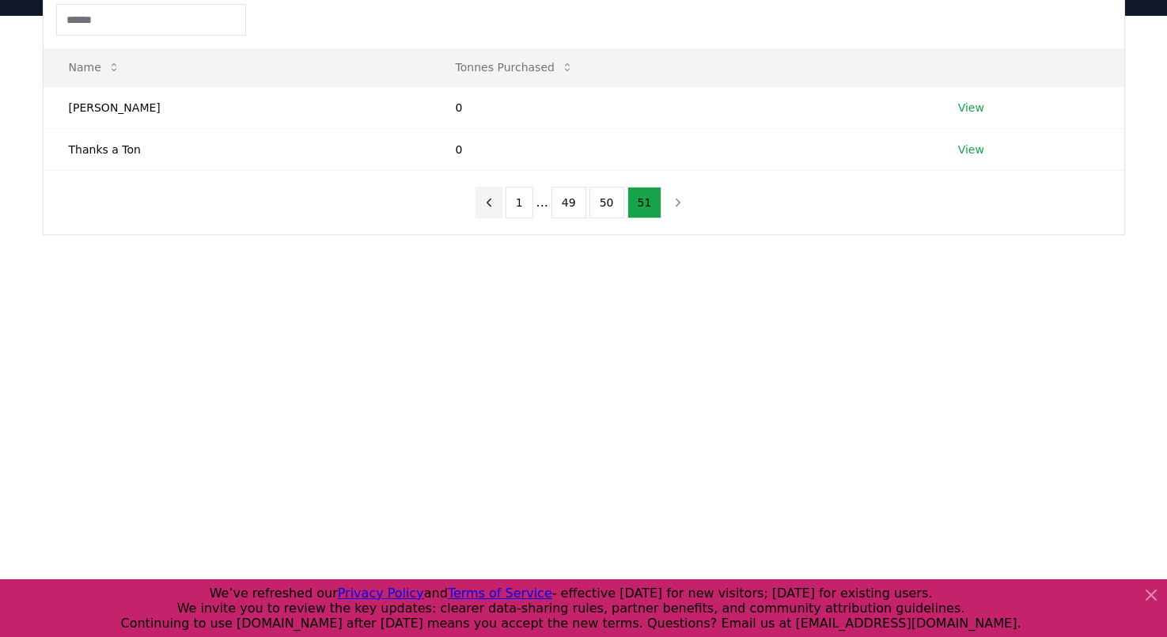
click at [491, 203] on icon "previous page" at bounding box center [489, 202] width 4 height 7
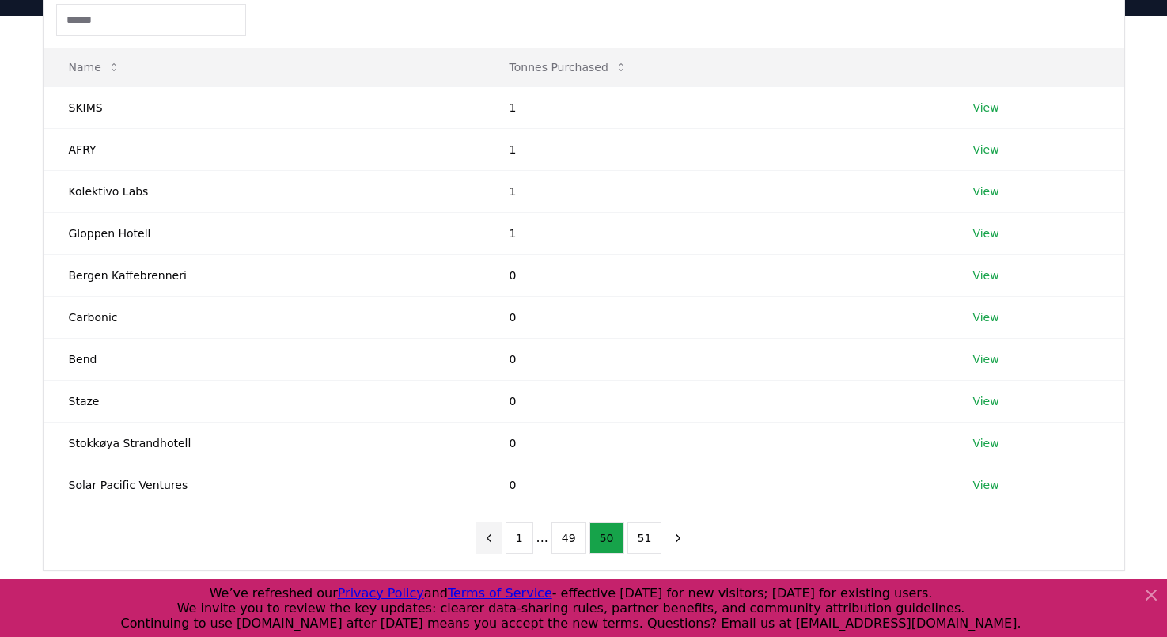
click at [491, 531] on icon "previous page" at bounding box center [489, 538] width 14 height 14
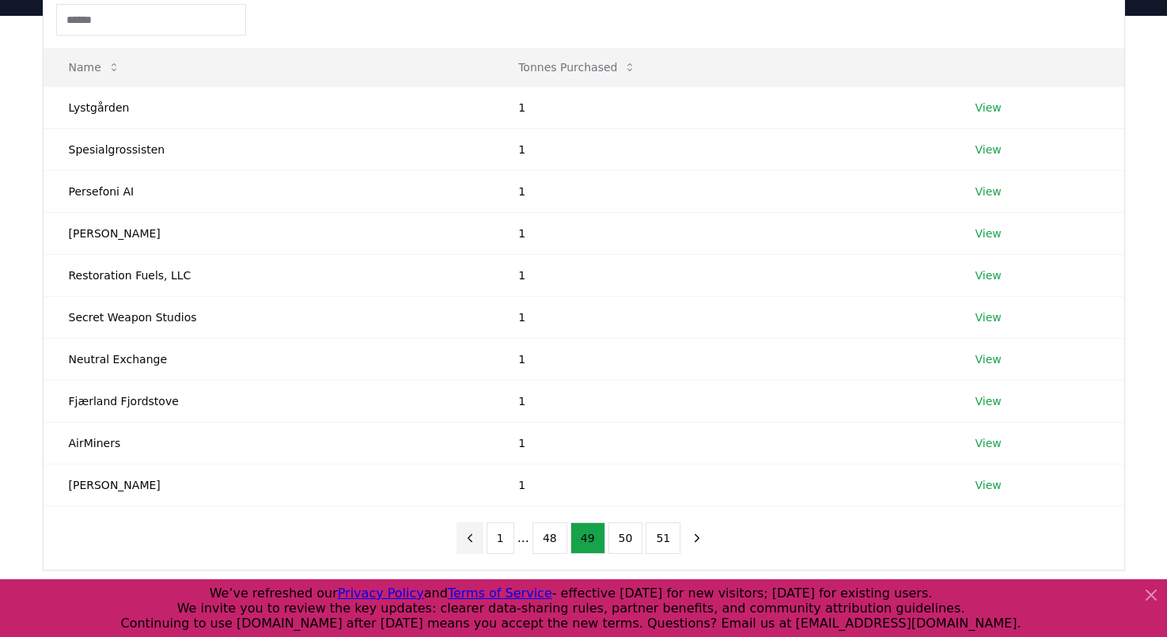
click at [475, 533] on icon "previous page" at bounding box center [470, 538] width 14 height 14
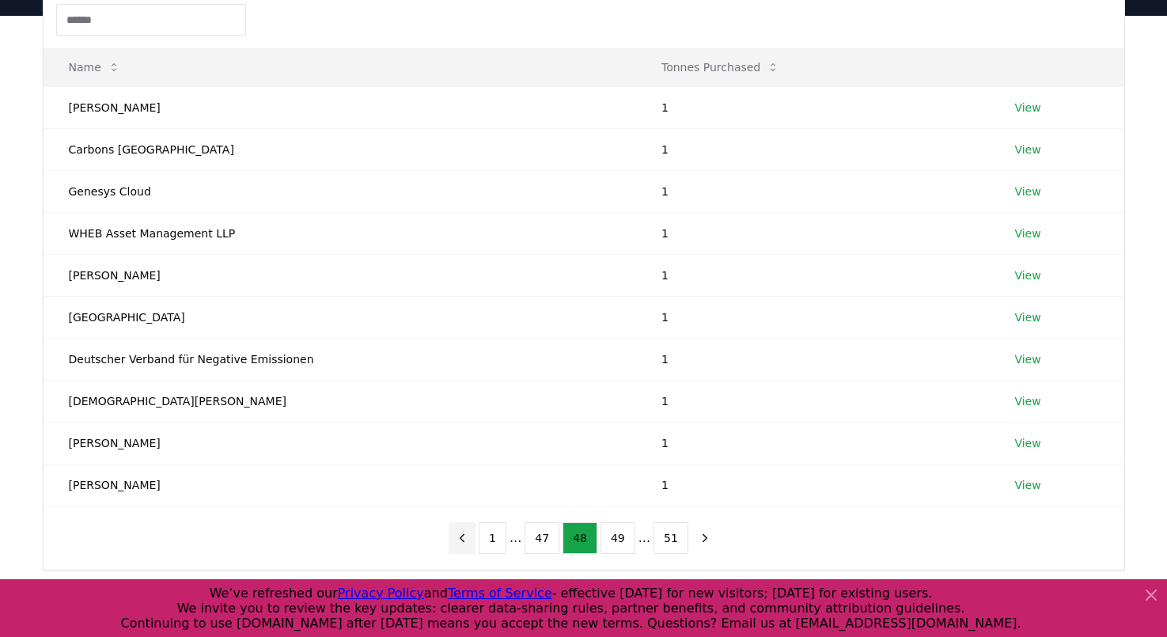
click at [463, 532] on icon "previous page" at bounding box center [462, 538] width 14 height 14
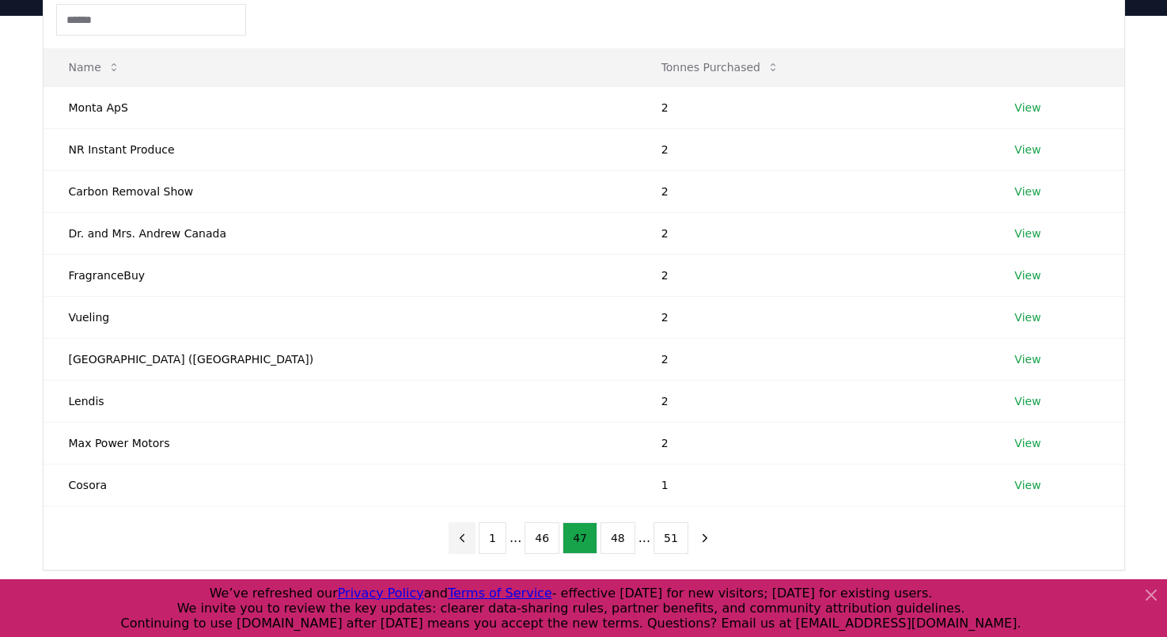
click at [463, 532] on icon "previous page" at bounding box center [462, 538] width 14 height 14
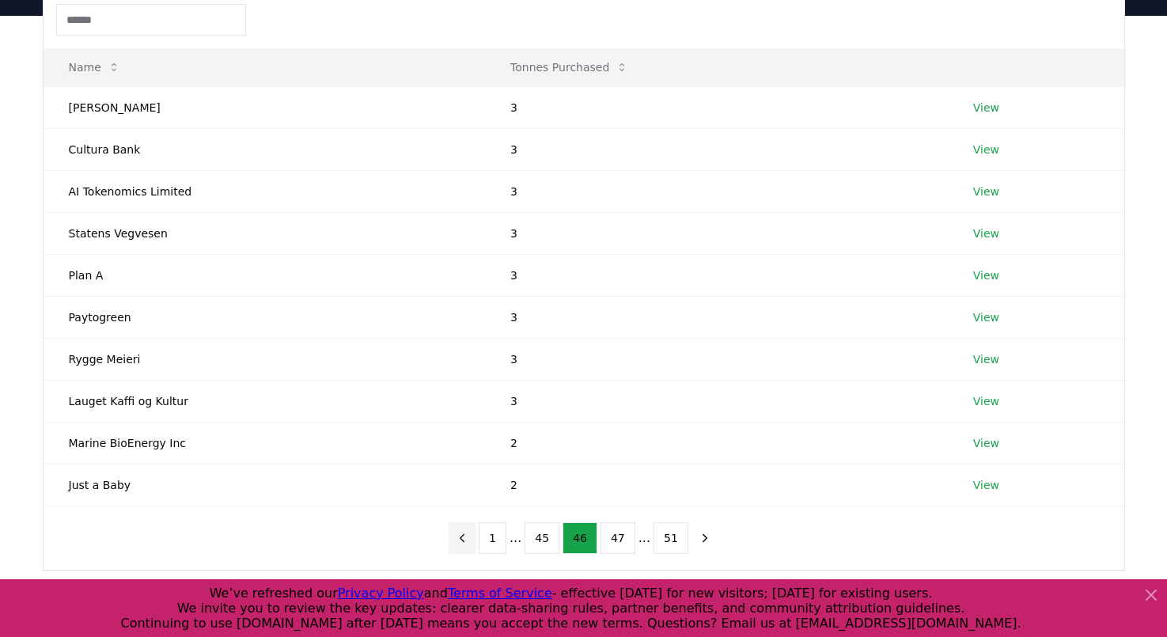
click at [463, 532] on icon "previous page" at bounding box center [462, 538] width 14 height 14
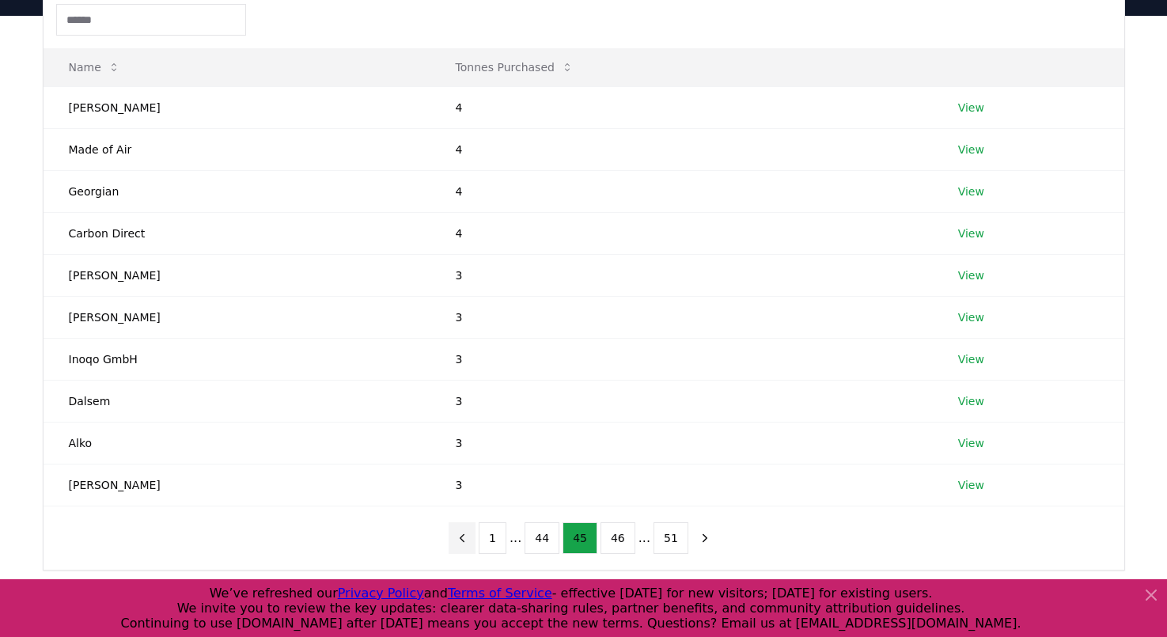
click at [463, 532] on icon "previous page" at bounding box center [462, 538] width 14 height 14
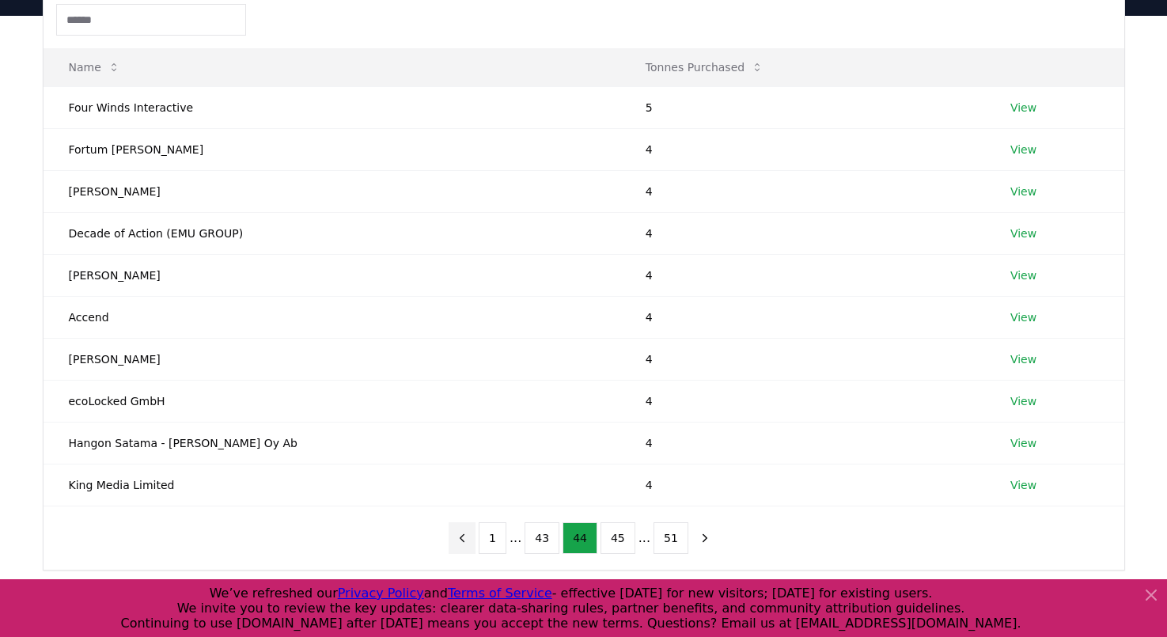
click at [463, 532] on icon "previous page" at bounding box center [462, 538] width 14 height 14
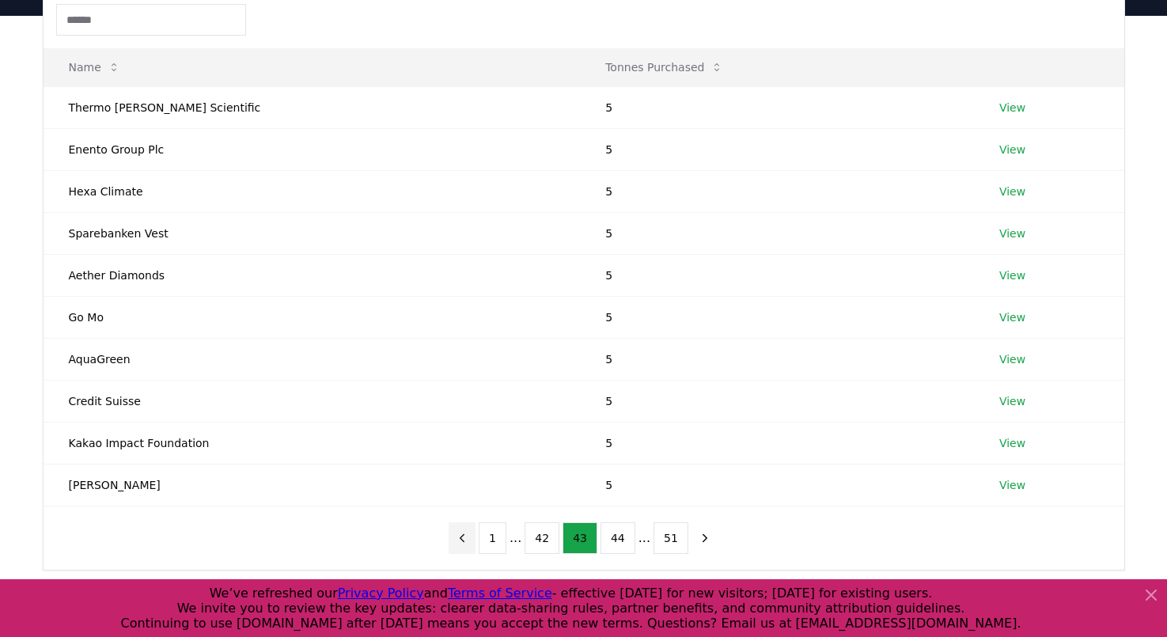
click at [463, 532] on icon "previous page" at bounding box center [462, 538] width 14 height 14
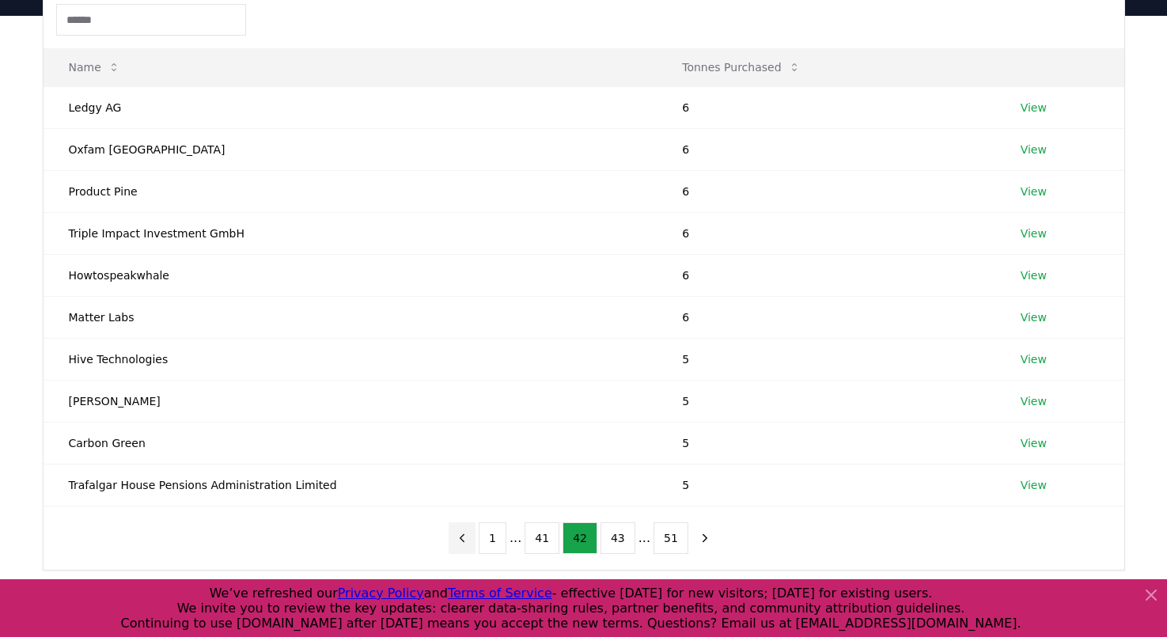
click at [463, 532] on icon "previous page" at bounding box center [462, 538] width 14 height 14
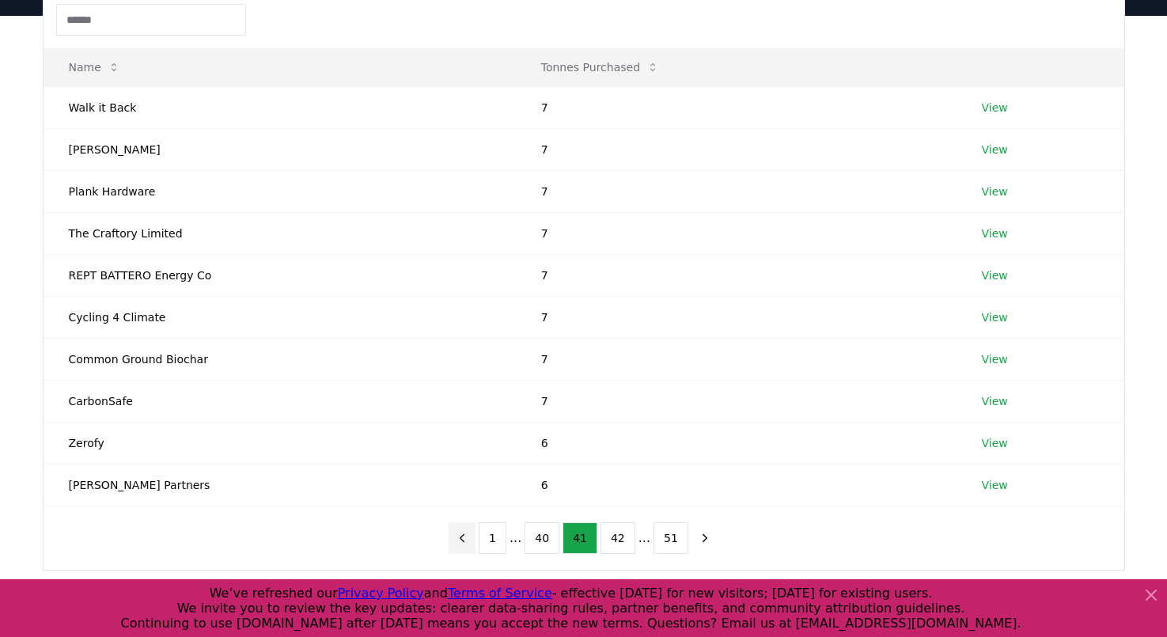
click at [463, 532] on icon "previous page" at bounding box center [462, 538] width 14 height 14
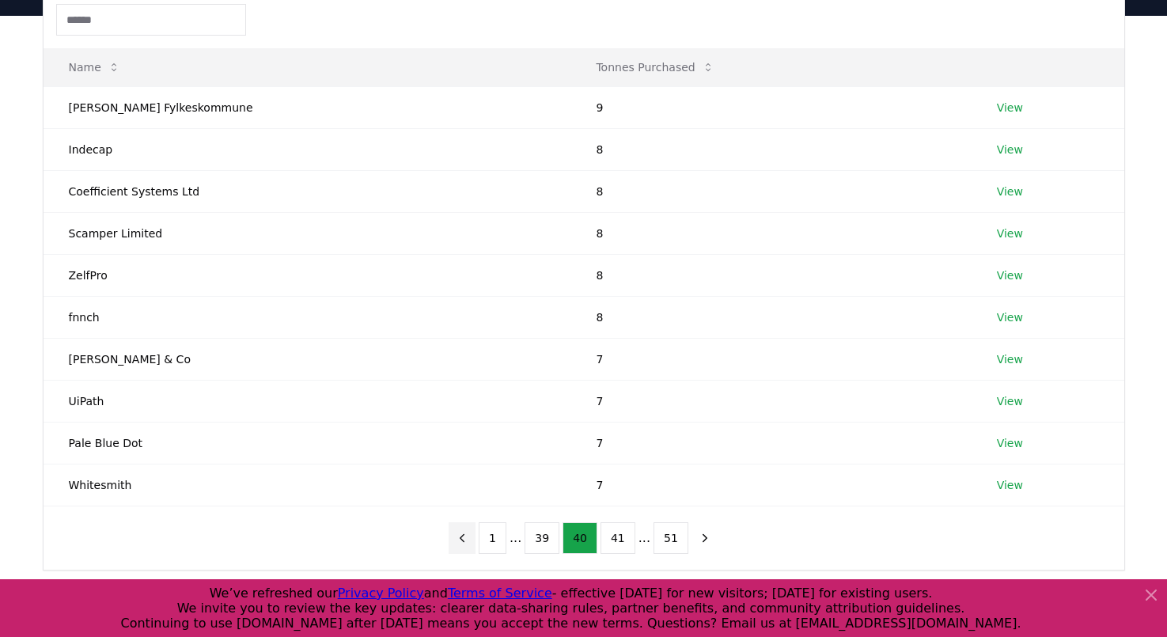
click at [463, 532] on icon "previous page" at bounding box center [462, 538] width 14 height 14
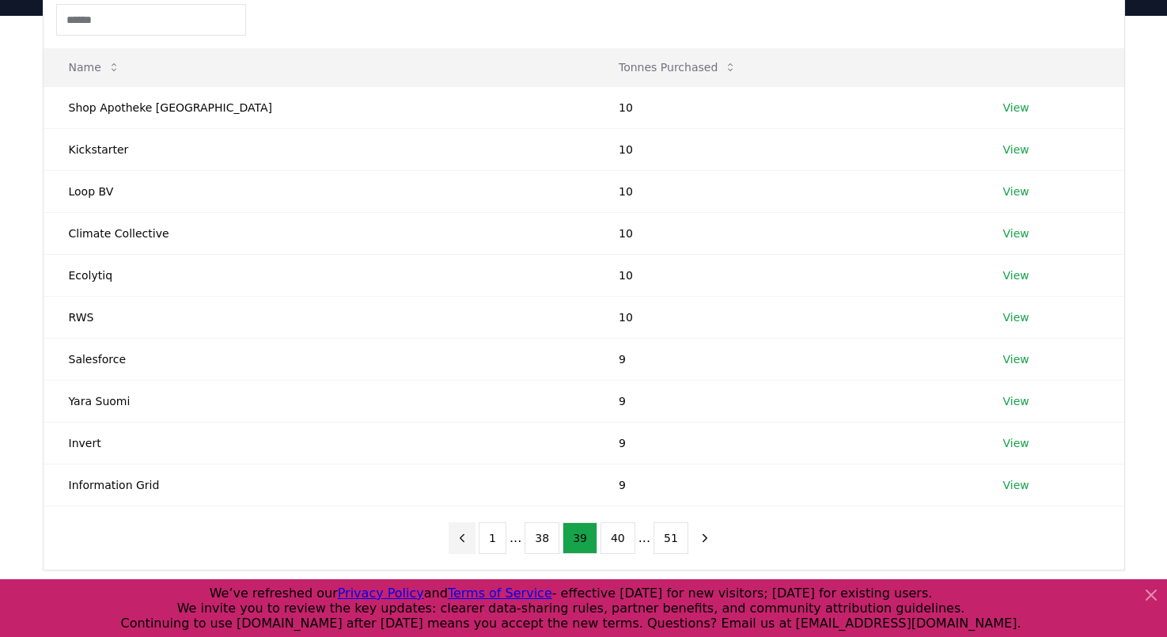
click at [463, 532] on icon "previous page" at bounding box center [462, 538] width 14 height 14
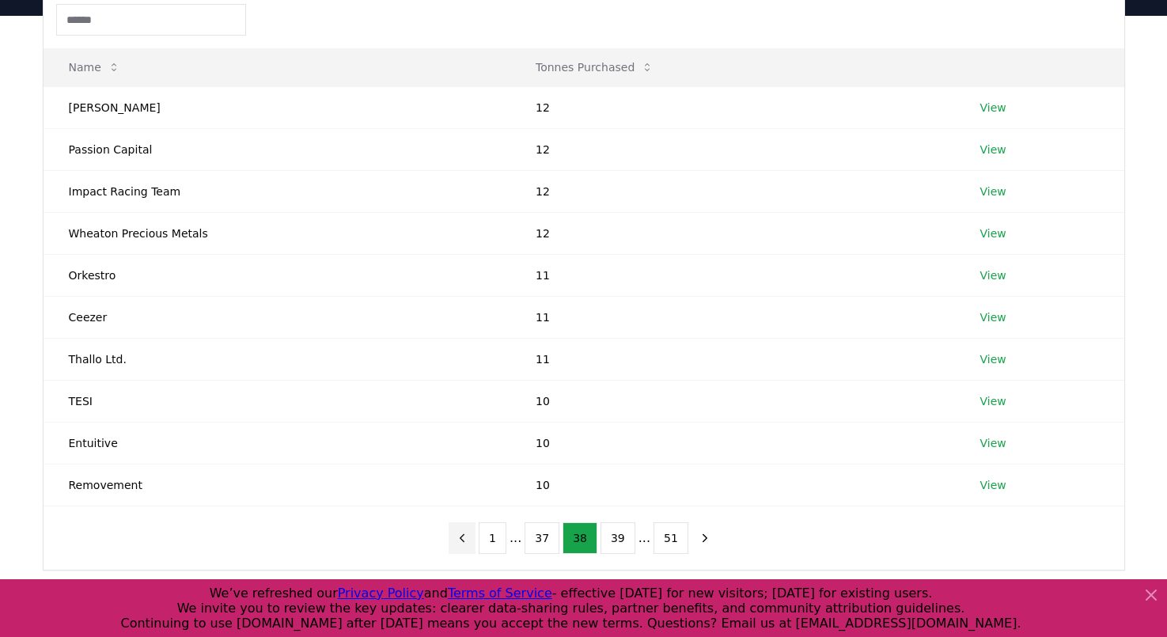
click at [463, 532] on icon "previous page" at bounding box center [462, 538] width 14 height 14
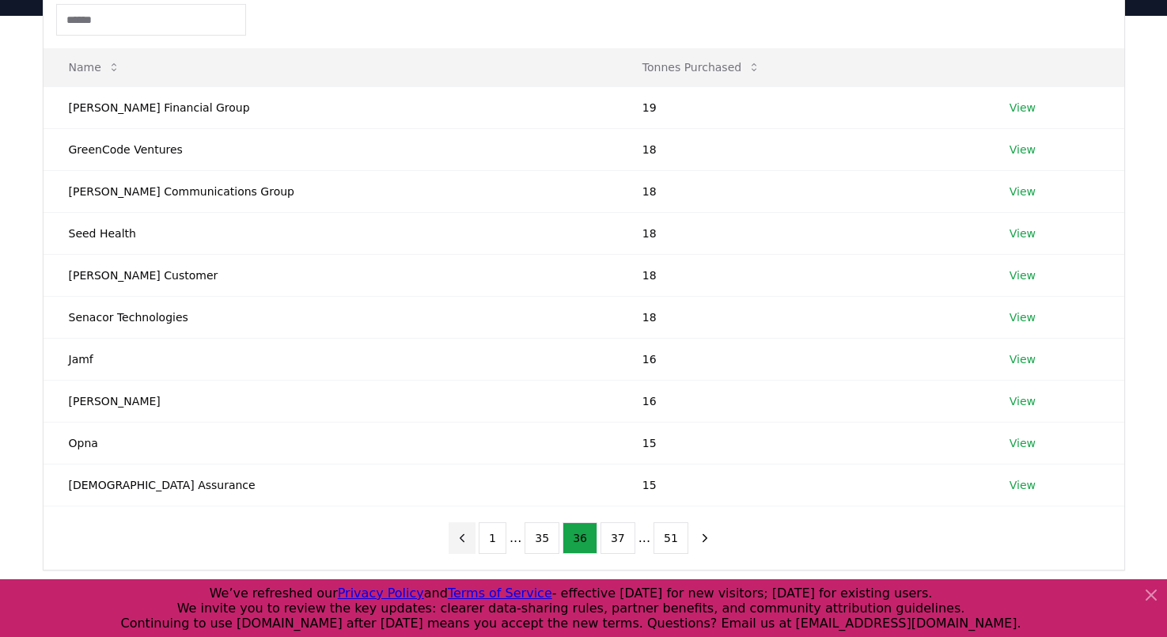
click at [463, 532] on icon "previous page" at bounding box center [462, 538] width 14 height 14
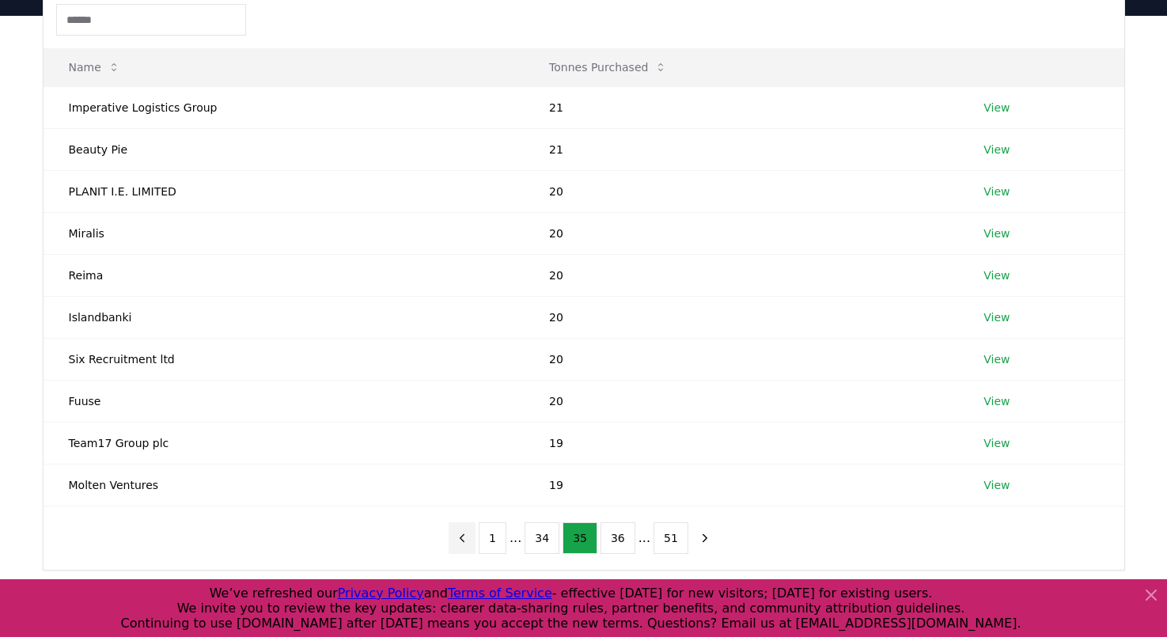
click at [463, 532] on icon "previous page" at bounding box center [462, 538] width 14 height 14
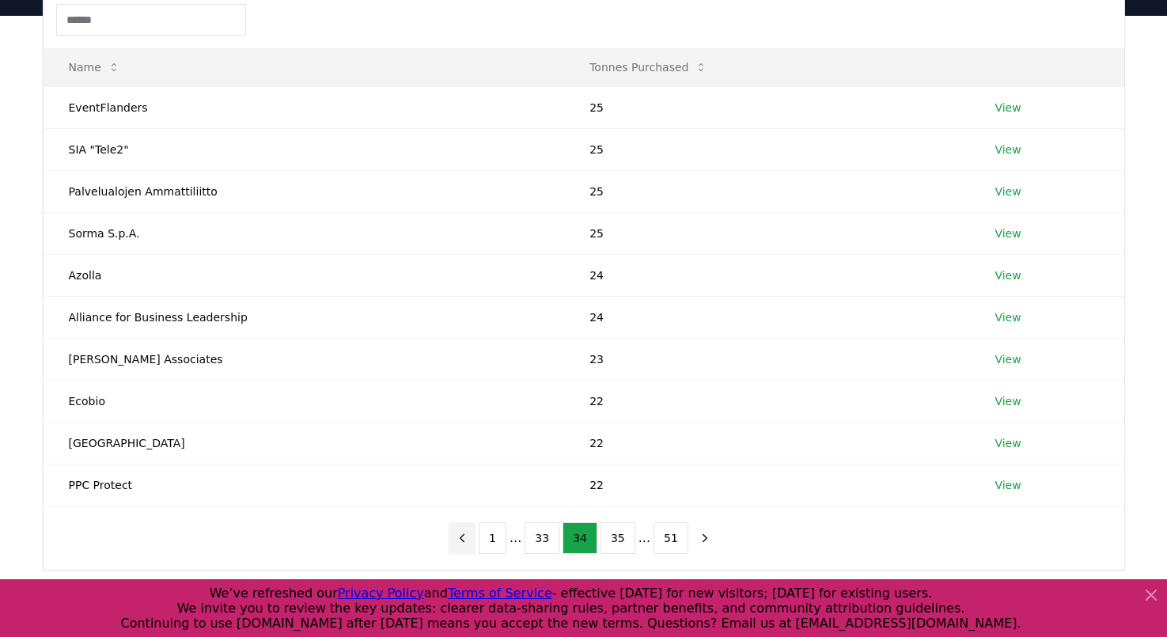
click at [463, 532] on icon "previous page" at bounding box center [462, 538] width 14 height 14
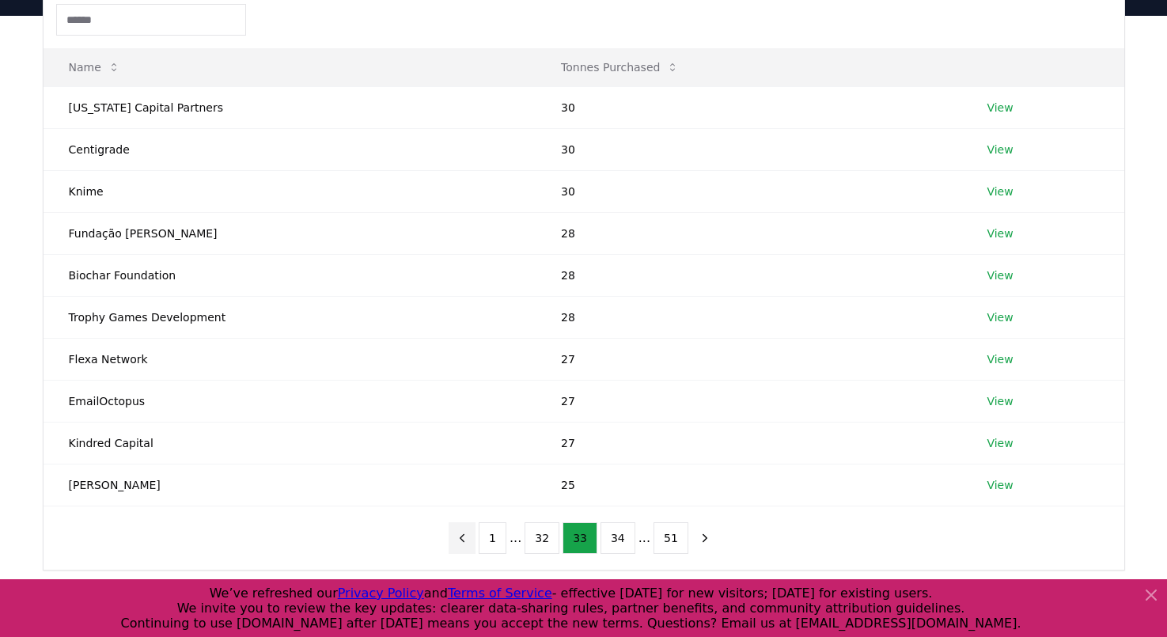
click at [463, 532] on icon "previous page" at bounding box center [462, 538] width 14 height 14
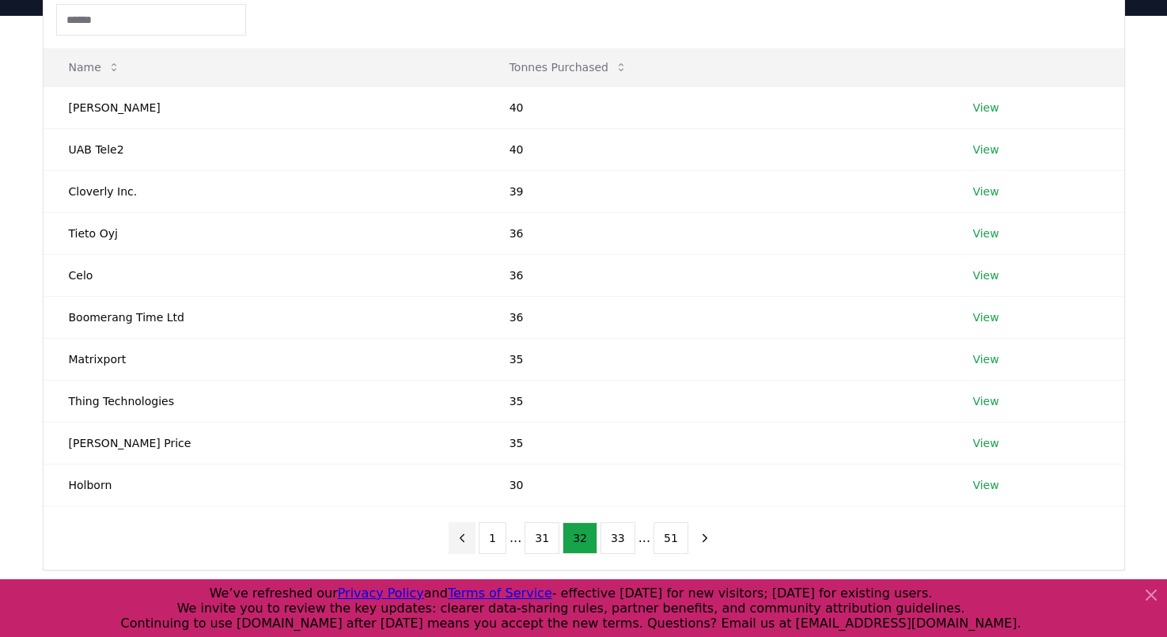
click at [463, 532] on icon "previous page" at bounding box center [462, 538] width 14 height 14
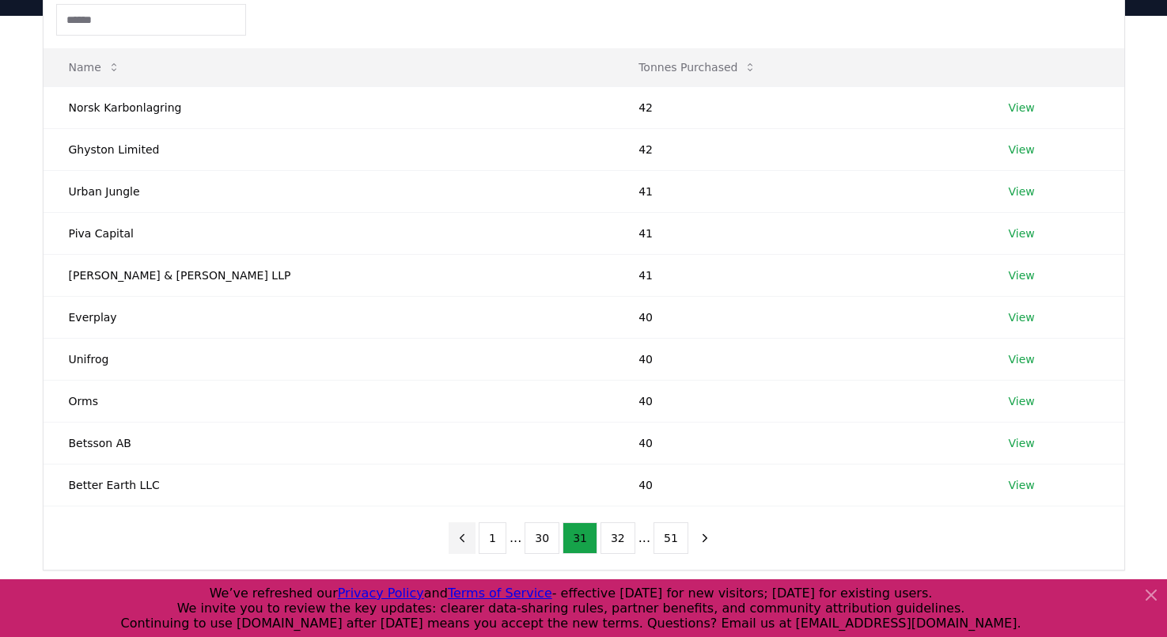
click at [463, 532] on icon "previous page" at bounding box center [462, 538] width 14 height 14
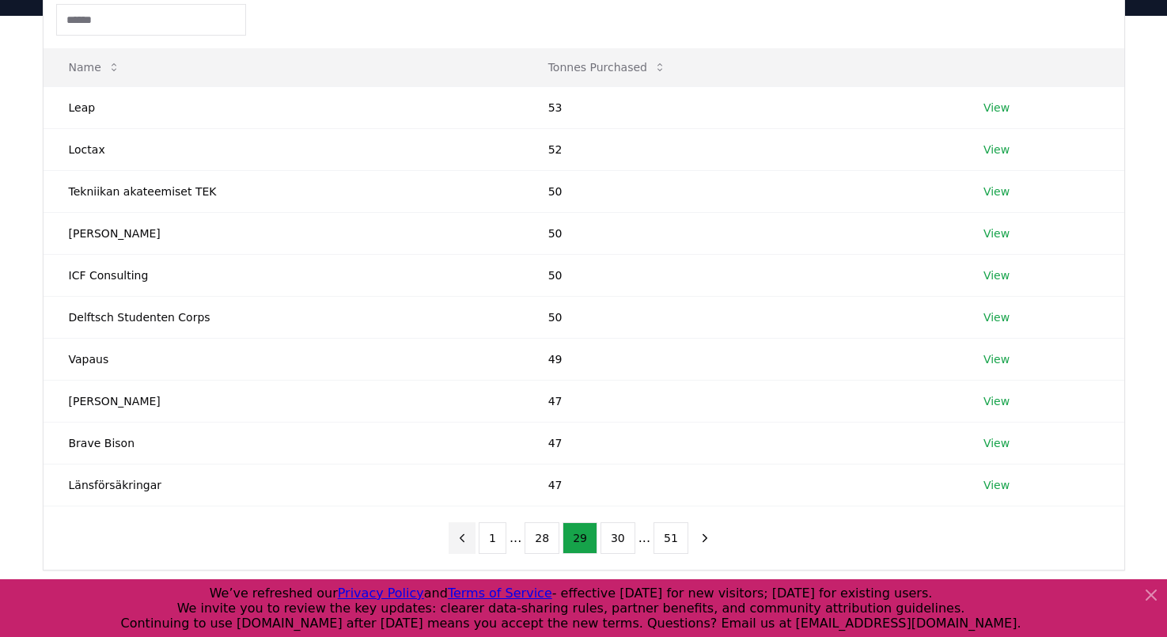
click at [463, 532] on icon "previous page" at bounding box center [462, 538] width 14 height 14
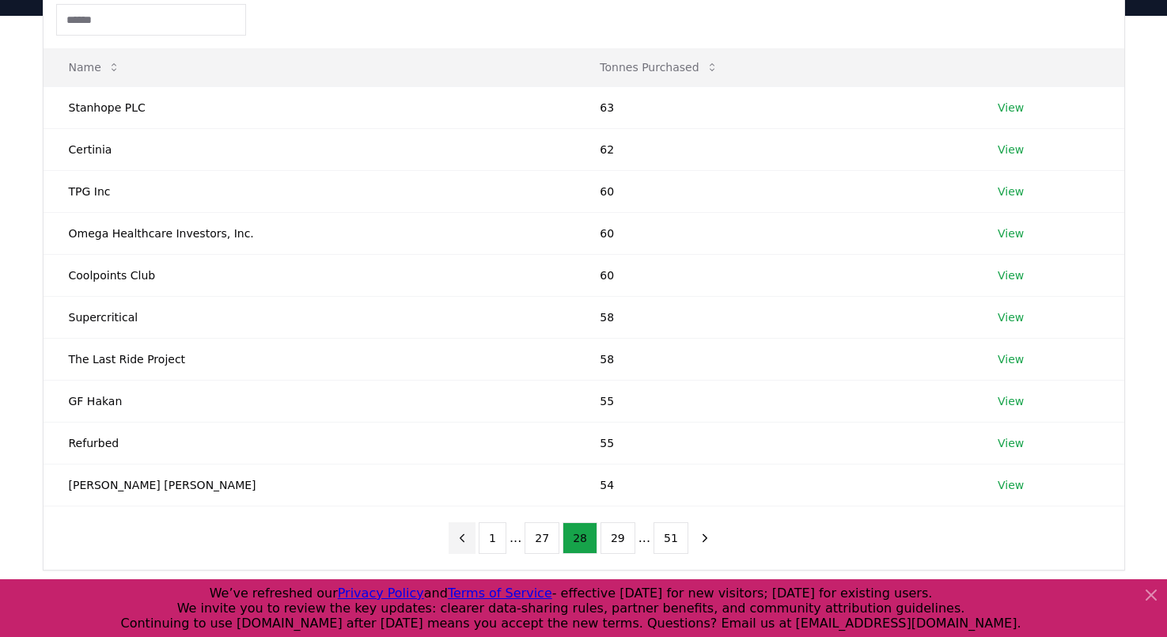
click at [463, 532] on icon "previous page" at bounding box center [462, 538] width 14 height 14
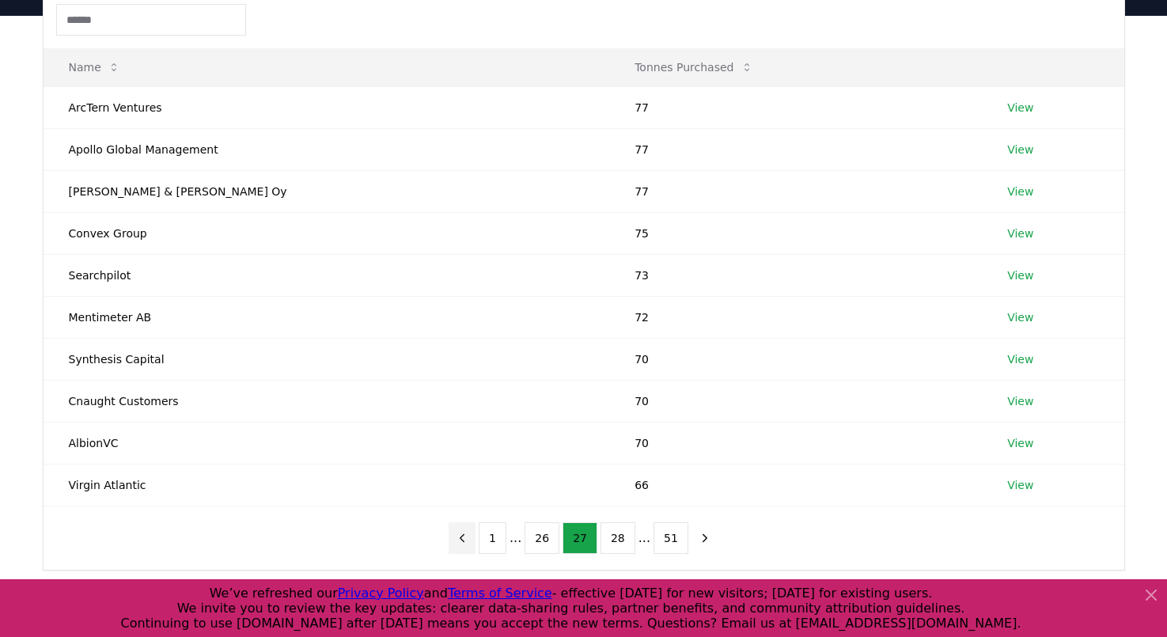
click at [463, 532] on icon "previous page" at bounding box center [462, 538] width 14 height 14
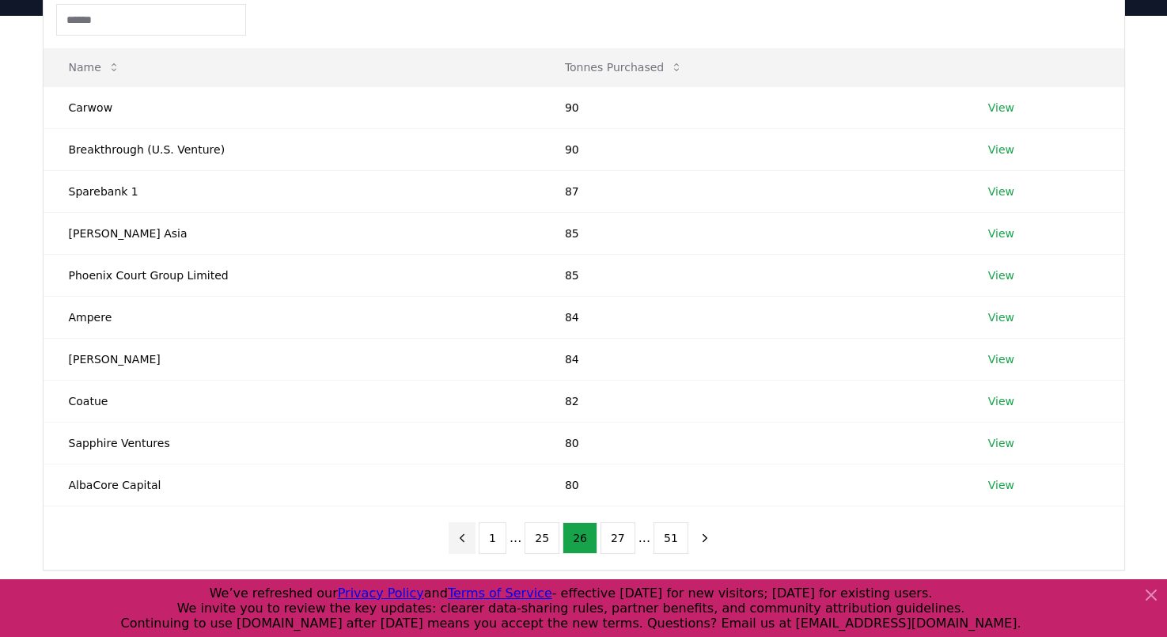
click at [463, 532] on icon "previous page" at bounding box center [462, 538] width 14 height 14
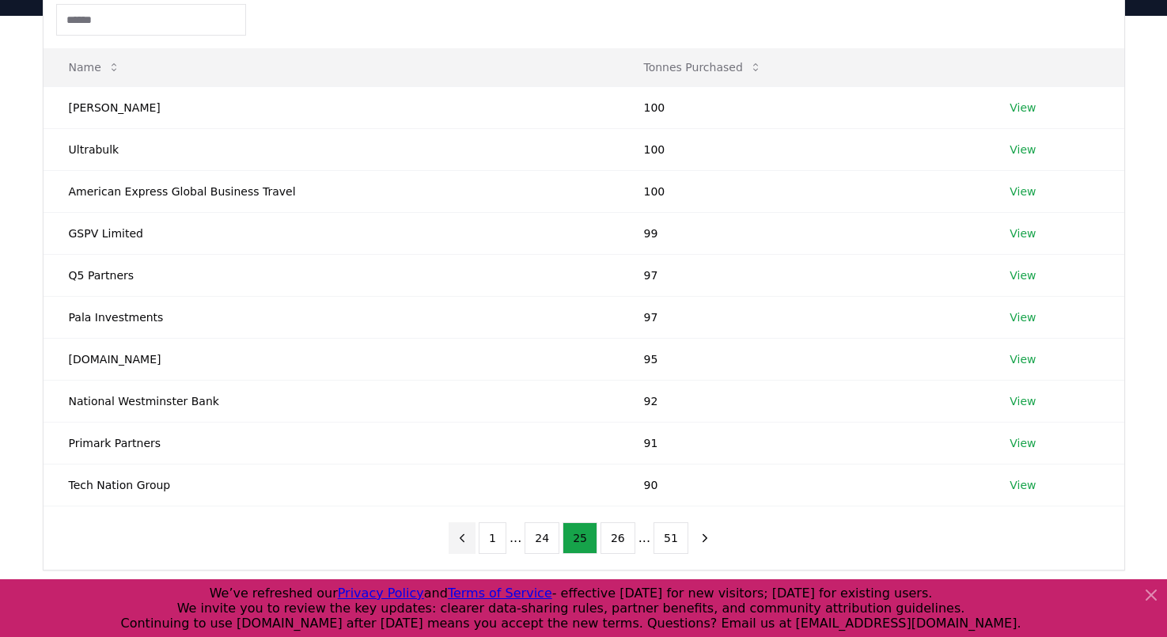
click at [463, 532] on icon "previous page" at bounding box center [462, 538] width 14 height 14
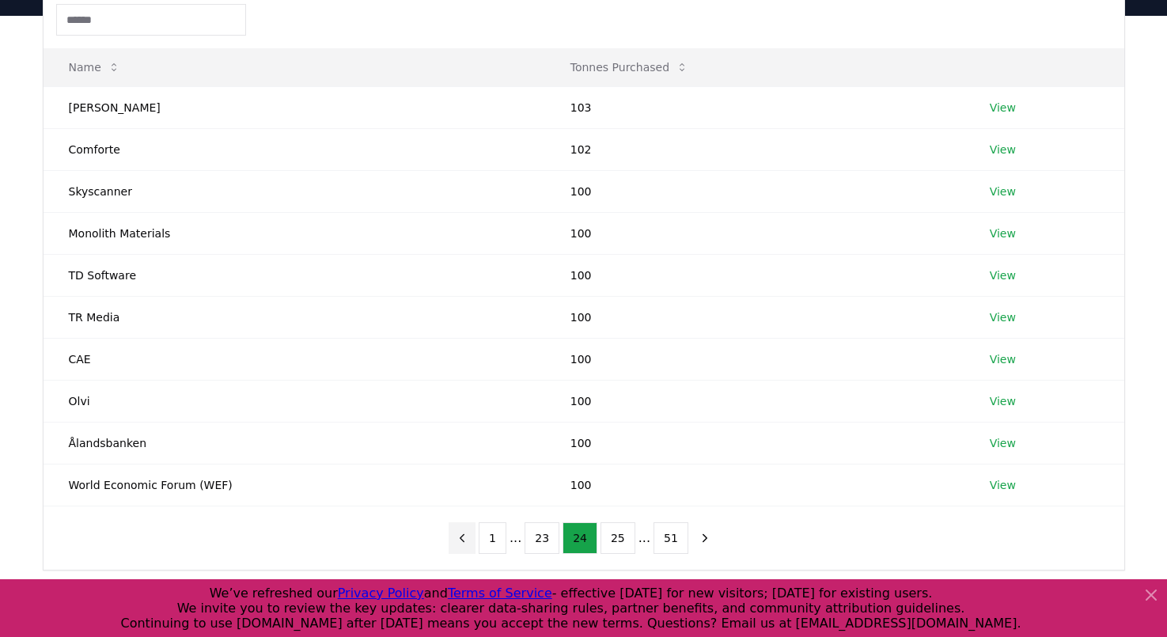
click at [462, 536] on icon "previous page" at bounding box center [462, 538] width 14 height 14
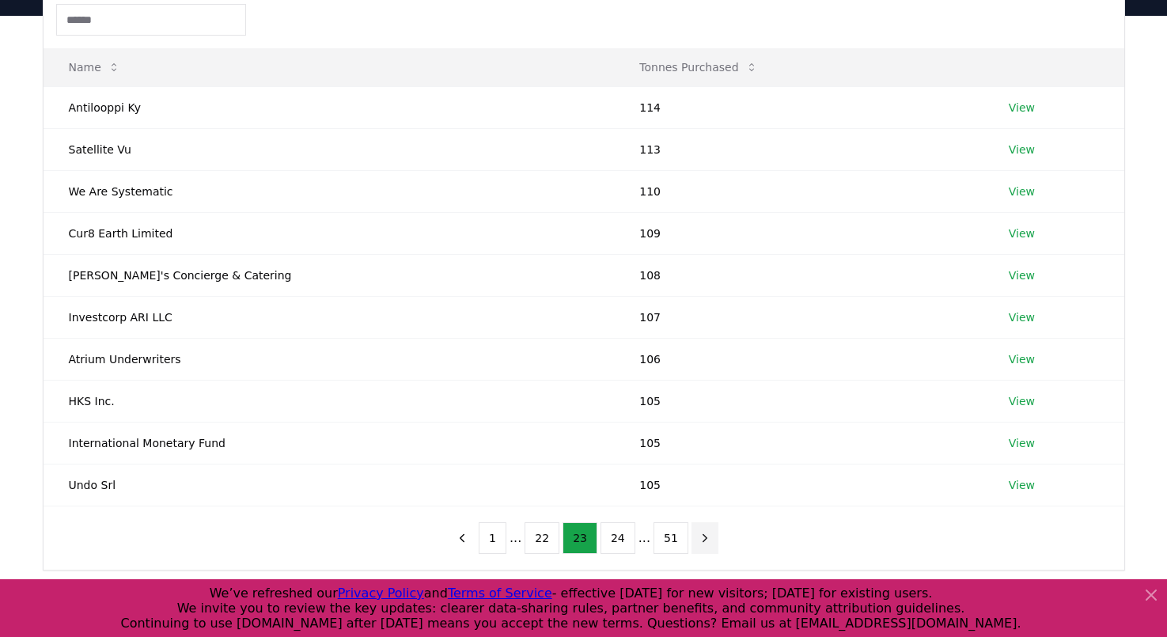
click at [703, 540] on icon "next page" at bounding box center [705, 538] width 14 height 14
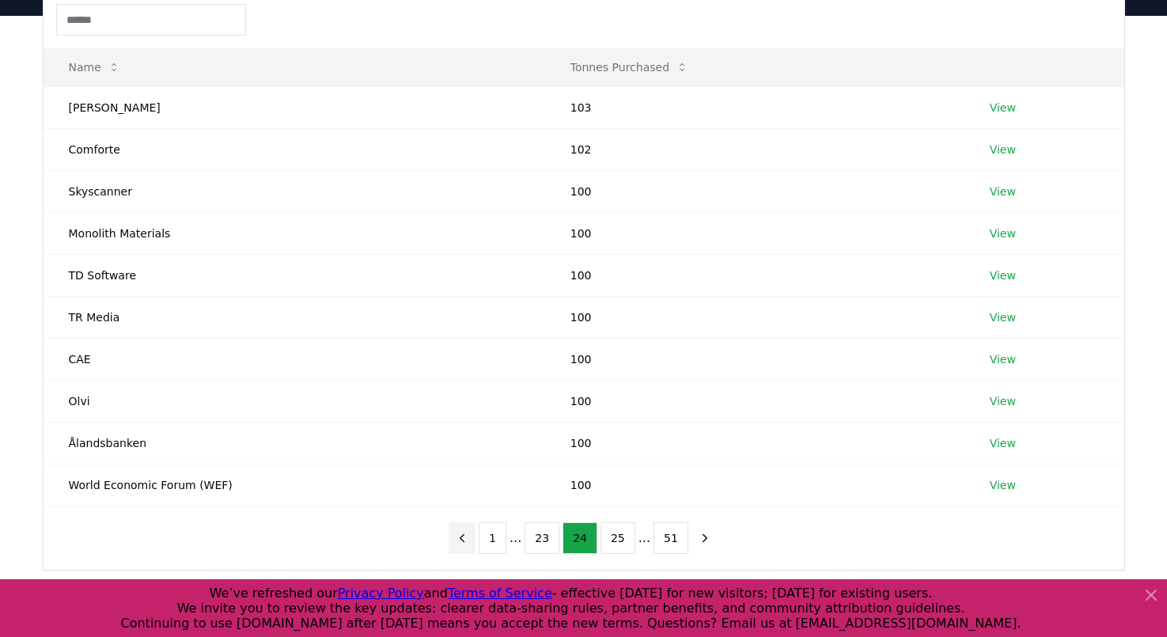
click at [464, 537] on icon "previous page" at bounding box center [462, 537] width 4 height 7
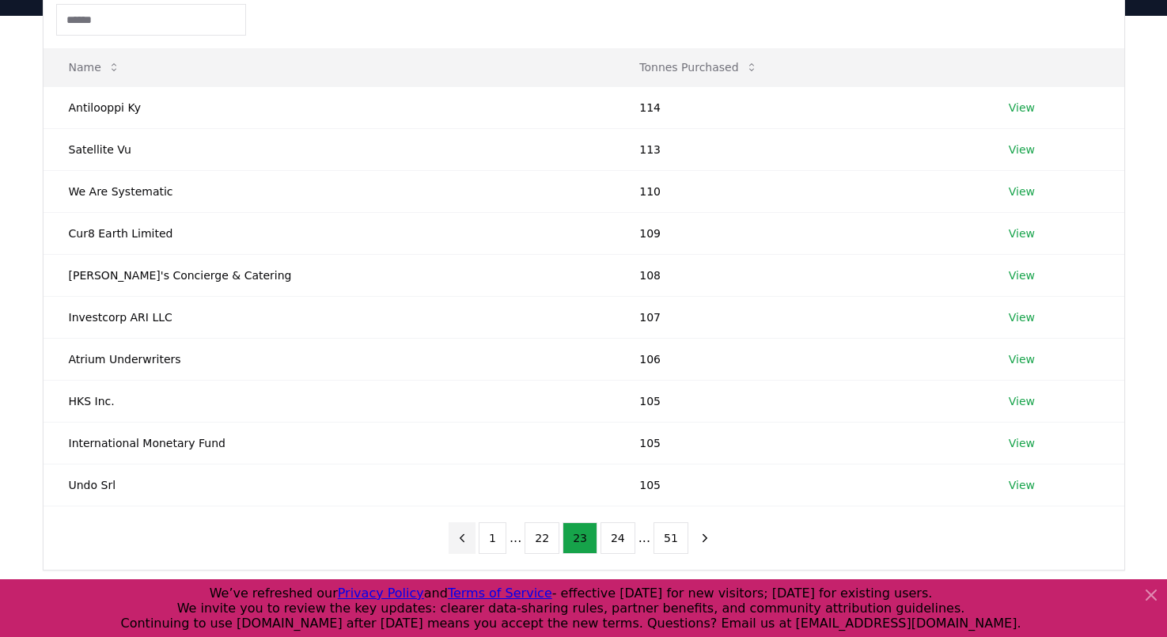
click at [464, 537] on icon "previous page" at bounding box center [462, 537] width 4 height 7
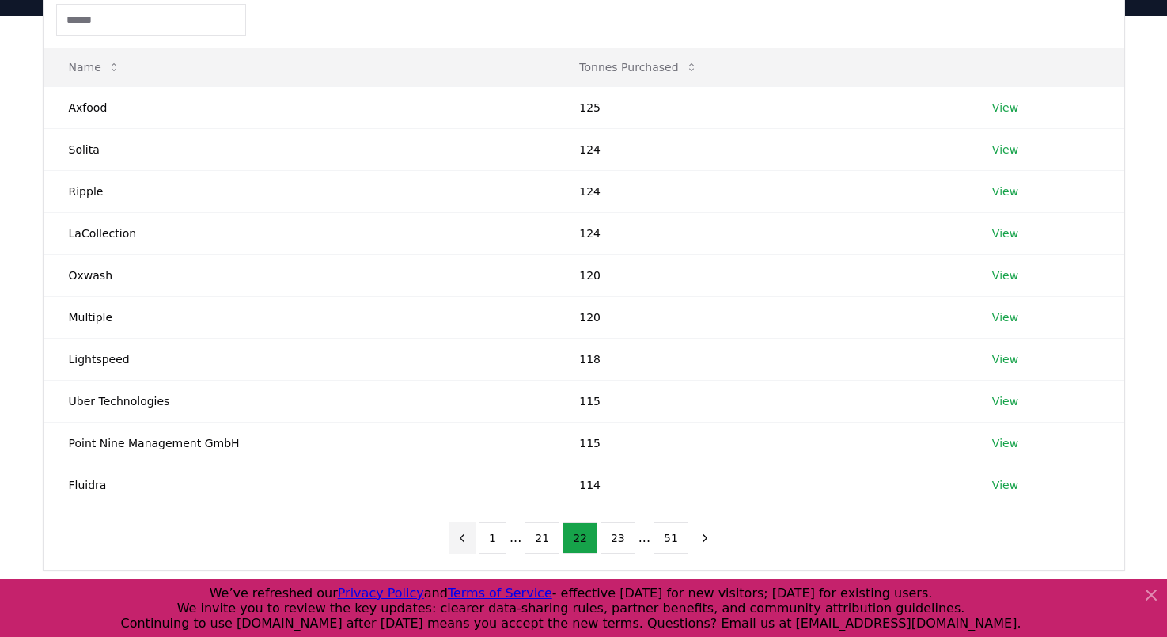
click at [464, 537] on icon "previous page" at bounding box center [462, 538] width 14 height 14
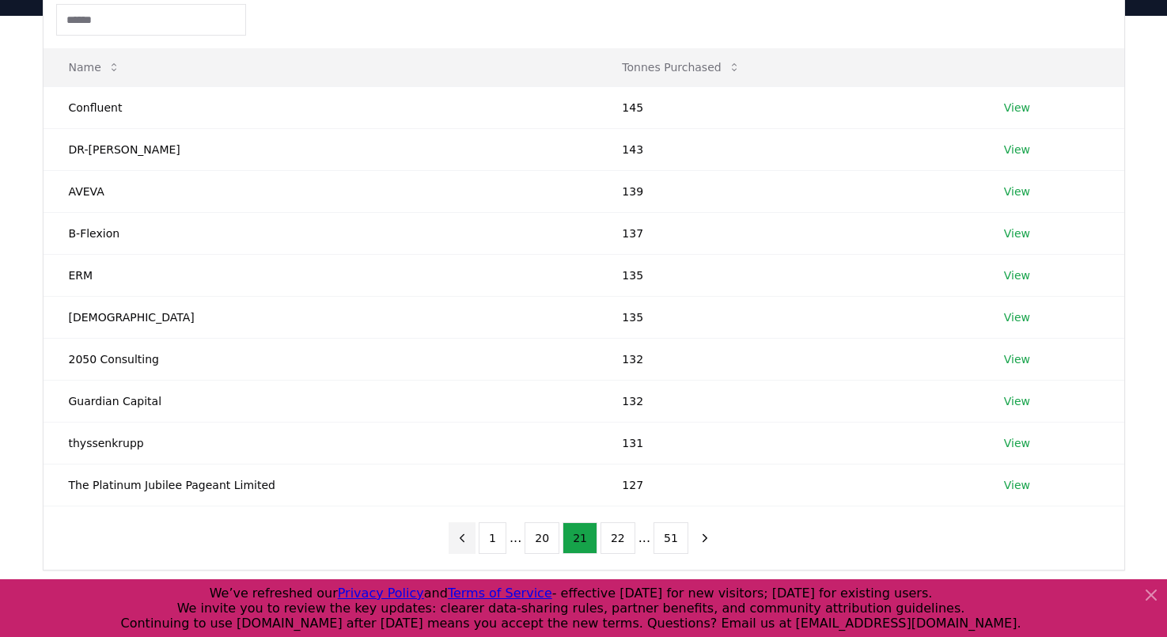
click at [464, 537] on icon "previous page" at bounding box center [462, 538] width 14 height 14
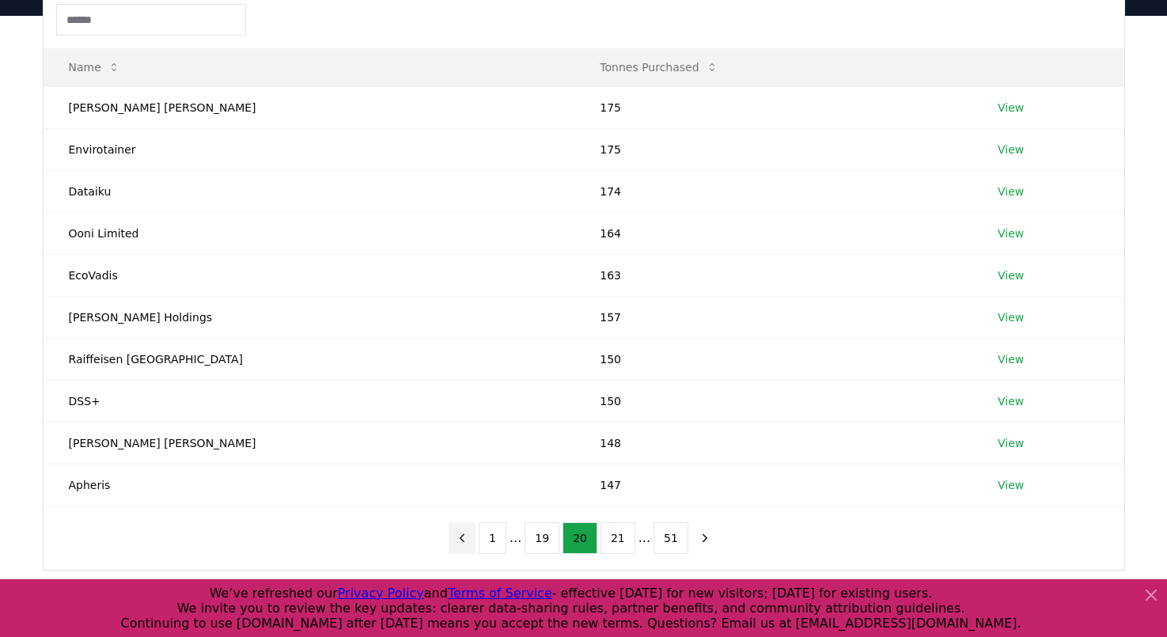
click at [464, 537] on icon "previous page" at bounding box center [462, 538] width 14 height 14
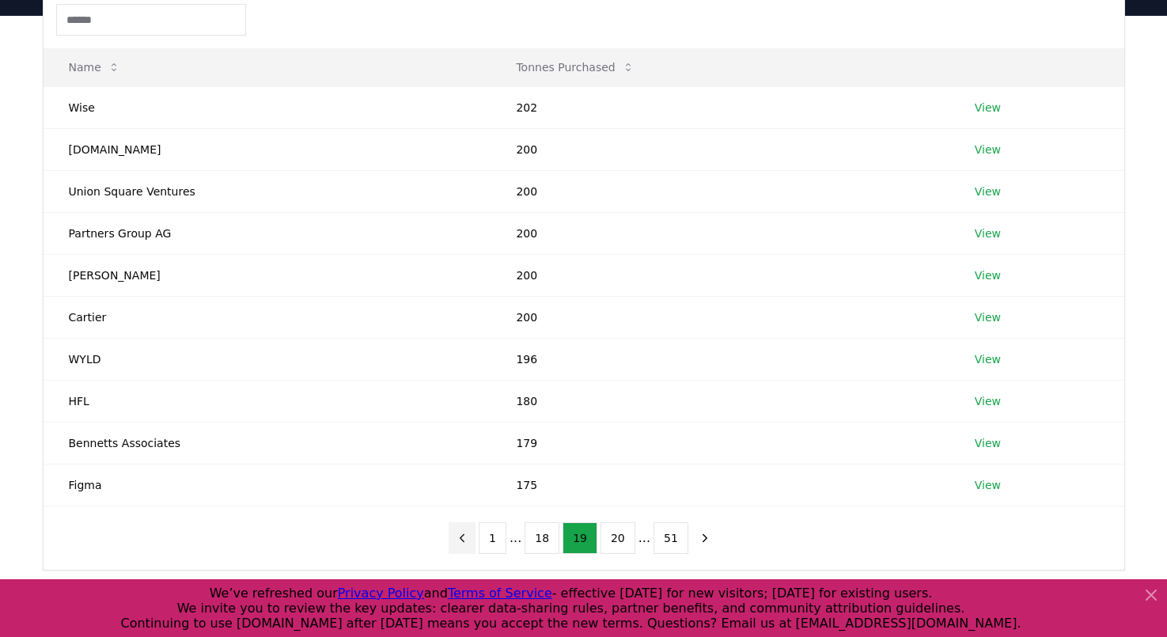
click at [464, 537] on icon "previous page" at bounding box center [462, 538] width 14 height 14
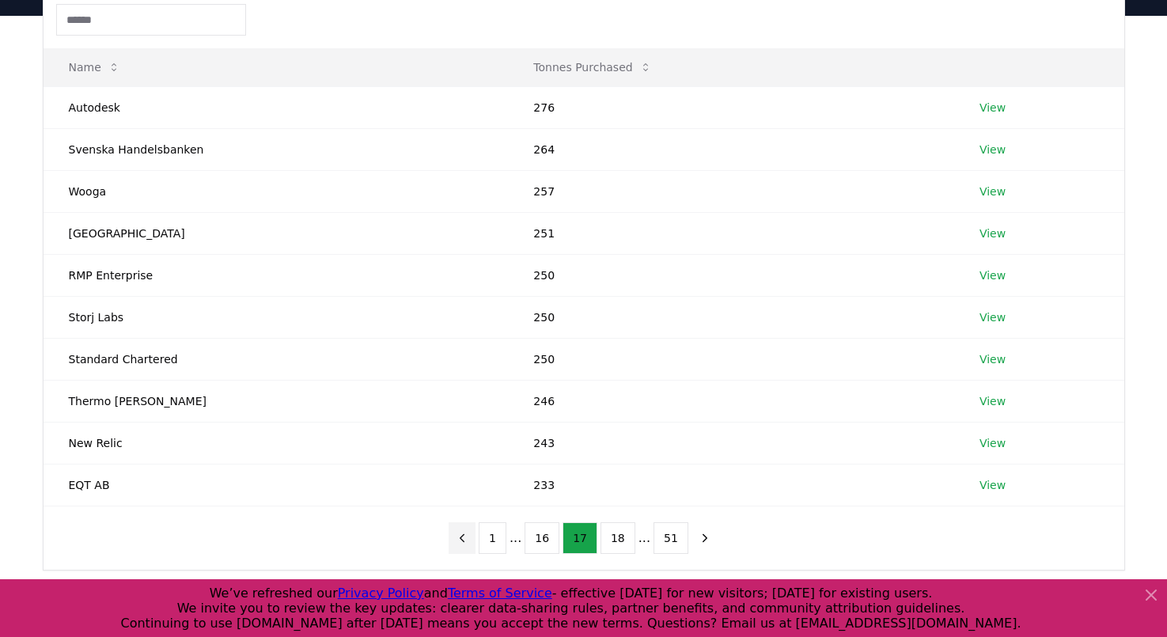
click at [464, 537] on icon "previous page" at bounding box center [462, 538] width 14 height 14
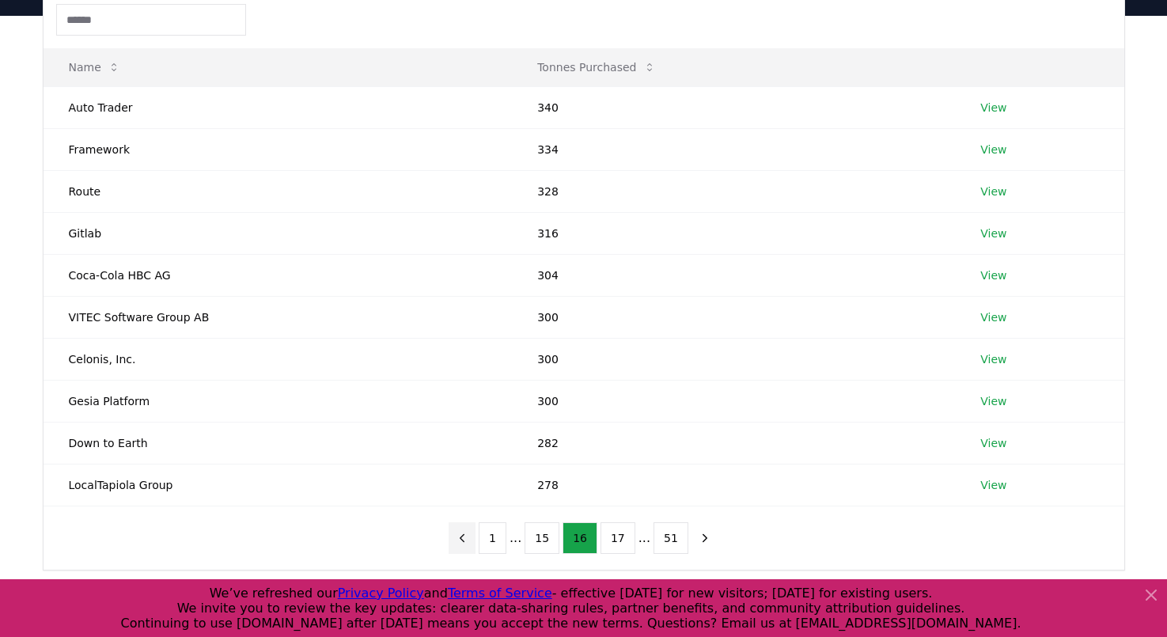
click at [464, 537] on icon "previous page" at bounding box center [462, 538] width 14 height 14
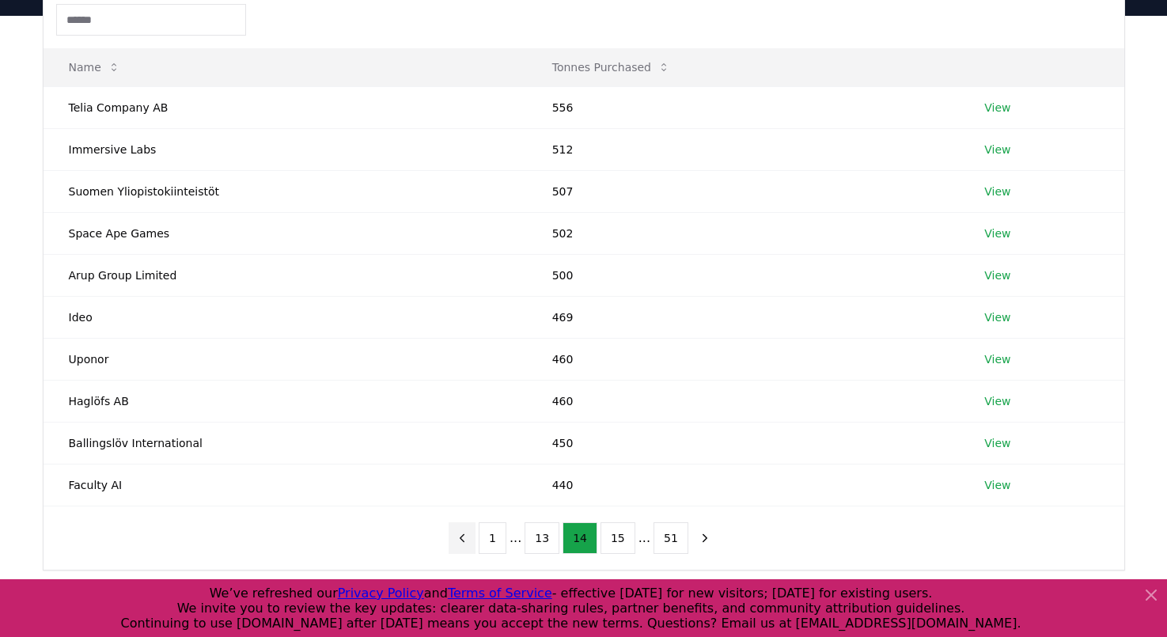
click at [464, 537] on icon "previous page" at bounding box center [462, 538] width 14 height 14
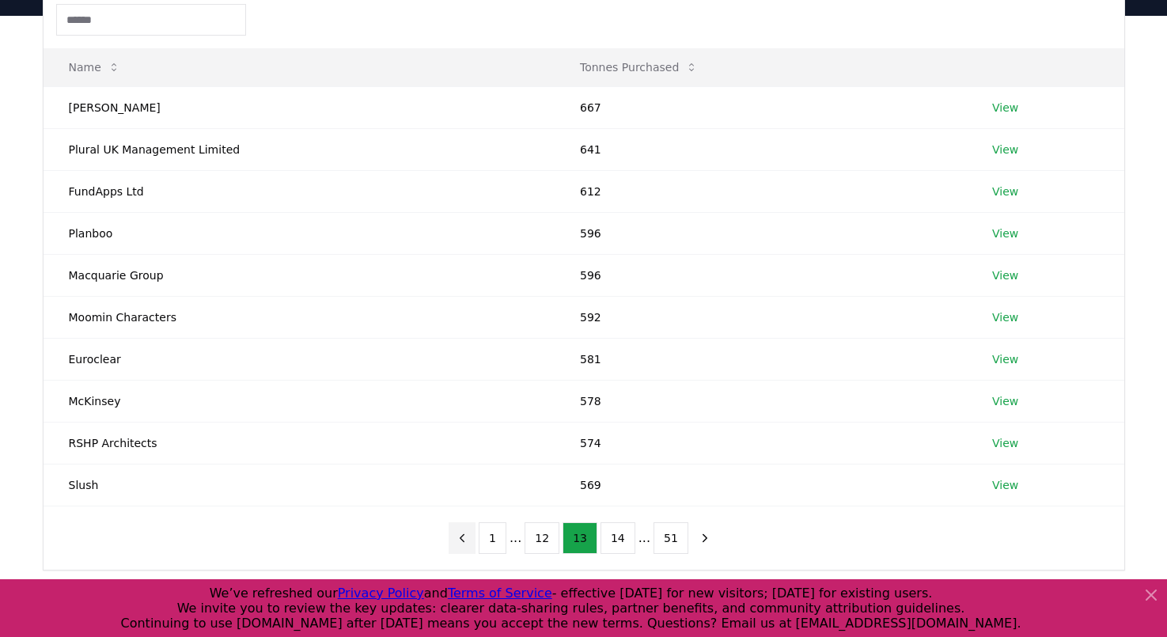
click at [464, 537] on icon "previous page" at bounding box center [462, 538] width 14 height 14
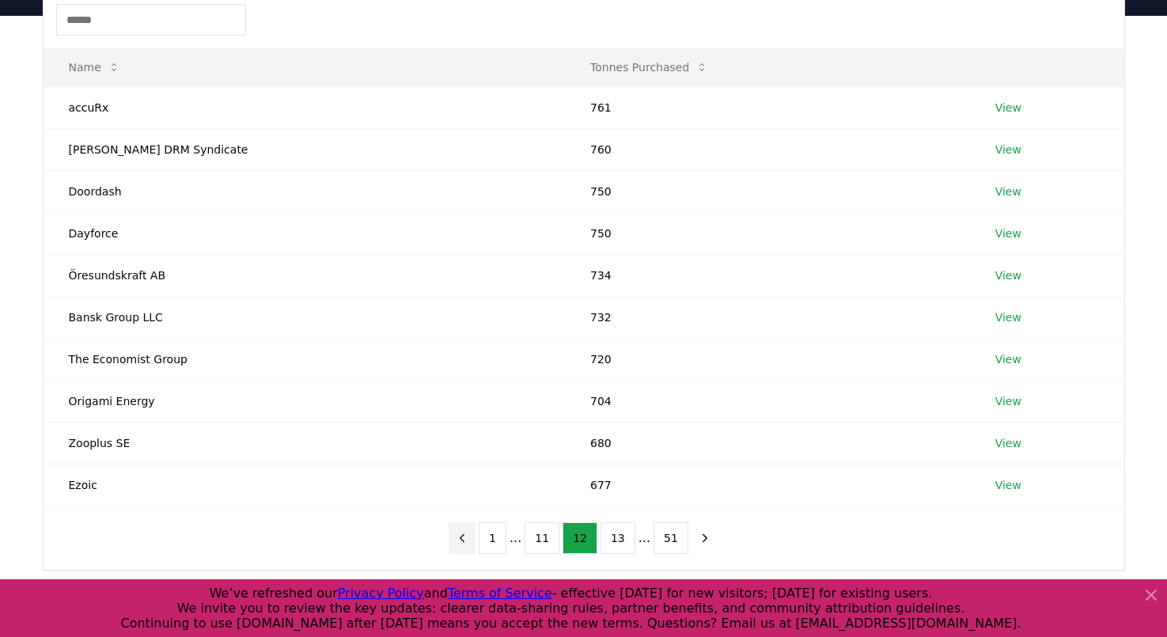
click at [464, 537] on icon "previous page" at bounding box center [462, 538] width 14 height 14
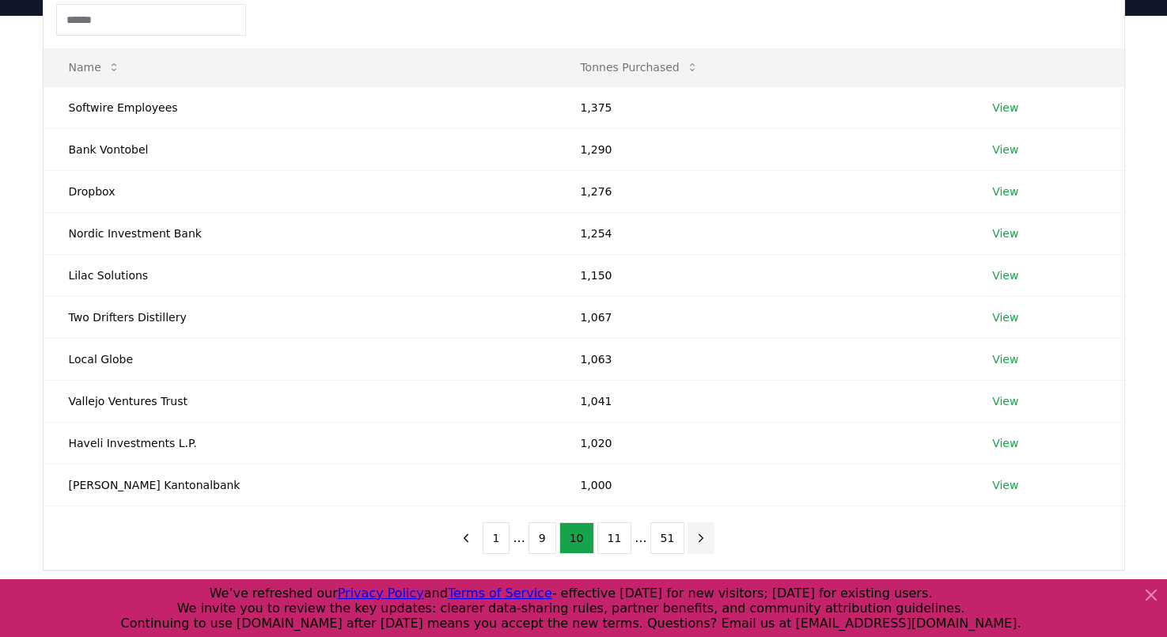
click at [694, 543] on icon "next page" at bounding box center [701, 538] width 14 height 14
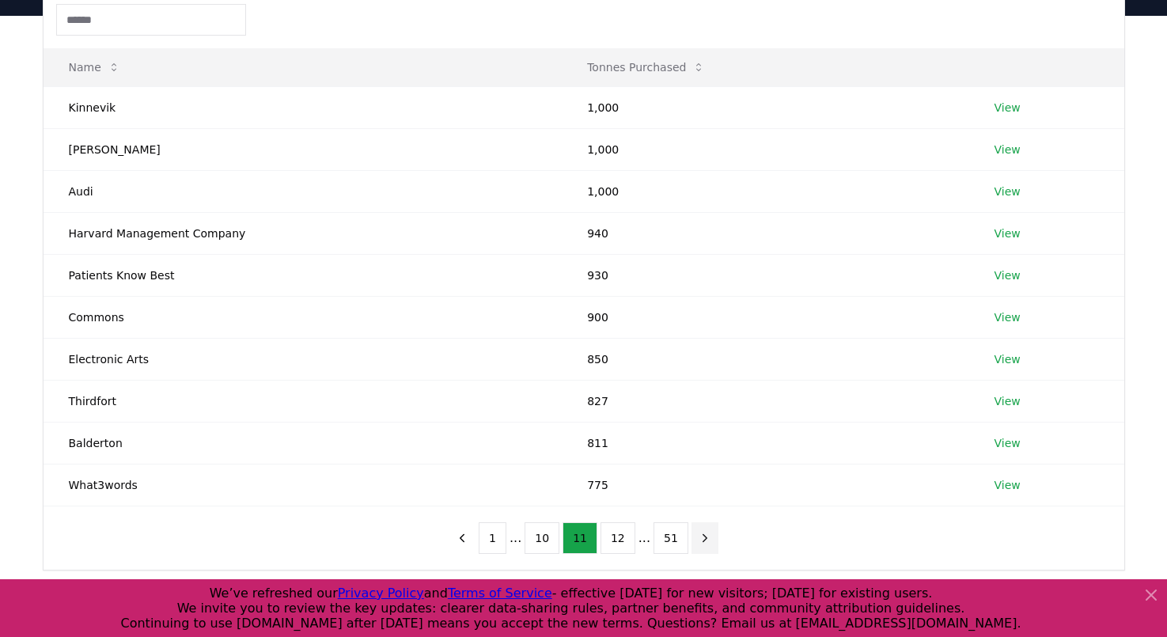
click at [691, 543] on button "next page" at bounding box center [704, 538] width 27 height 32
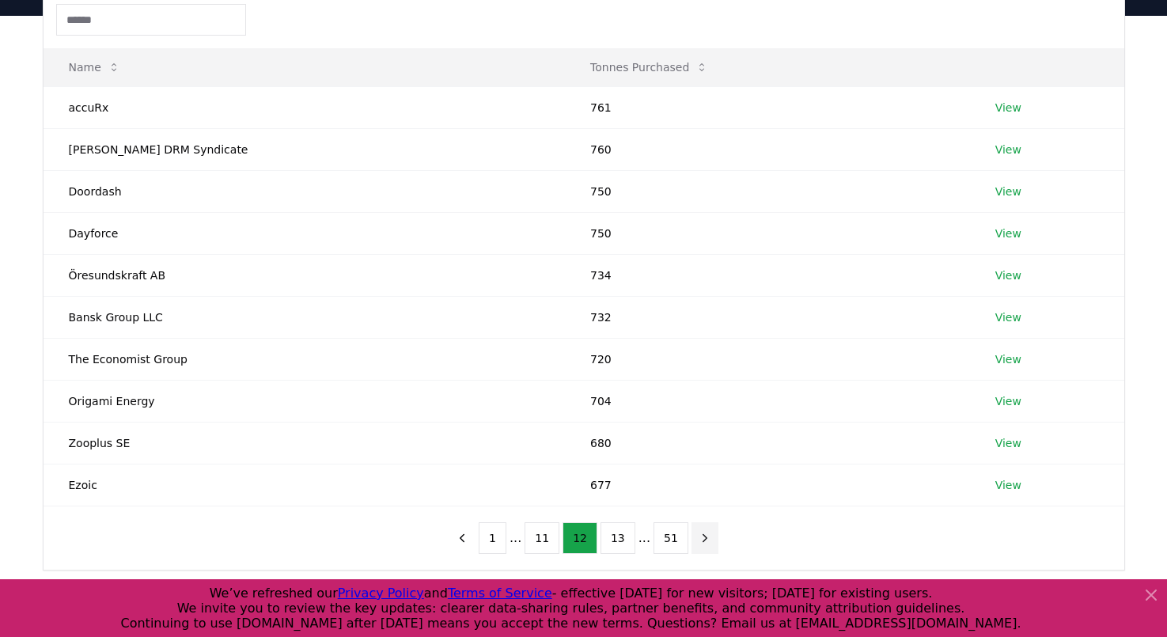
click at [691, 543] on button "next page" at bounding box center [704, 538] width 27 height 32
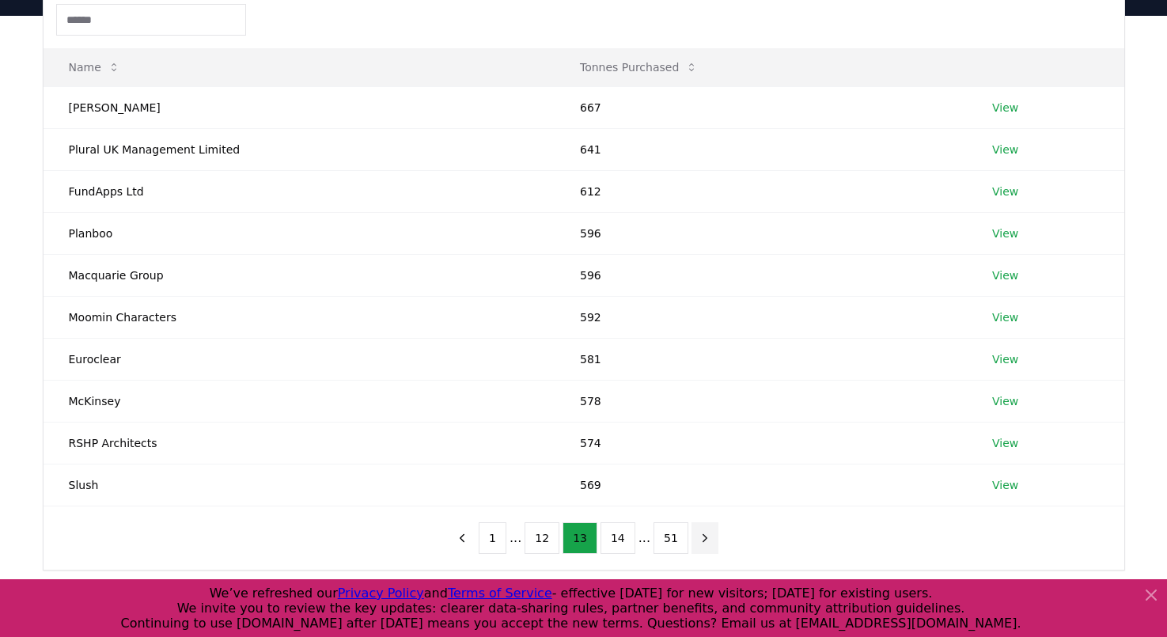
click at [691, 543] on button "next page" at bounding box center [704, 538] width 27 height 32
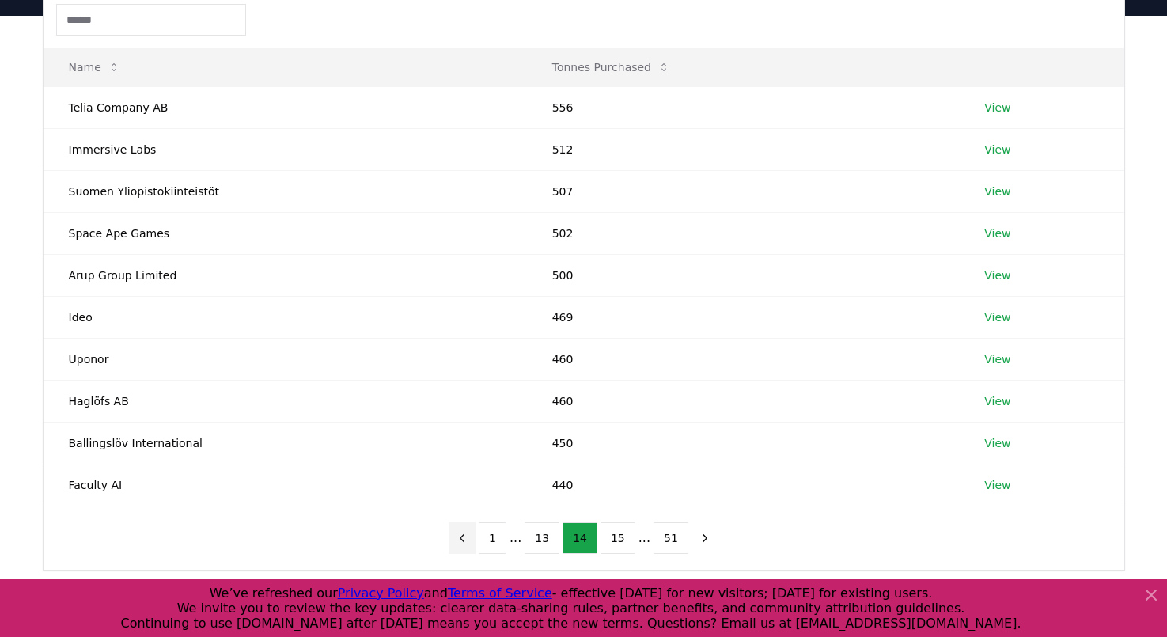
click at [469, 538] on icon "previous page" at bounding box center [462, 538] width 14 height 14
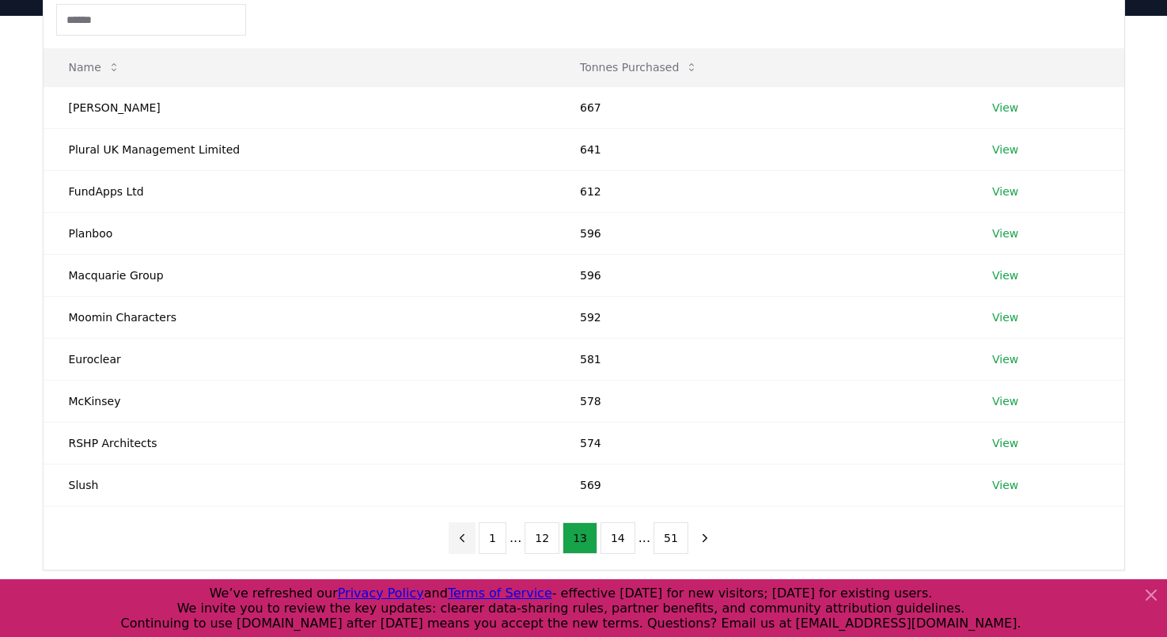
click at [476, 536] on button "previous page" at bounding box center [462, 538] width 27 height 32
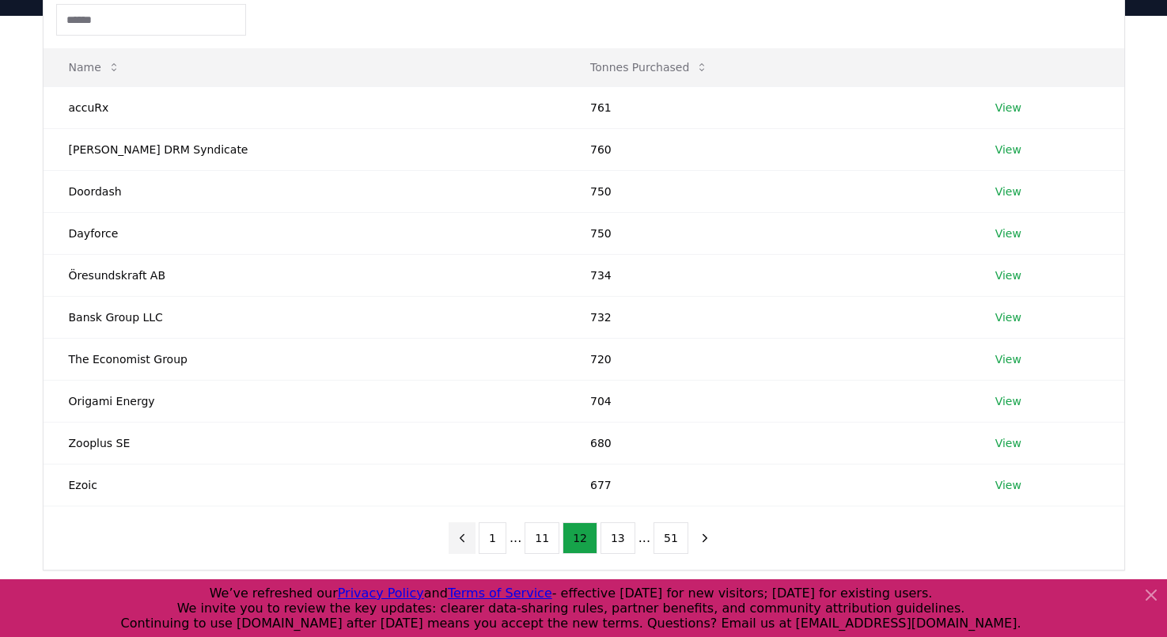
click at [476, 536] on button "previous page" at bounding box center [462, 538] width 27 height 32
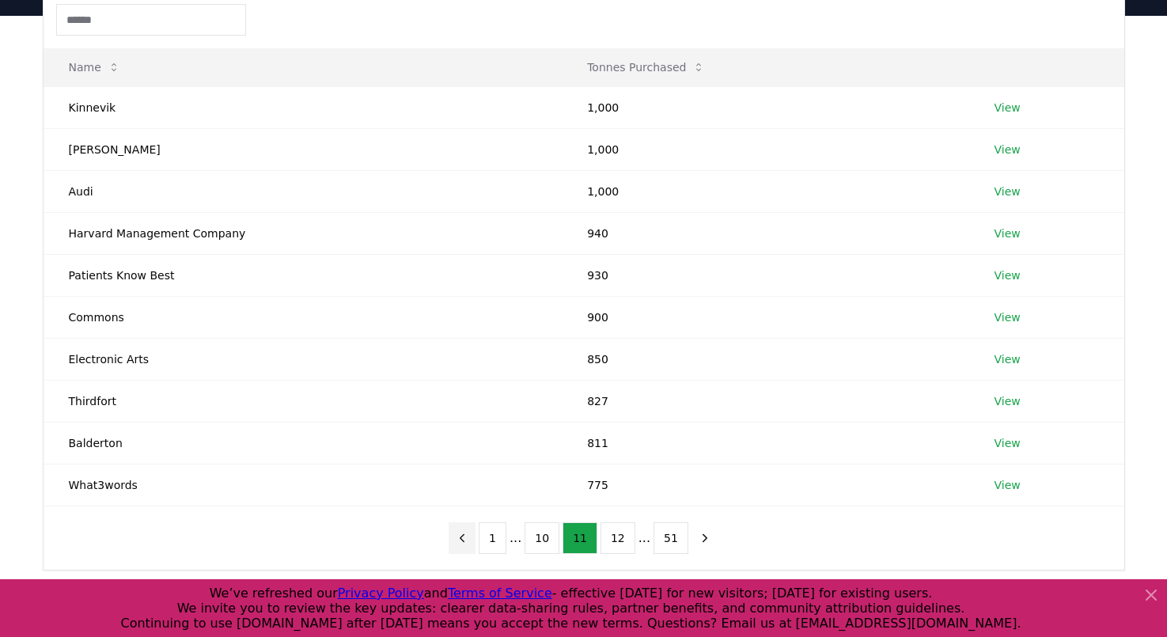
click at [476, 536] on button "previous page" at bounding box center [462, 538] width 27 height 32
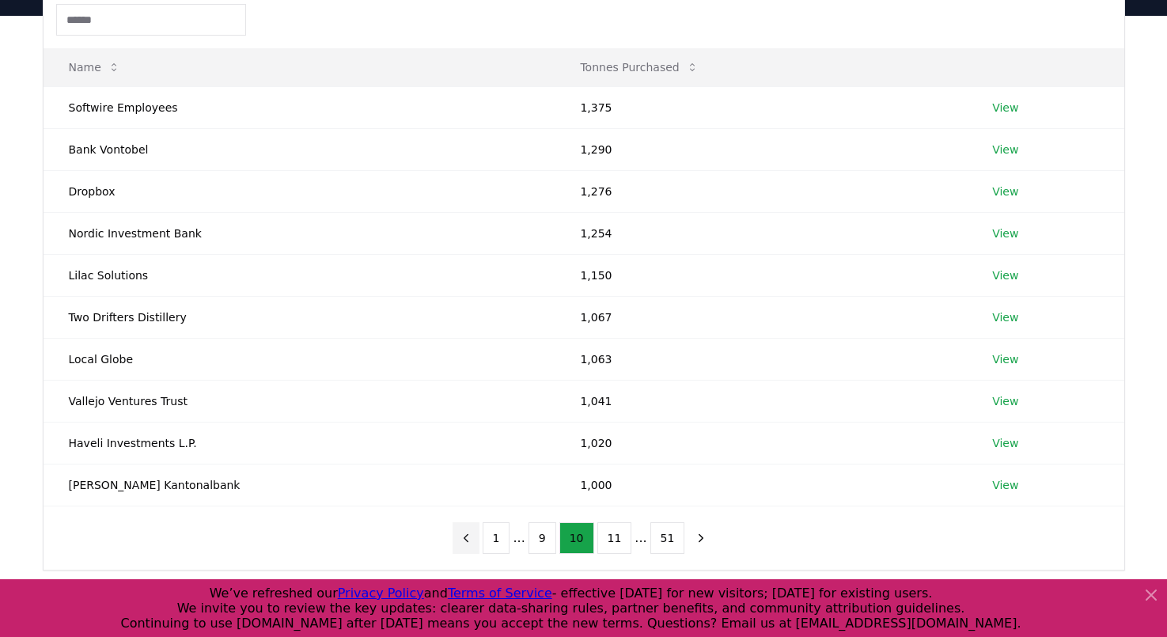
click at [473, 536] on icon "previous page" at bounding box center [466, 538] width 14 height 14
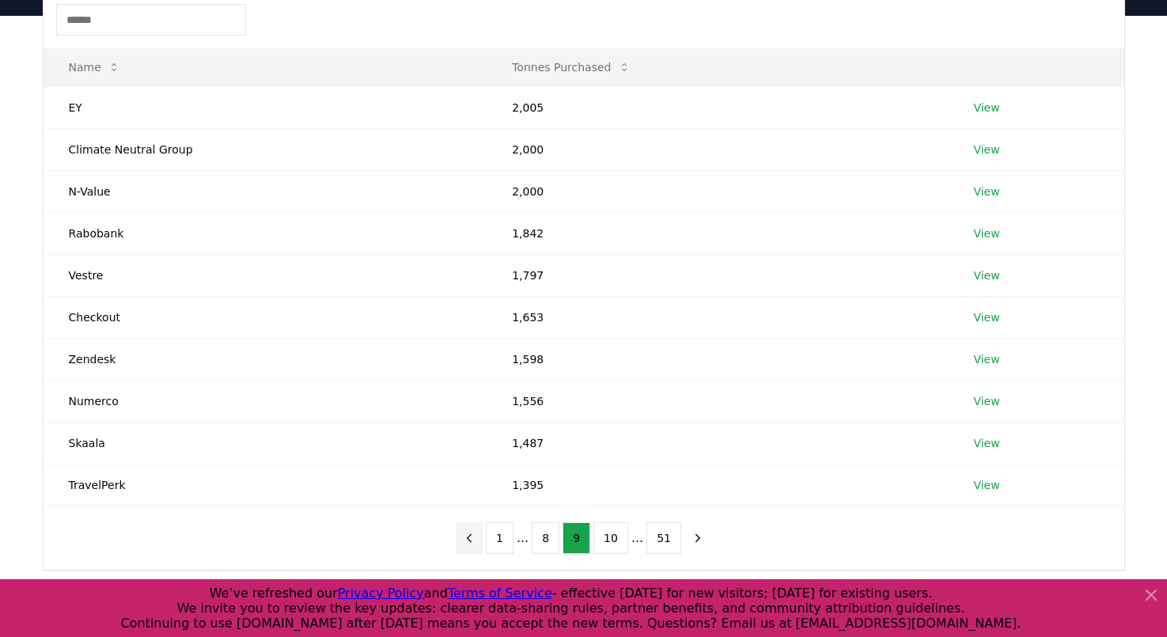
click at [476, 536] on icon "previous page" at bounding box center [469, 538] width 14 height 14
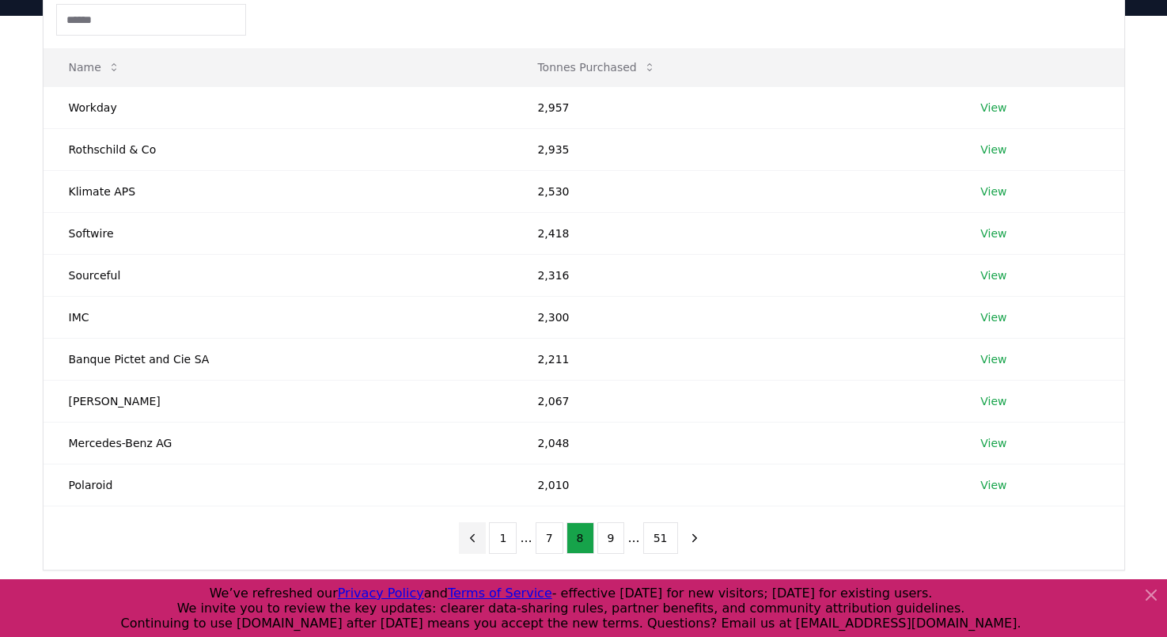
click at [478, 536] on icon "previous page" at bounding box center [472, 538] width 14 height 14
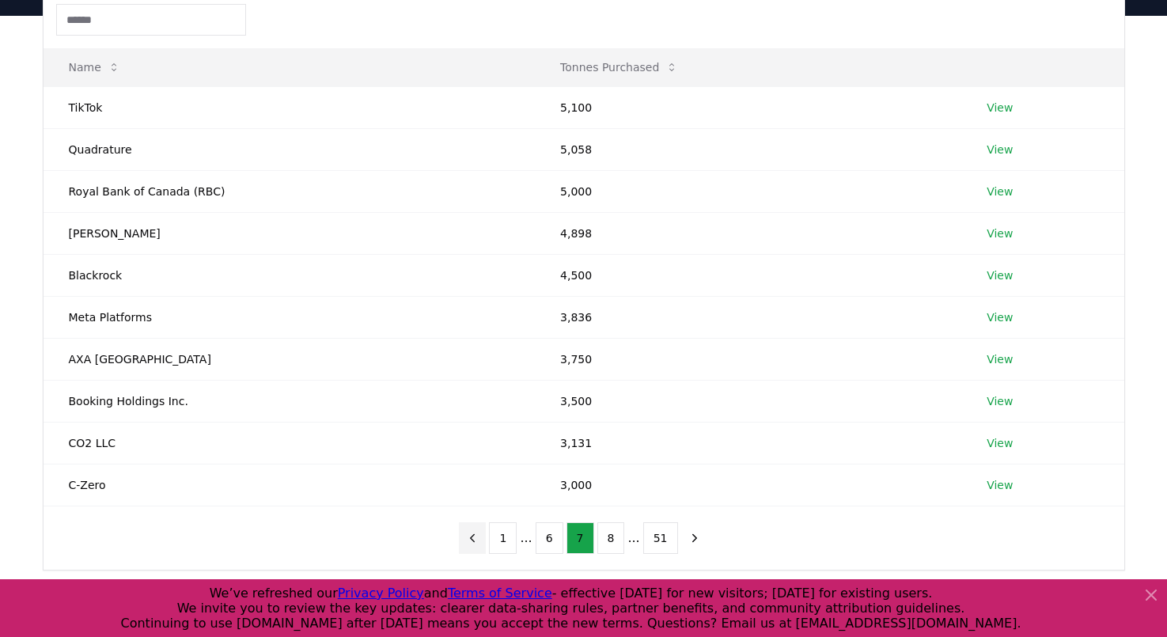
click at [478, 536] on icon "previous page" at bounding box center [472, 538] width 14 height 14
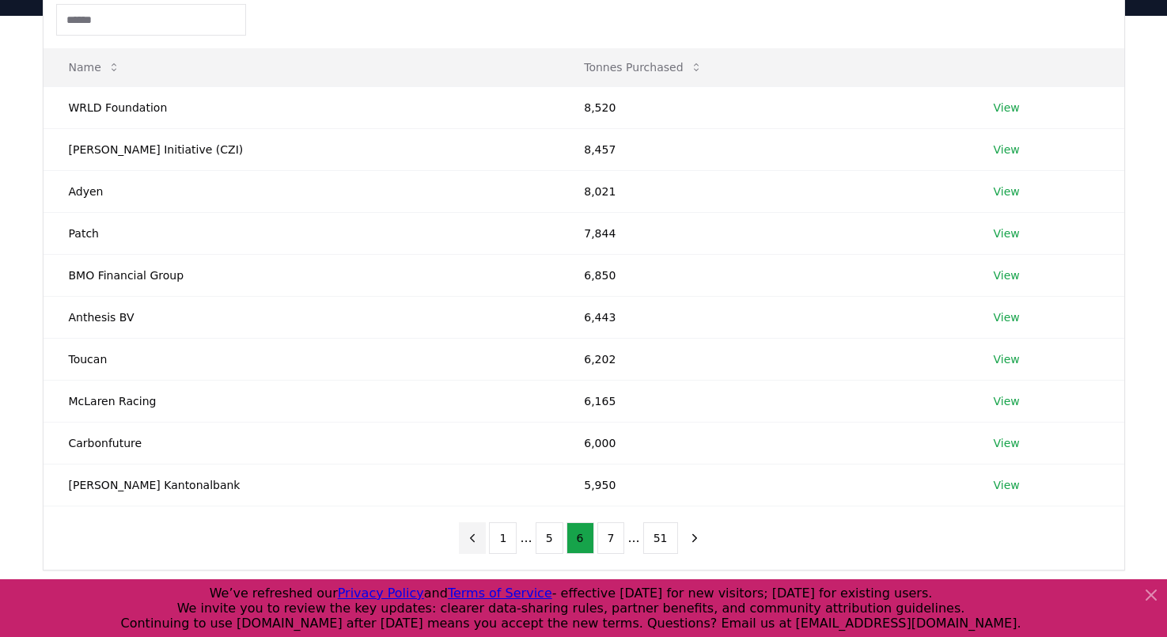
click at [478, 536] on icon "previous page" at bounding box center [472, 538] width 14 height 14
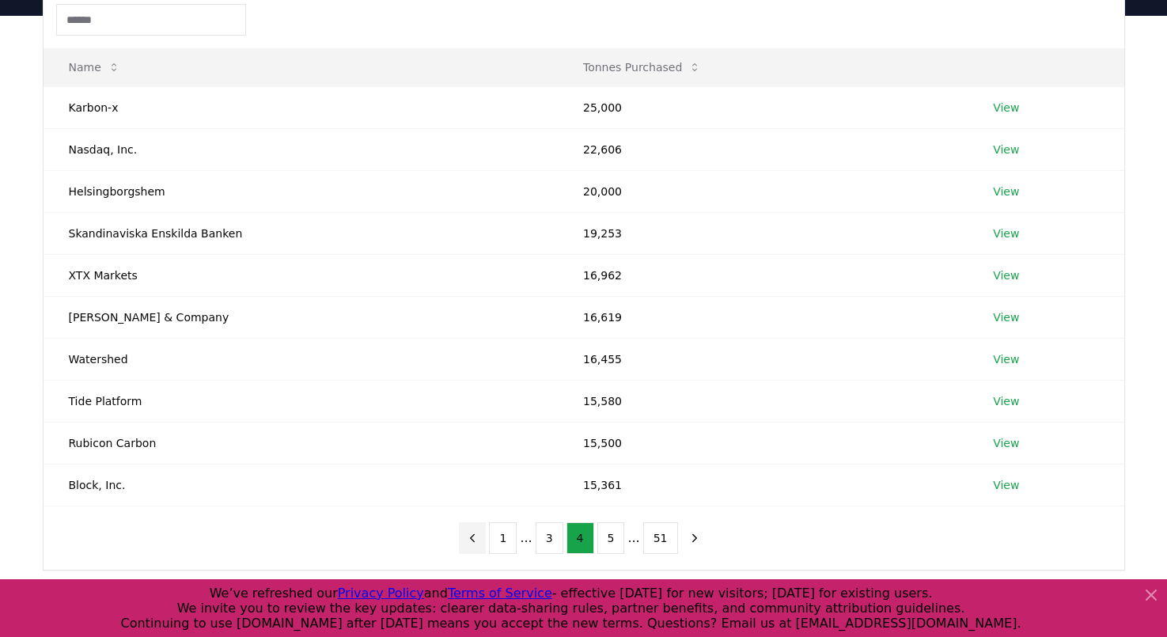
click at [478, 536] on icon "previous page" at bounding box center [472, 538] width 14 height 14
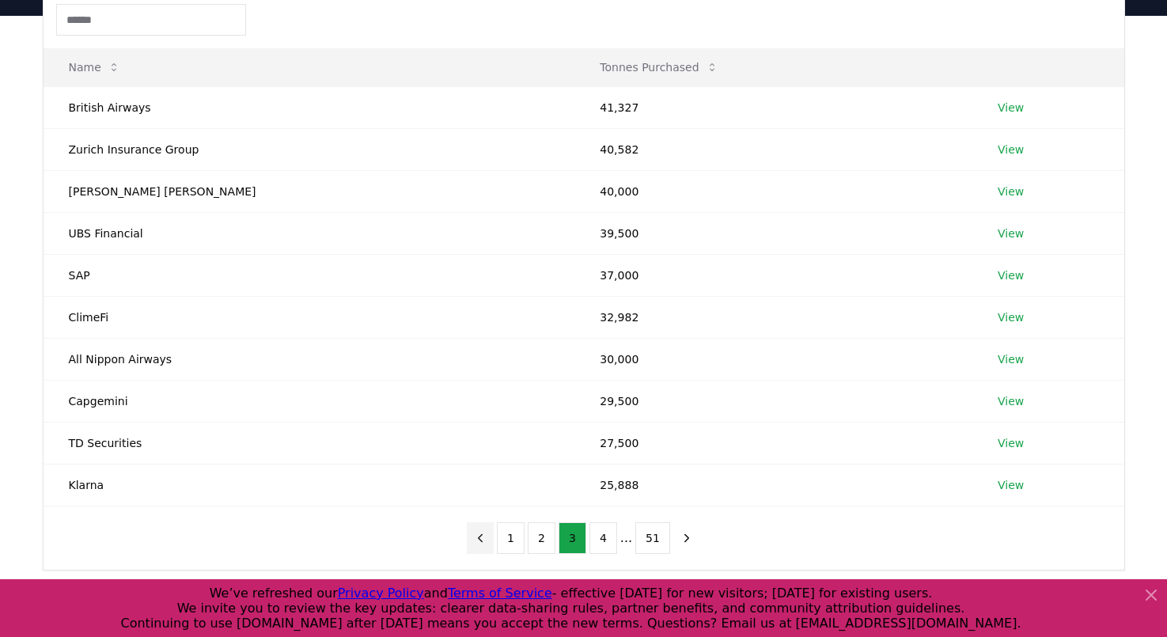
click at [478, 536] on icon "previous page" at bounding box center [480, 538] width 14 height 14
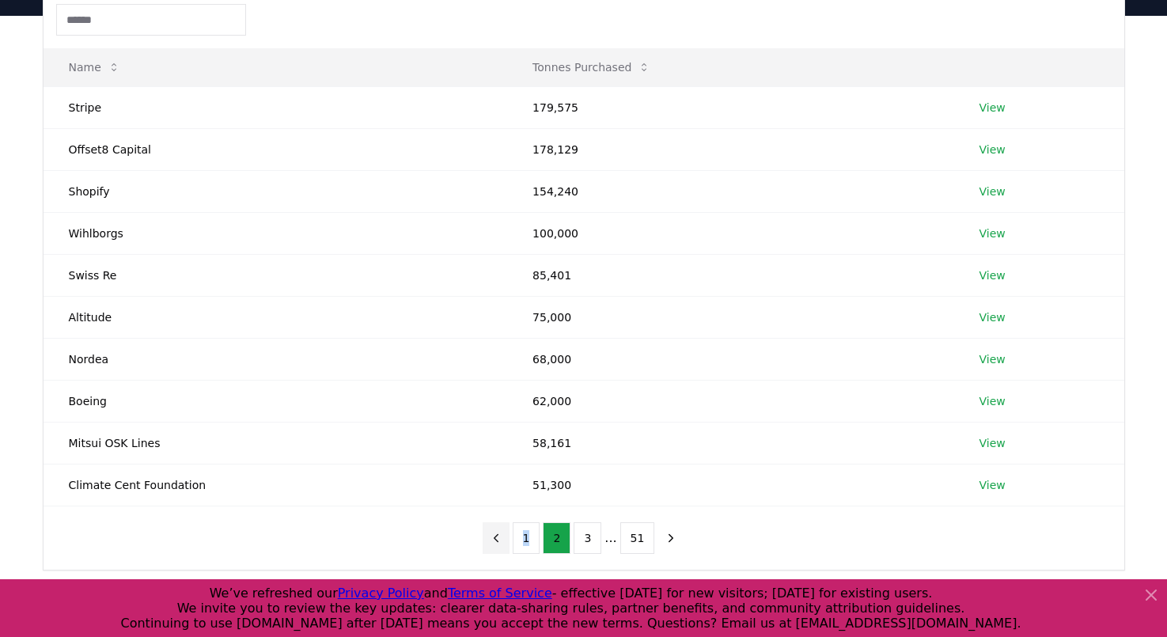
click at [478, 536] on div "1 2 3 ... 51" at bounding box center [584, 537] width 234 height 63
click at [491, 535] on button "previous page" at bounding box center [496, 538] width 27 height 32
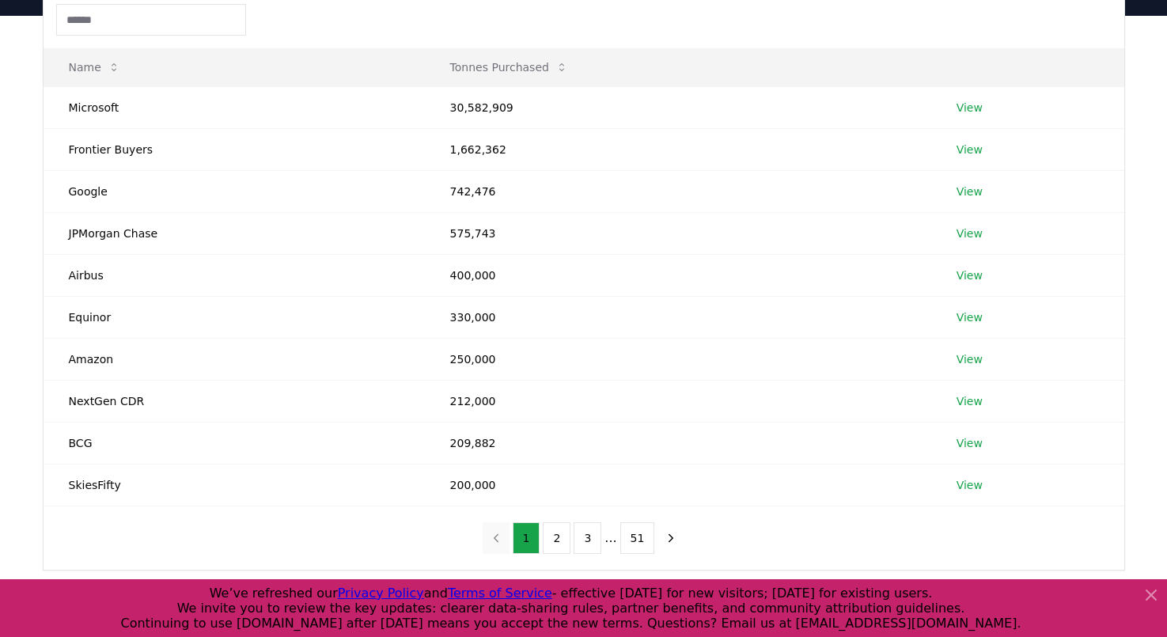
click at [491, 535] on nav "1 2 3 ... 51" at bounding box center [584, 538] width 203 height 32
click at [359, 370] on td "Amazon" at bounding box center [234, 359] width 381 height 42
click at [457, 360] on td "250,000" at bounding box center [678, 359] width 506 height 42
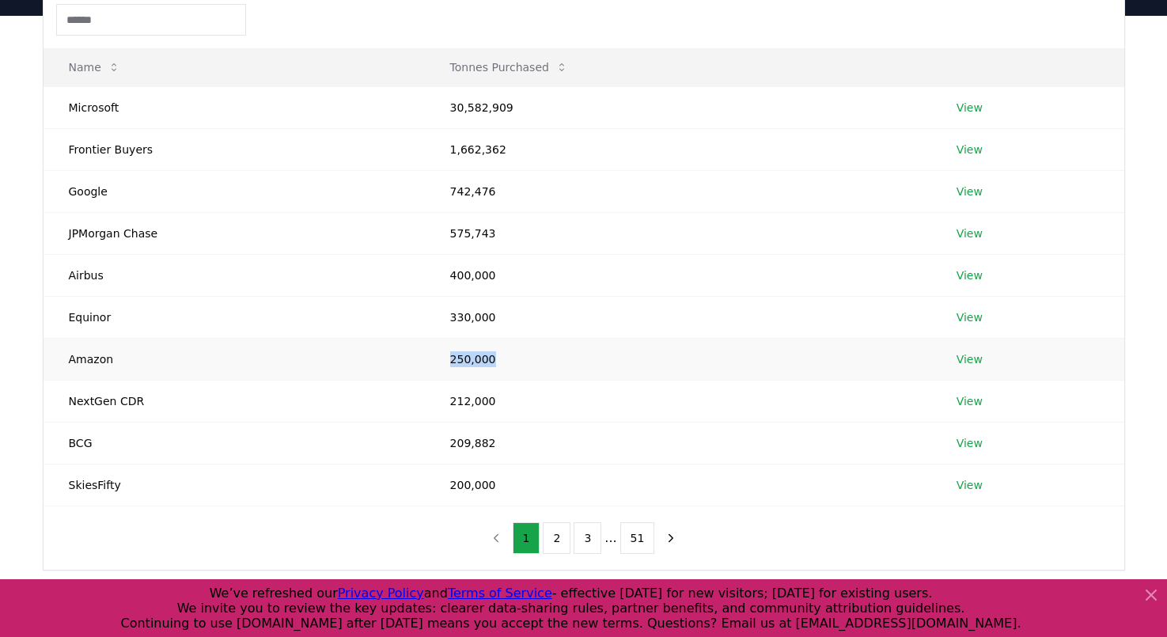
click at [457, 360] on td "250,000" at bounding box center [678, 359] width 506 height 42
drag, startPoint x: 446, startPoint y: 112, endPoint x: 551, endPoint y: 119, distance: 104.7
click at [551, 119] on td "30,582,909" at bounding box center [678, 107] width 506 height 42
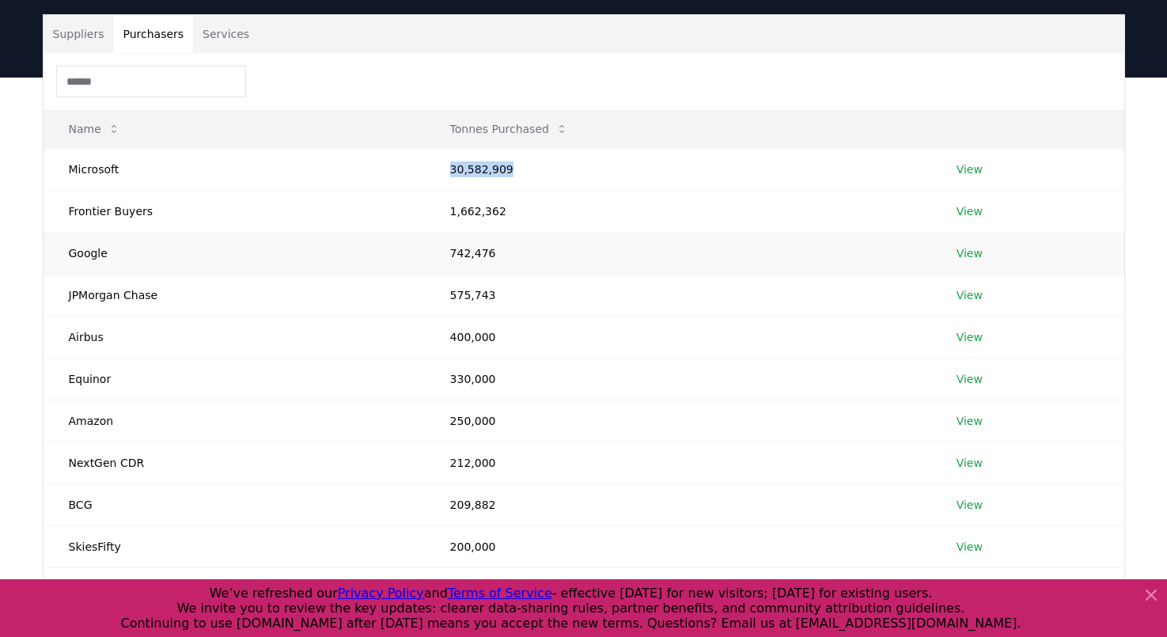
scroll to position [89, 0]
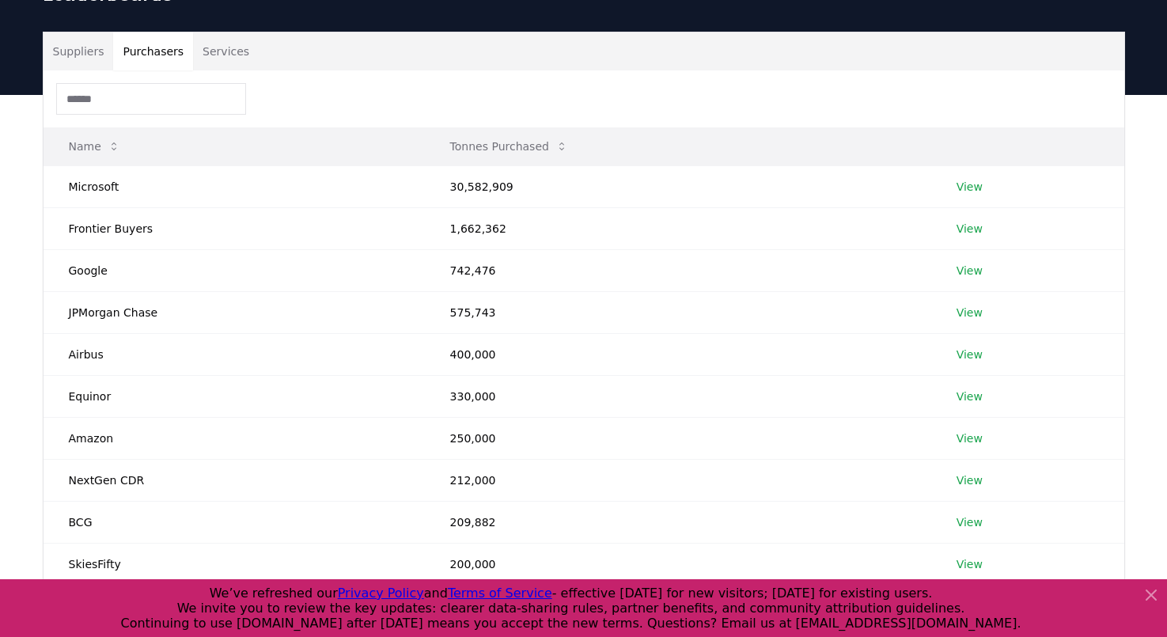
click at [604, 135] on th "Tonnes Purchased" at bounding box center [678, 146] width 506 height 38
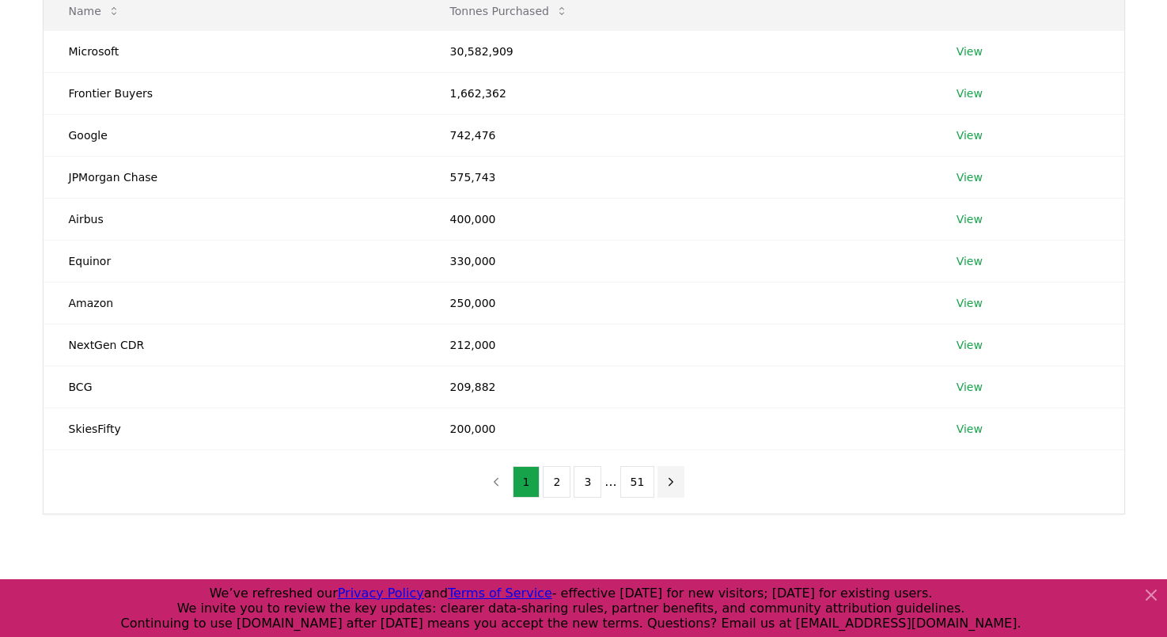
scroll to position [226, 0]
click at [667, 472] on icon "next page" at bounding box center [671, 479] width 14 height 14
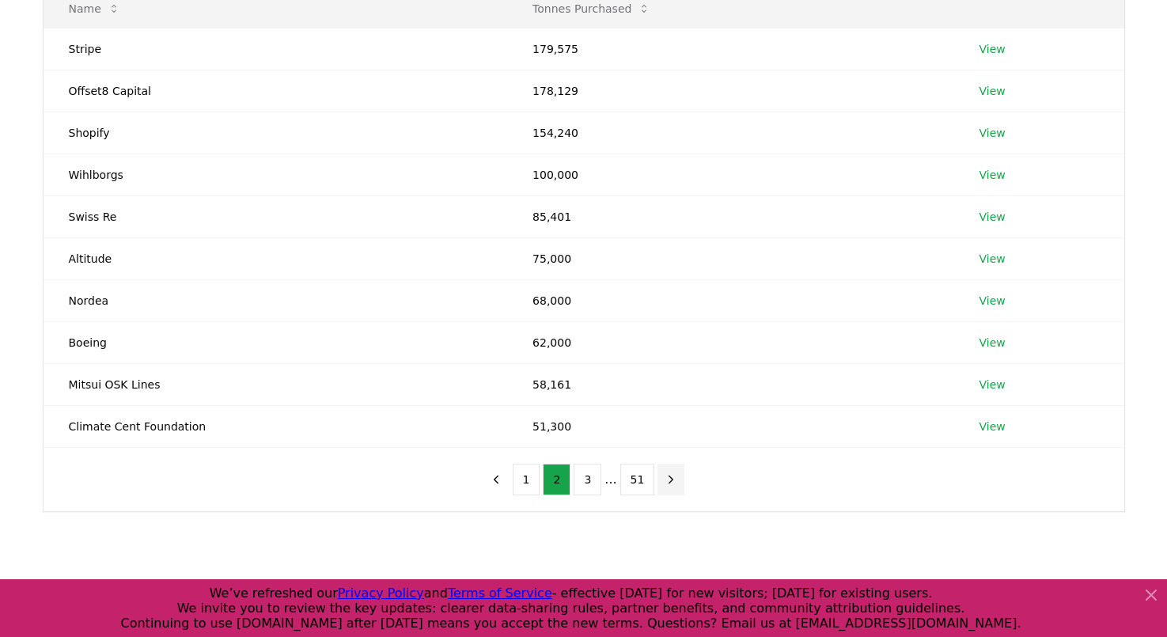
click at [667, 472] on icon "next page" at bounding box center [671, 479] width 14 height 14
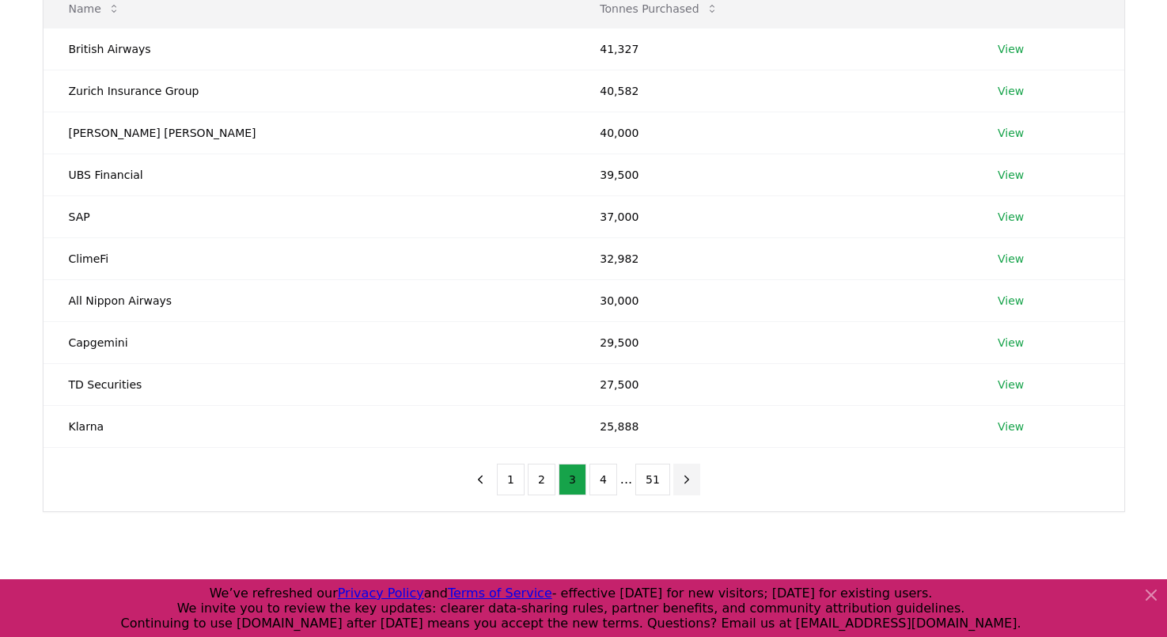
click at [667, 472] on button "51" at bounding box center [652, 480] width 35 height 32
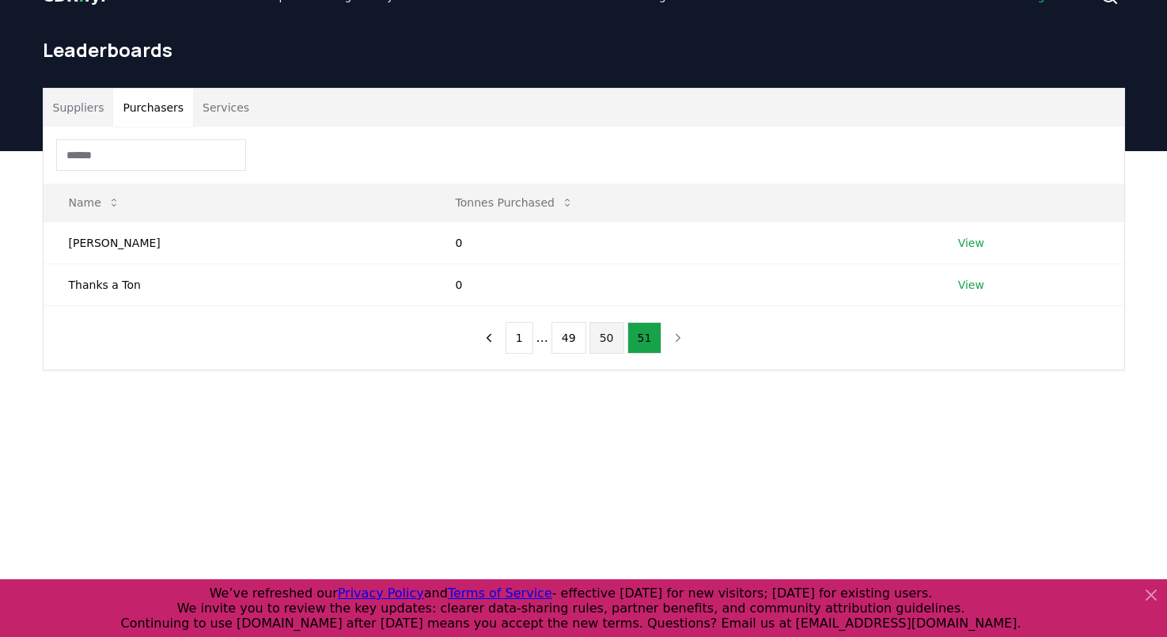
scroll to position [40, 0]
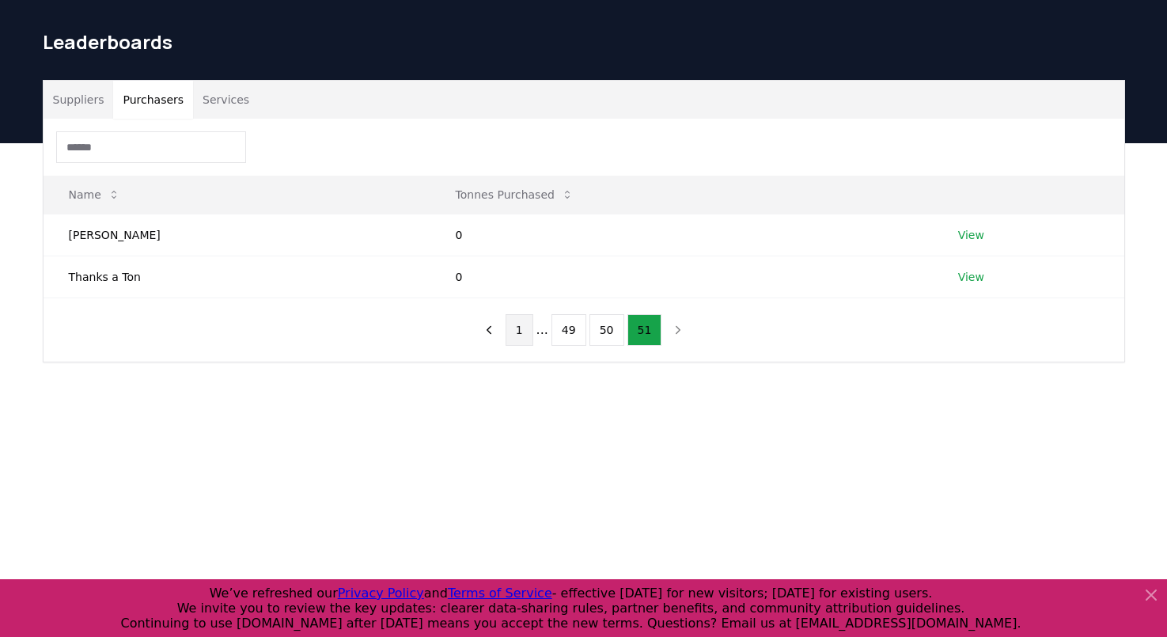
click at [516, 324] on button "1" at bounding box center [520, 330] width 28 height 32
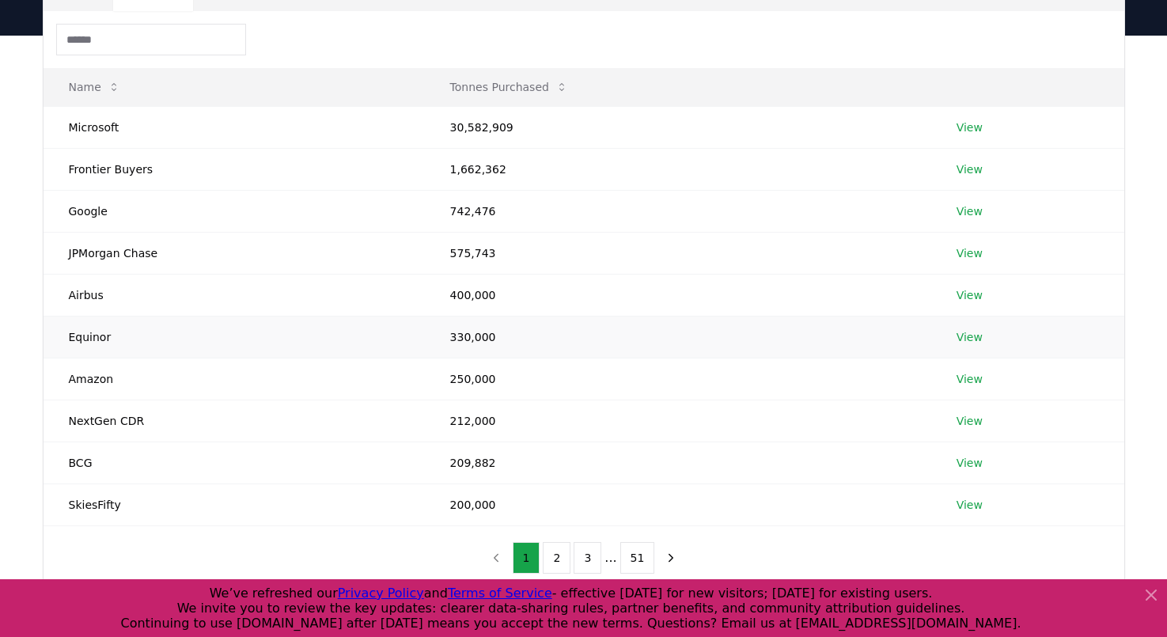
scroll to position [435, 0]
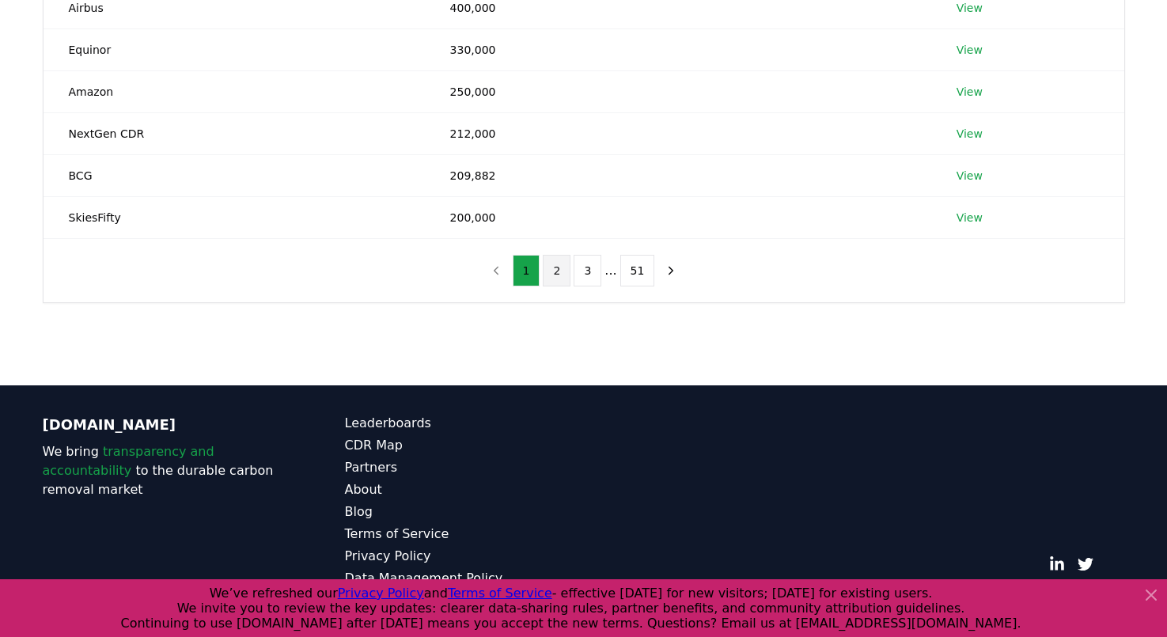
click at [551, 266] on button "2" at bounding box center [557, 271] width 28 height 32
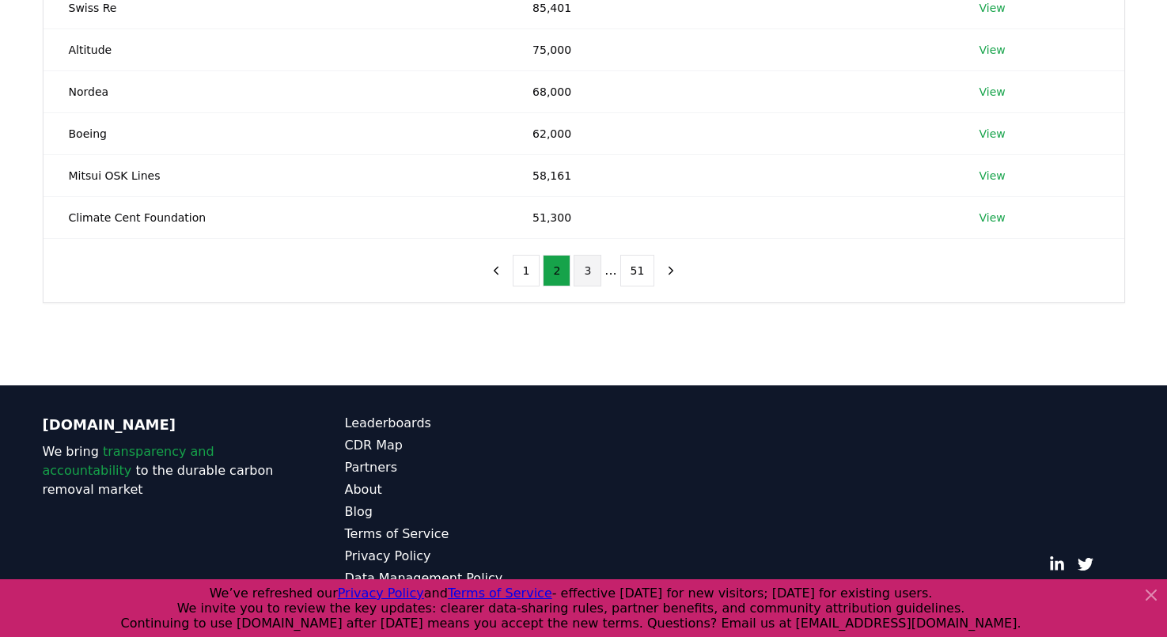
click at [593, 272] on button "3" at bounding box center [588, 271] width 28 height 32
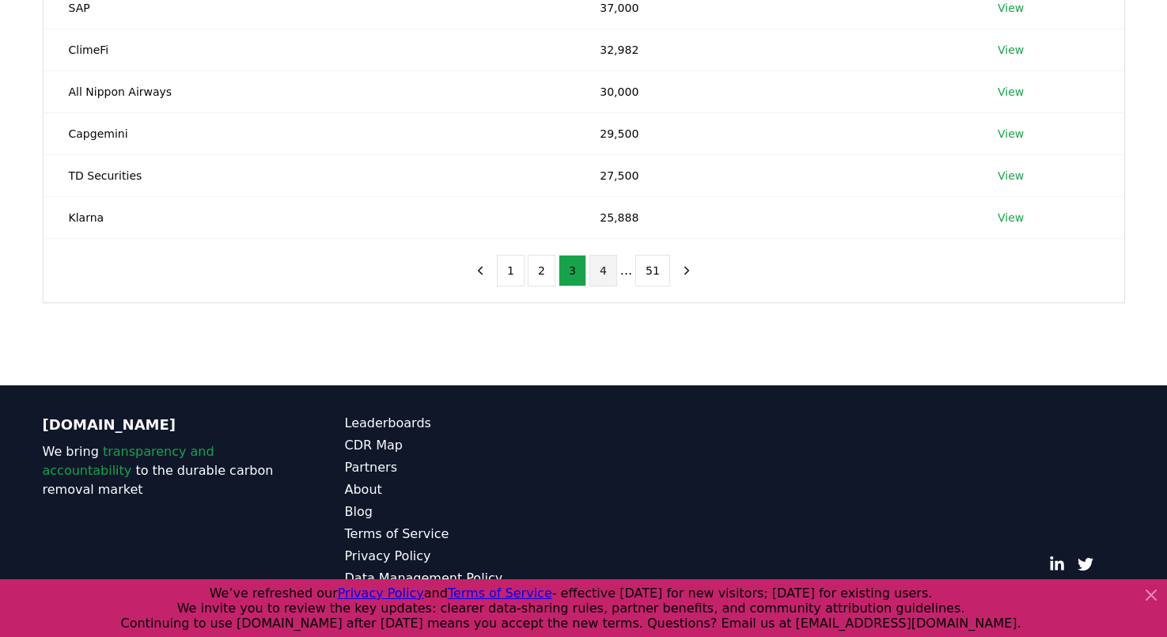
click at [604, 275] on button "4" at bounding box center [603, 271] width 28 height 32
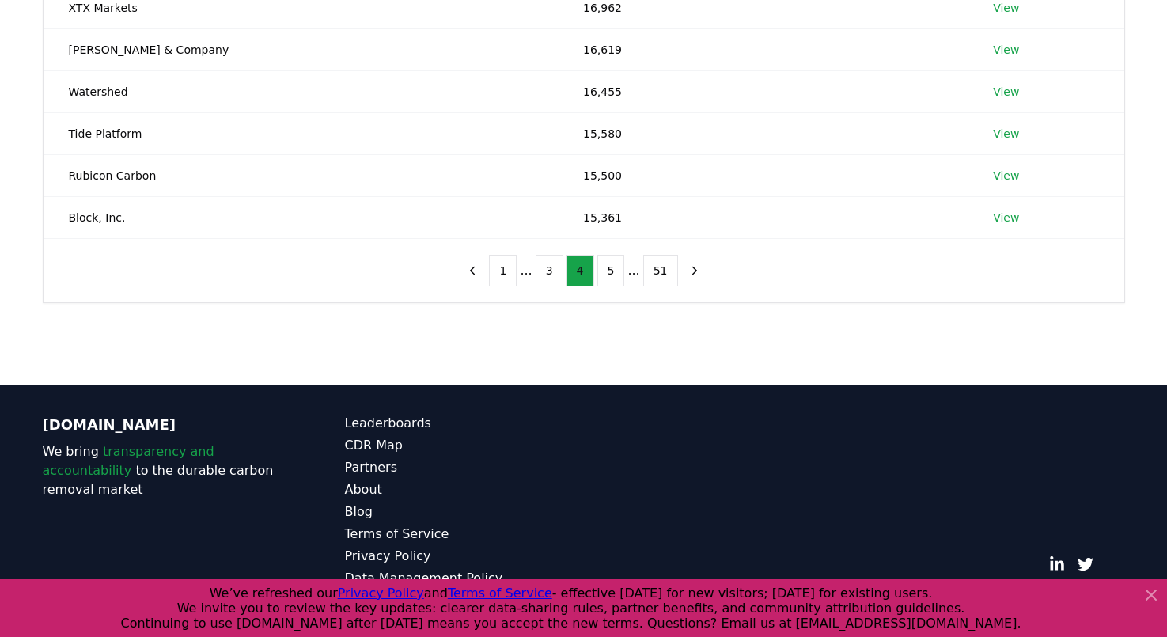
click at [604, 275] on button "5" at bounding box center [611, 271] width 28 height 32
click at [604, 275] on button "6" at bounding box center [611, 271] width 28 height 32
click at [604, 275] on button "7" at bounding box center [611, 271] width 28 height 32
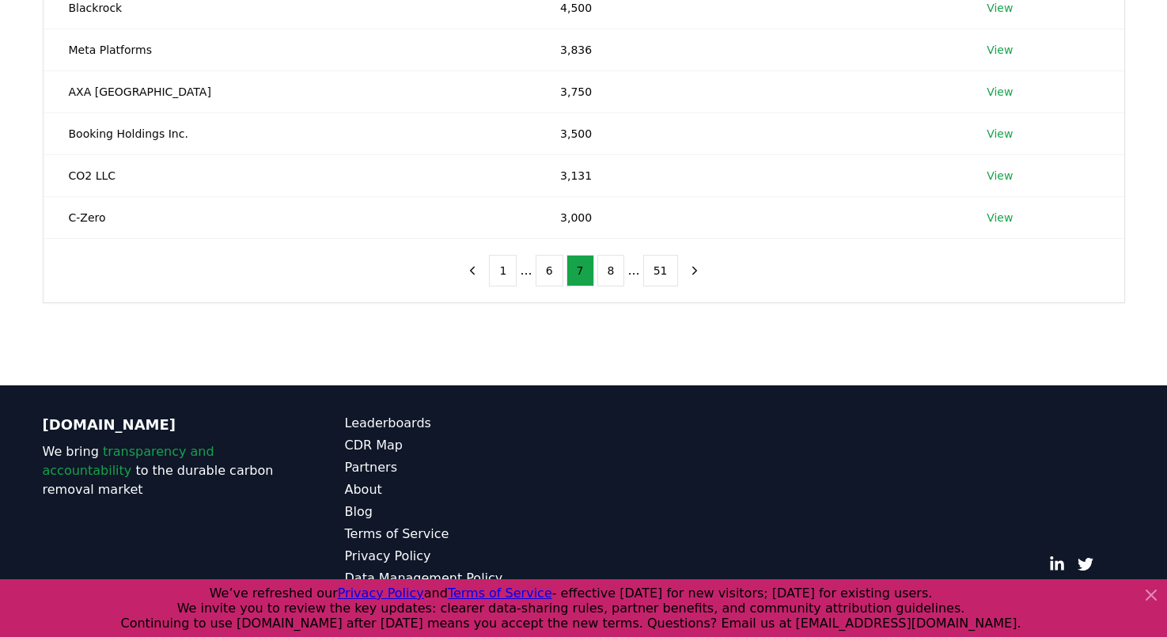
click at [604, 275] on button "8" at bounding box center [611, 271] width 28 height 32
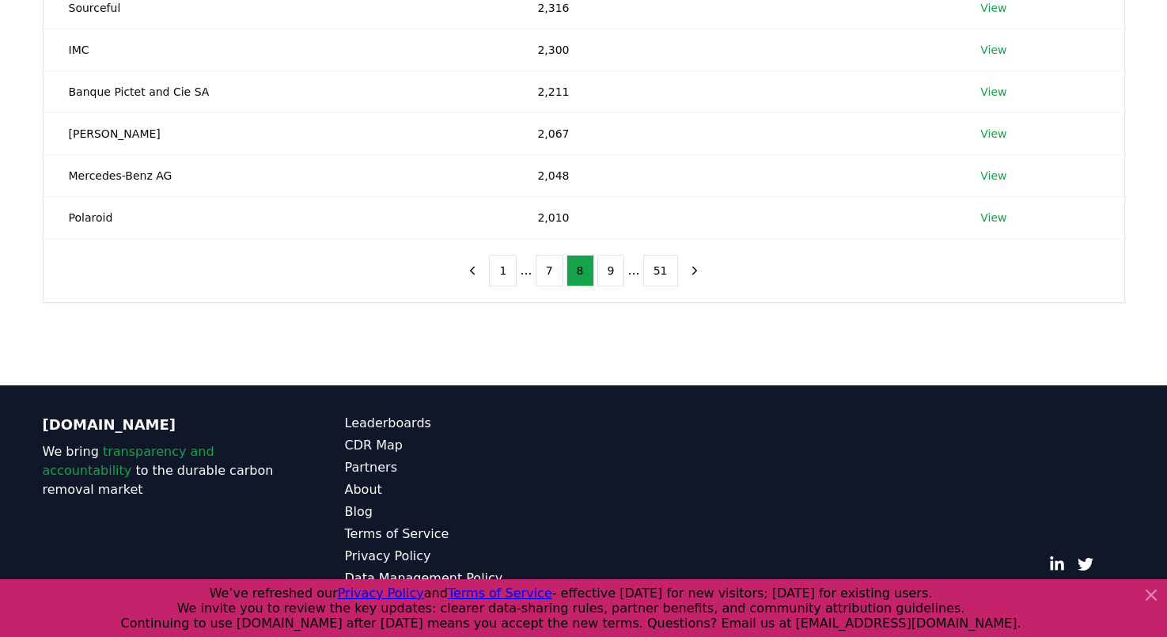
click at [604, 275] on button "9" at bounding box center [611, 271] width 28 height 32
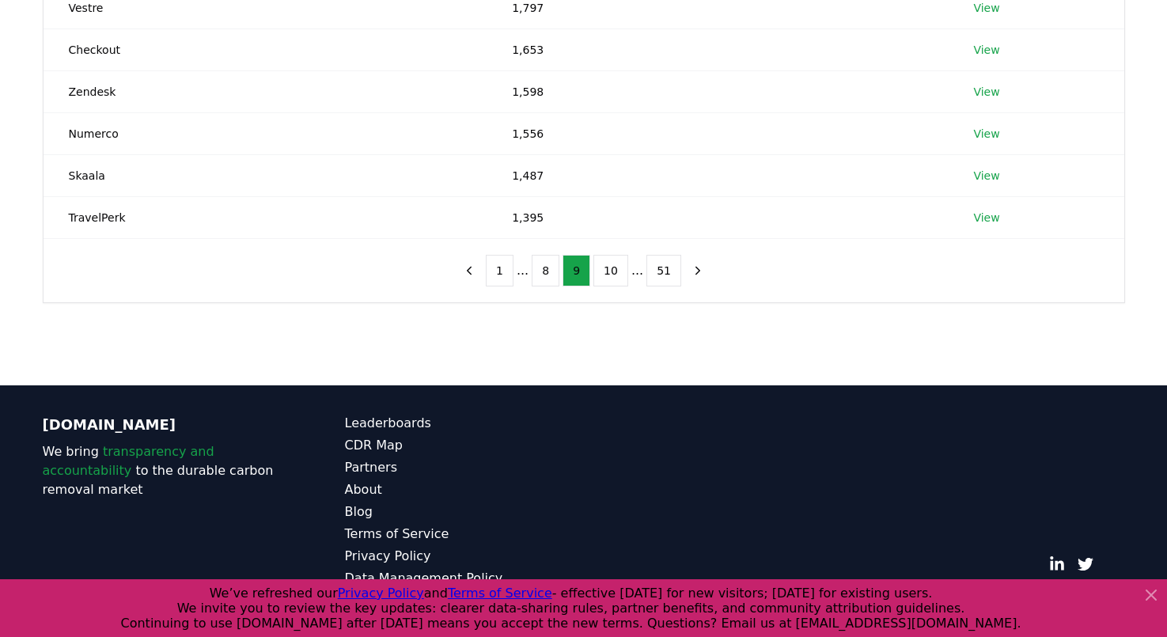
click at [604, 275] on button "10" at bounding box center [610, 271] width 35 height 32
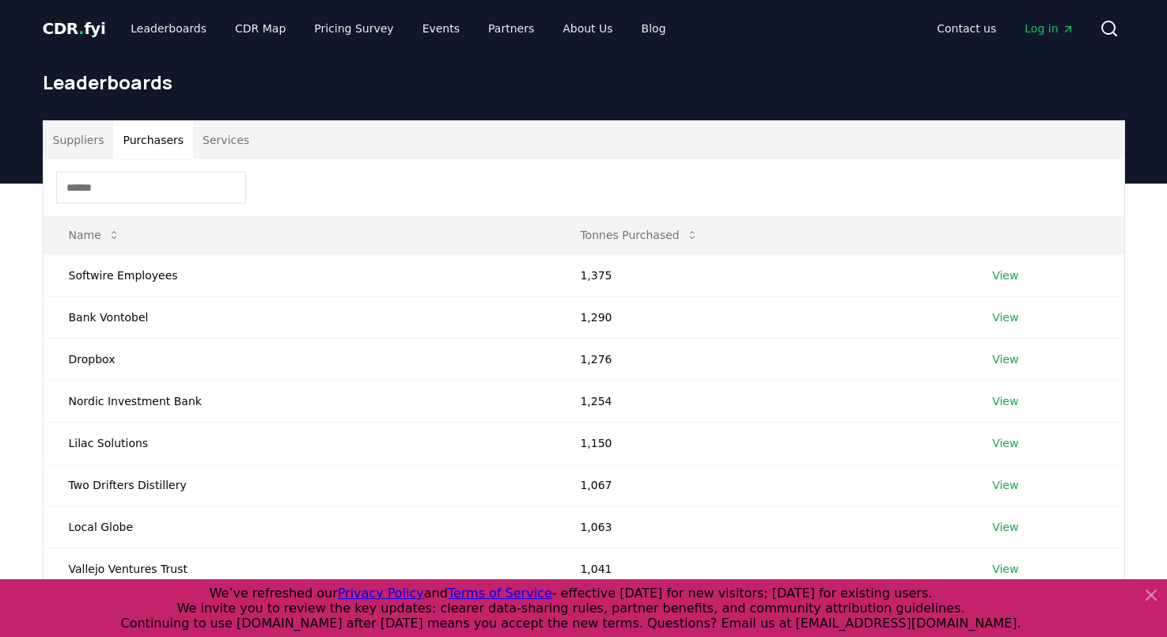
scroll to position [0, 0]
click at [157, 25] on link "Leaderboards" at bounding box center [168, 28] width 101 height 28
click at [83, 153] on button "Suppliers" at bounding box center [79, 140] width 70 height 38
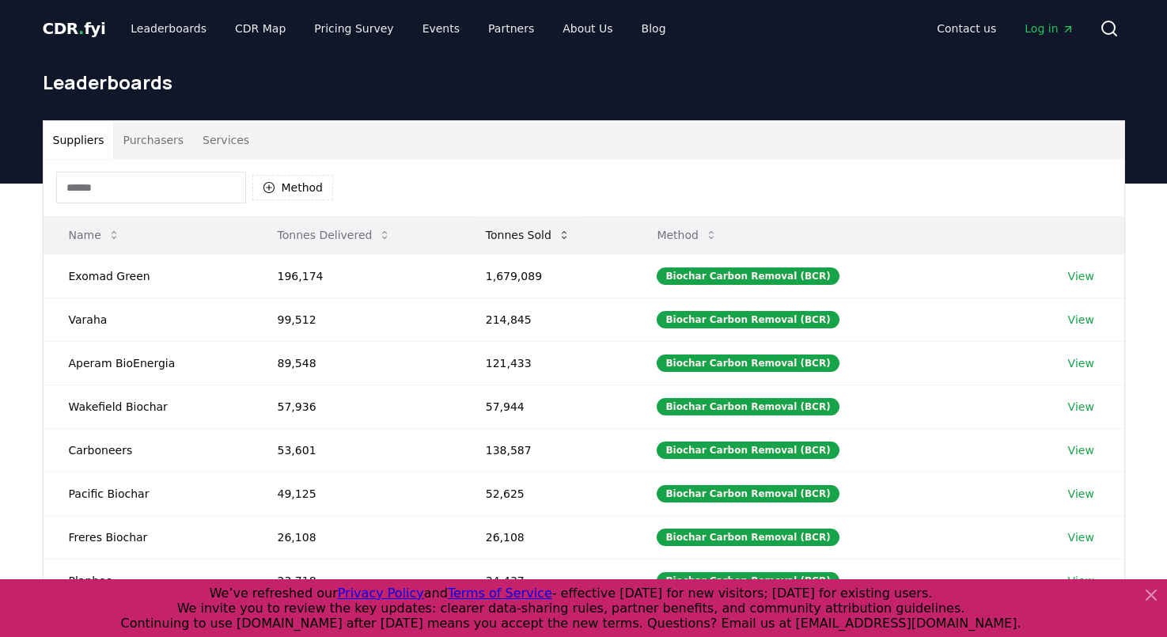
click at [506, 233] on button "Tonnes Sold" at bounding box center [528, 235] width 110 height 32
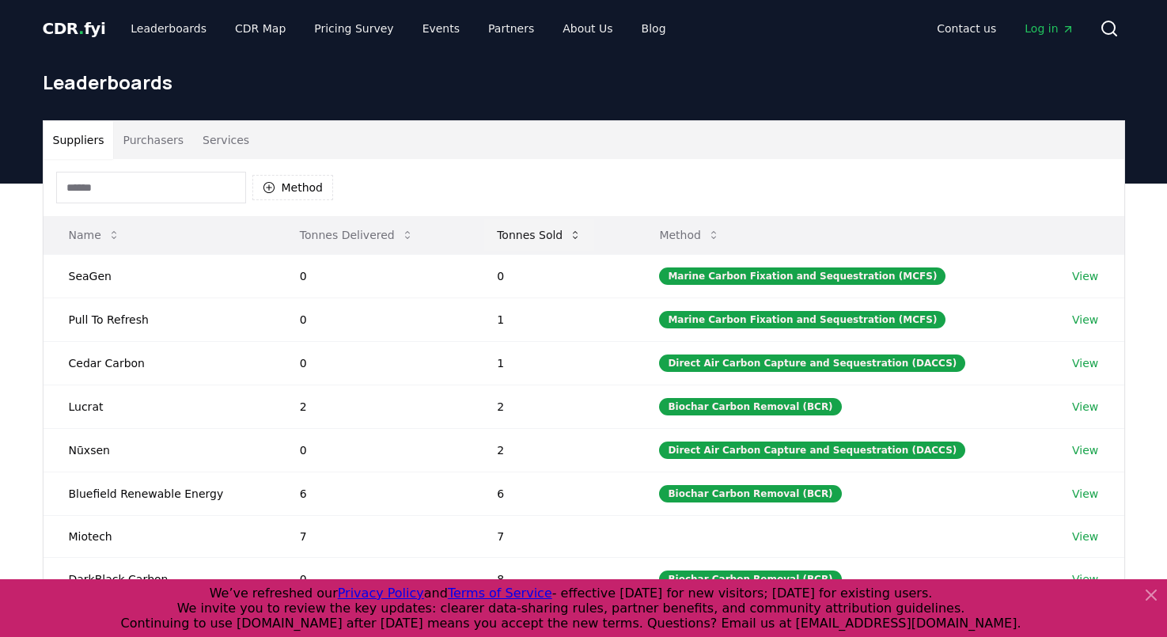
click at [506, 233] on button "Tonnes Sold" at bounding box center [539, 235] width 110 height 32
